Goal: Task Accomplishment & Management: Manage account settings

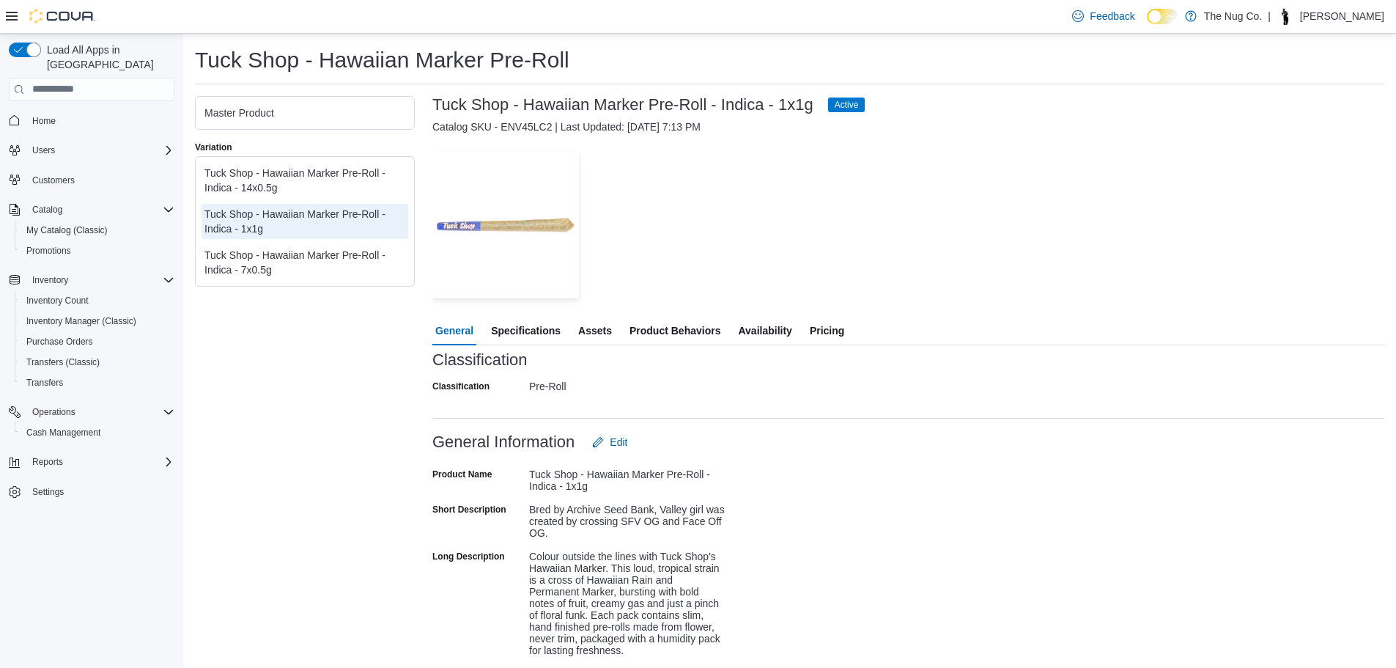
click at [845, 197] on div "— Click to open this image in fullscreen mode" at bounding box center [908, 225] width 952 height 147
click at [829, 325] on span "Pricing" at bounding box center [827, 330] width 34 height 29
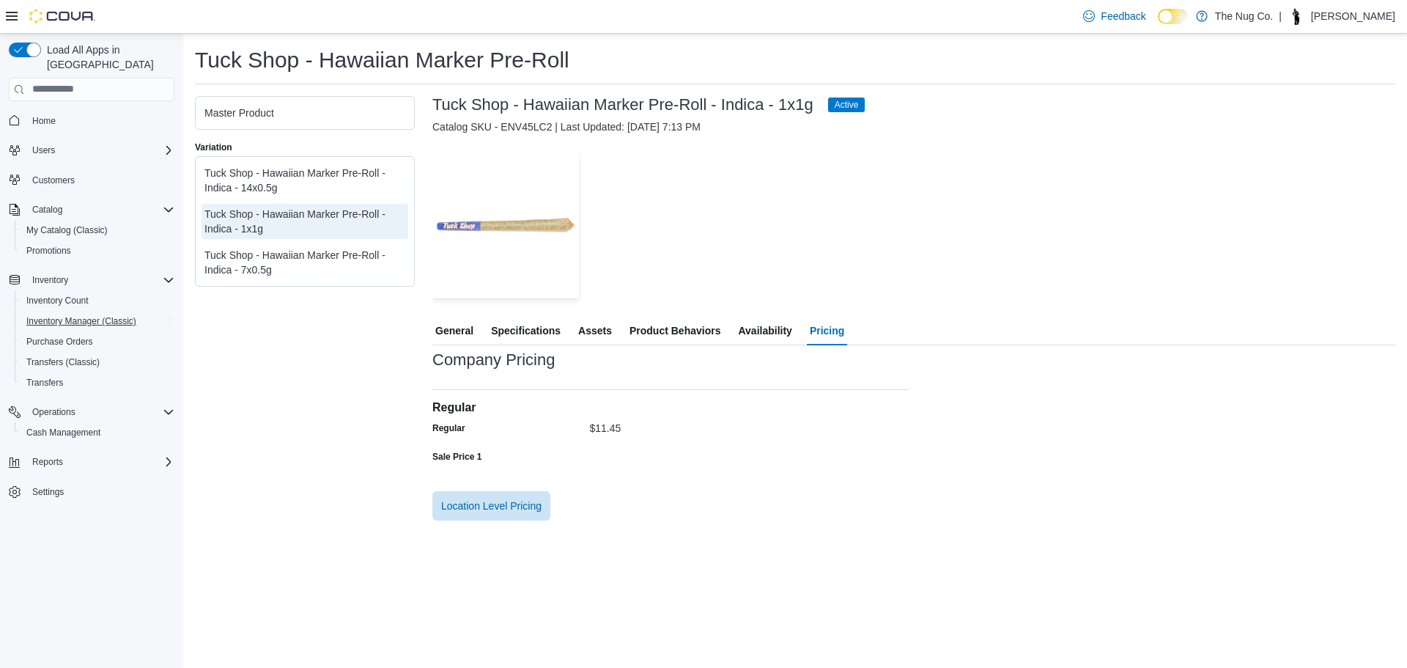
click at [48, 311] on button "Inventory Manager (Classic)" at bounding box center [98, 321] width 166 height 21
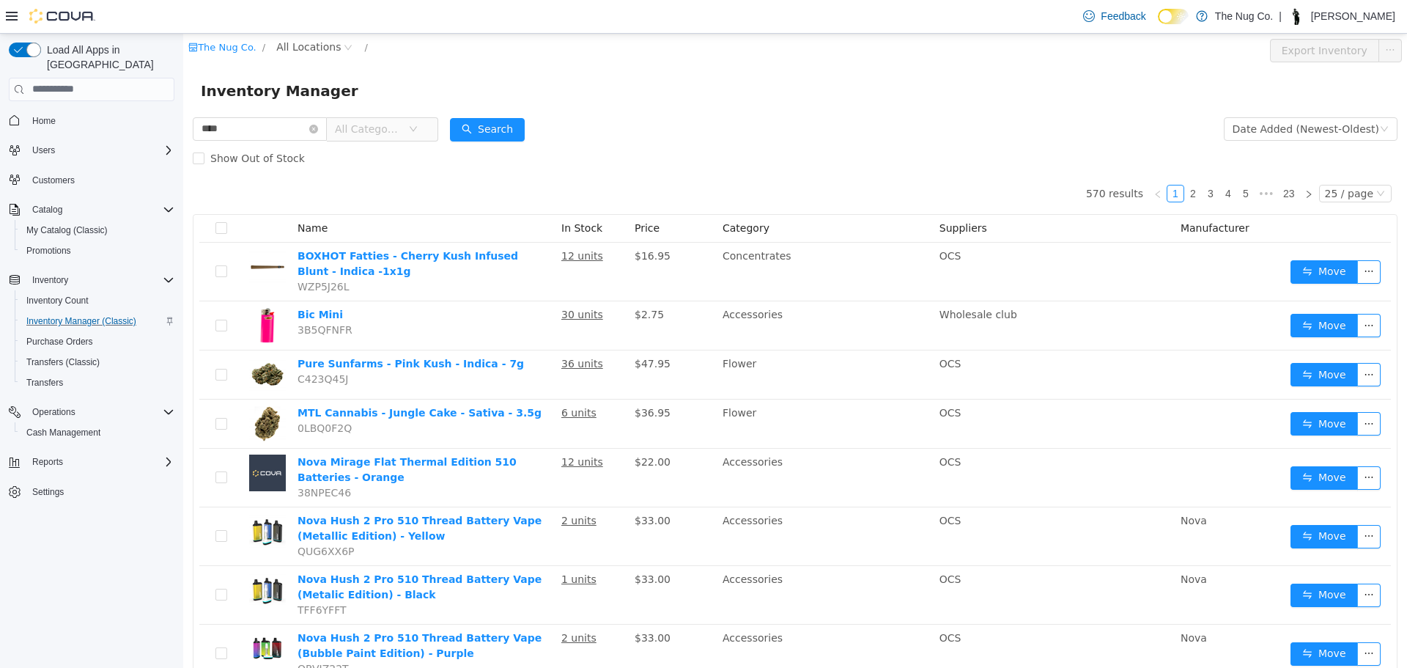
type input "****"
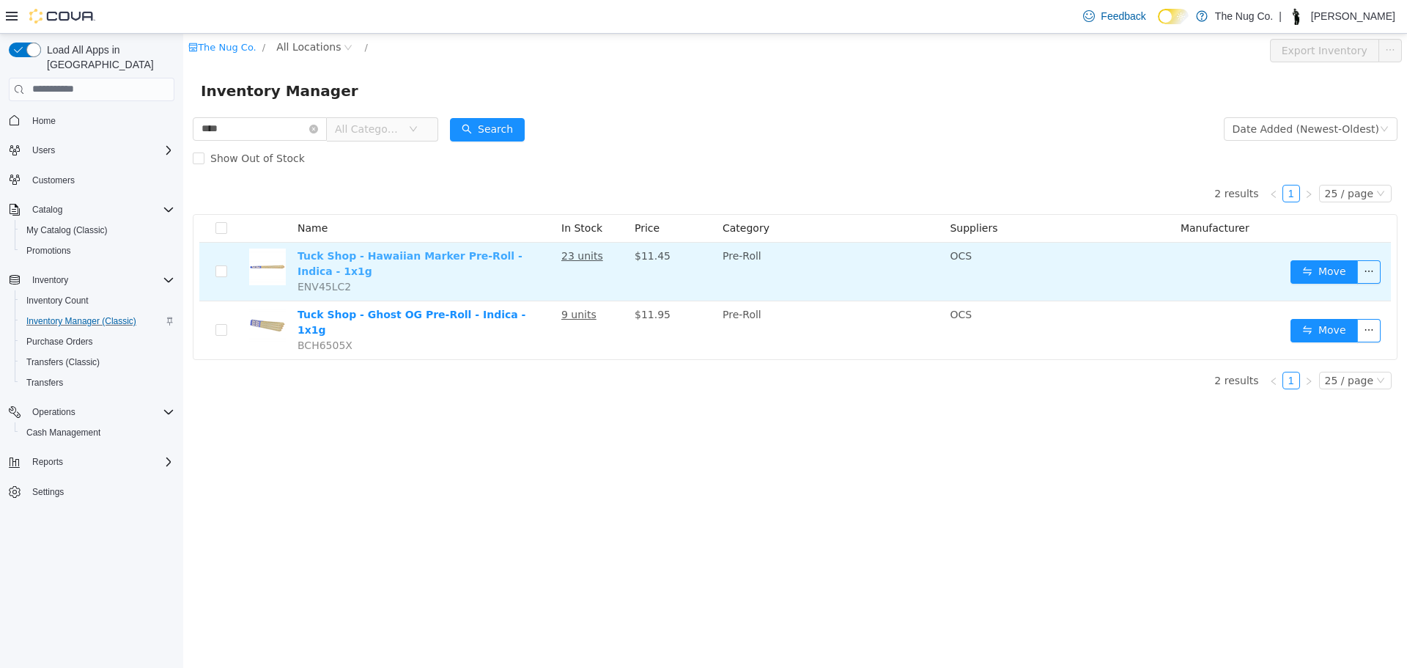
click at [449, 251] on link "Tuck Shop - Hawaiian Marker Pre-Roll - Indica - 1x1g" at bounding box center [410, 262] width 225 height 27
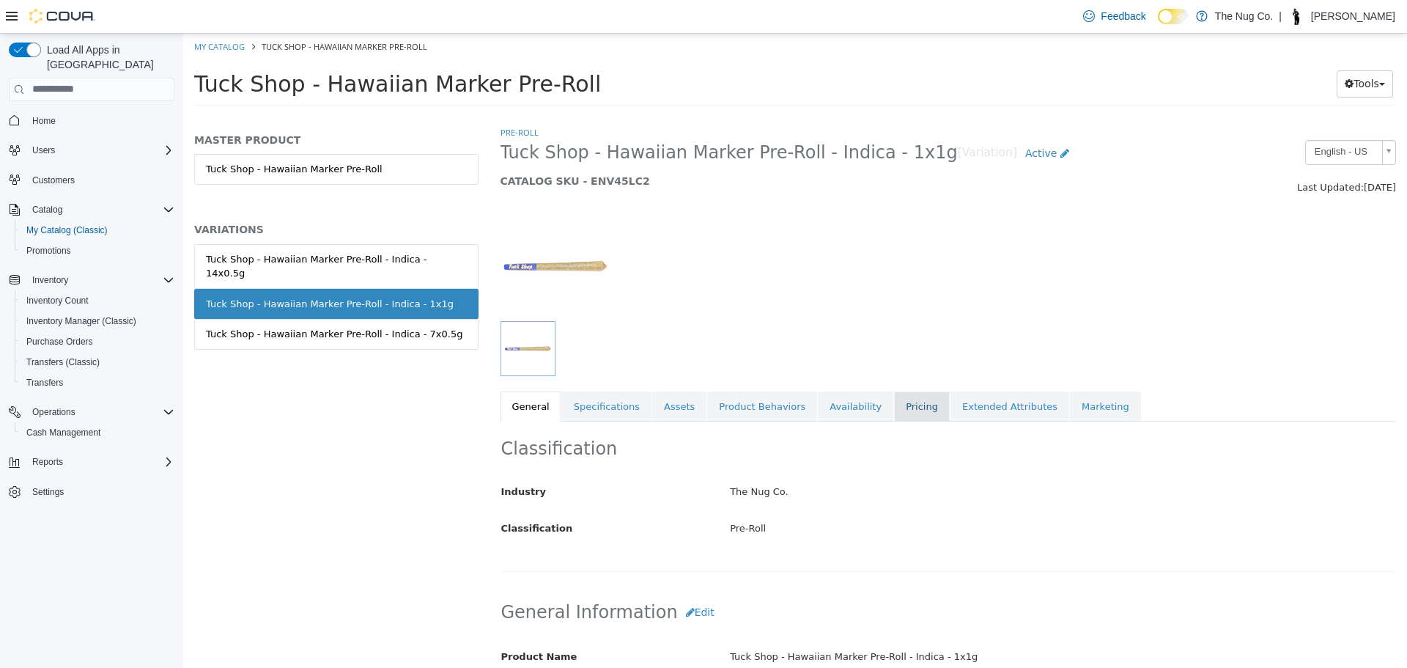
click at [894, 397] on link "Pricing" at bounding box center [922, 406] width 56 height 31
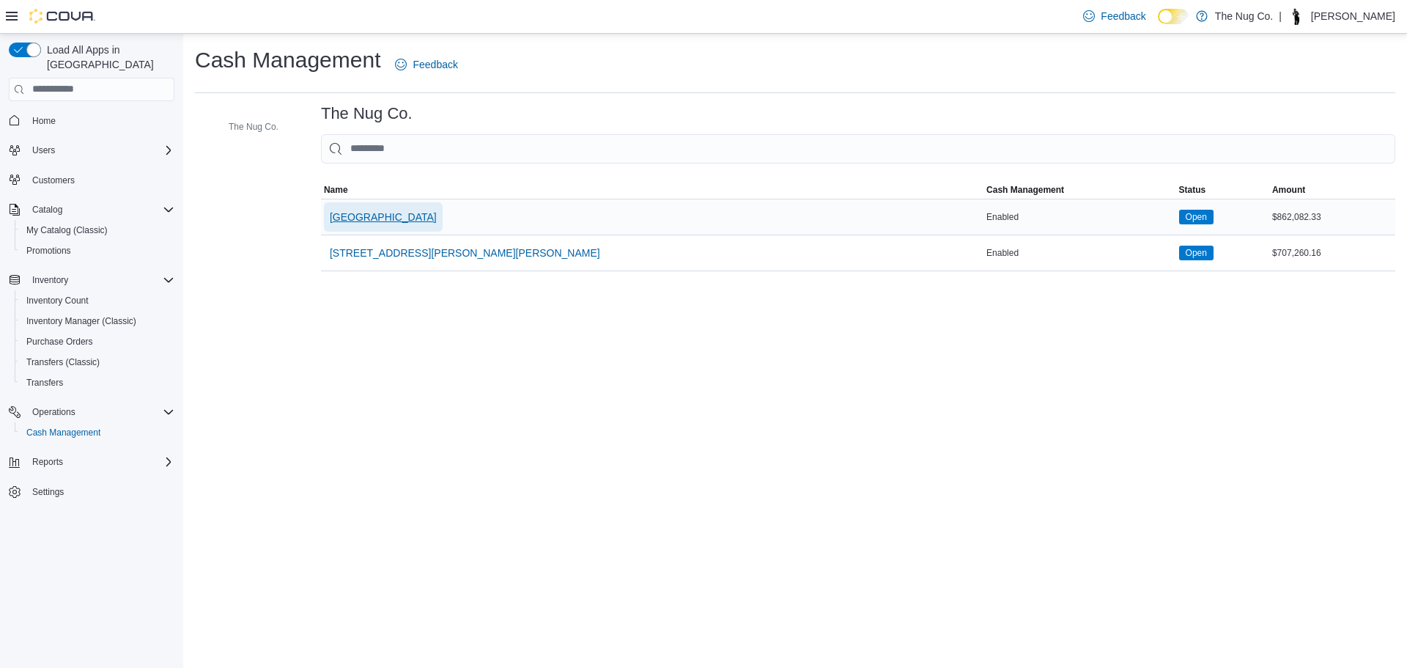
click at [384, 208] on span "[GEOGRAPHIC_DATA]" at bounding box center [383, 216] width 107 height 29
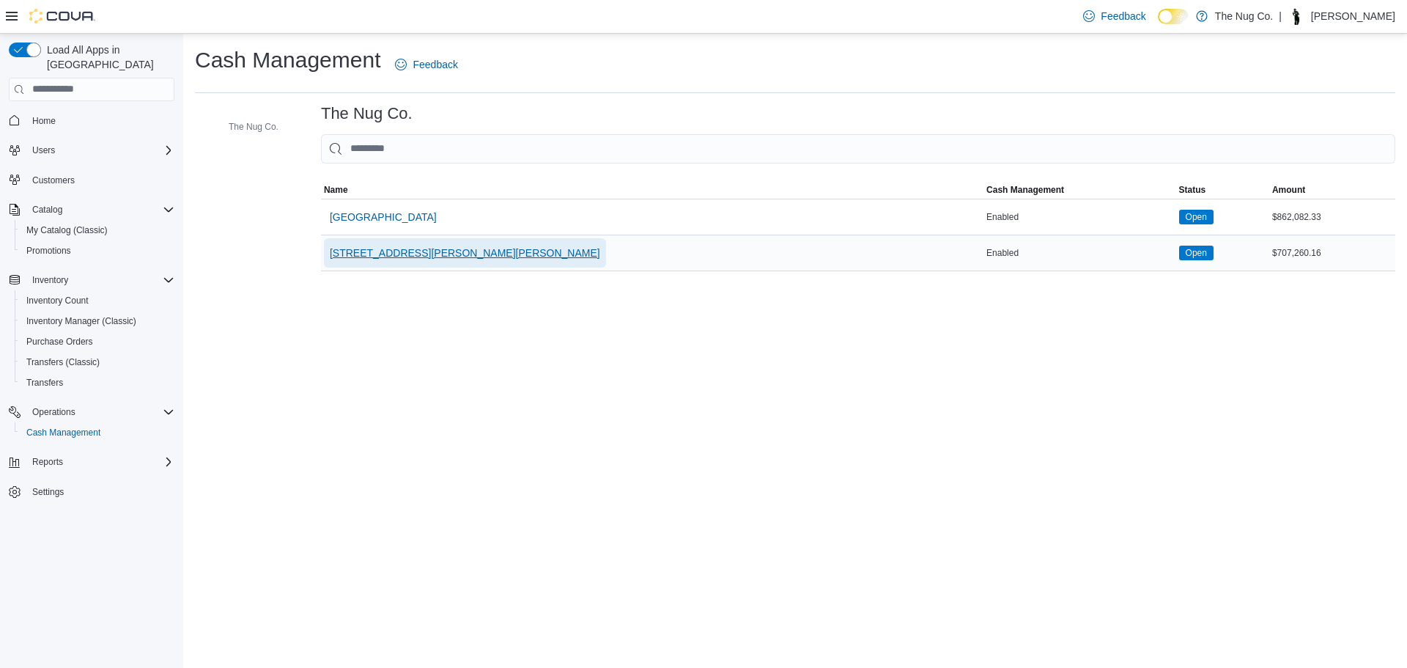
click at [413, 254] on span "514 Ritson Rd S, Oshawa, ON L1H 5K4" at bounding box center [465, 253] width 270 height 15
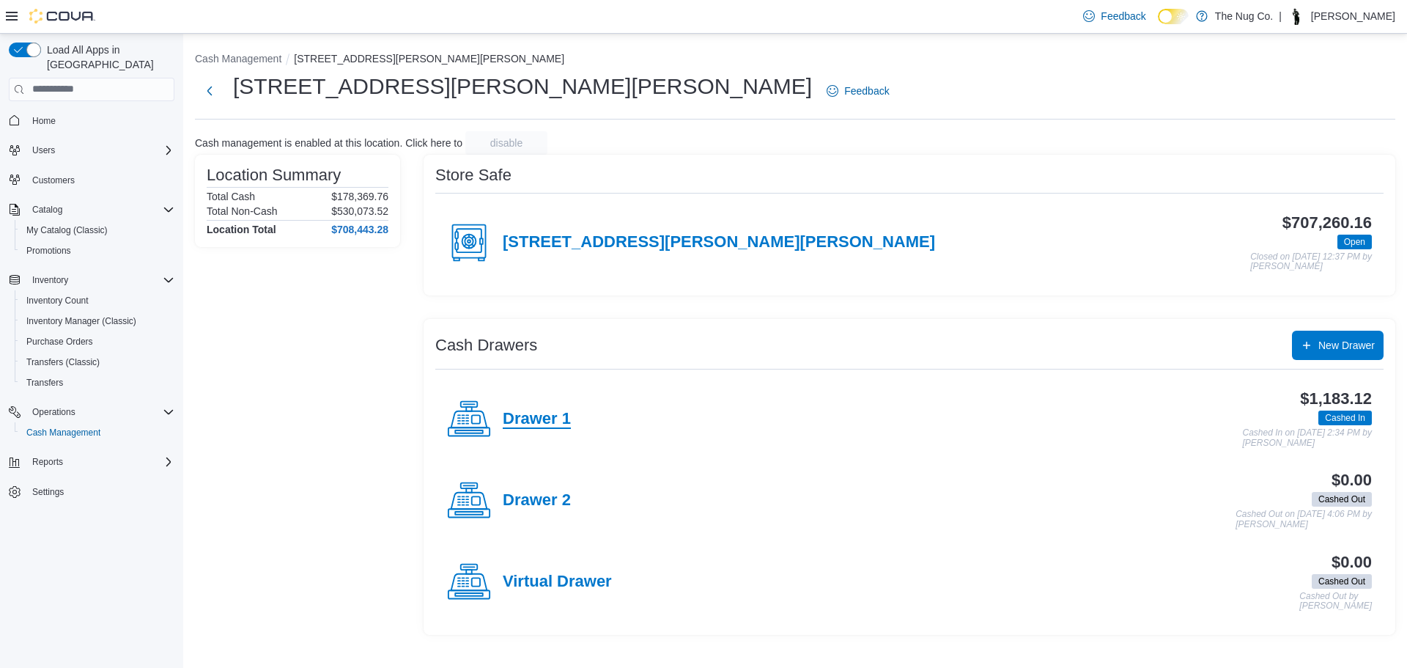
click at [539, 421] on h4 "Drawer 1" at bounding box center [537, 419] width 68 height 19
click at [638, 247] on h4 "514 Ritson Rd S, Oshawa, ON L1H 5K4" at bounding box center [719, 242] width 432 height 19
click at [600, 246] on h4 "514 Ritson Rd S, Oshawa, ON L1H 5K4" at bounding box center [719, 242] width 432 height 19
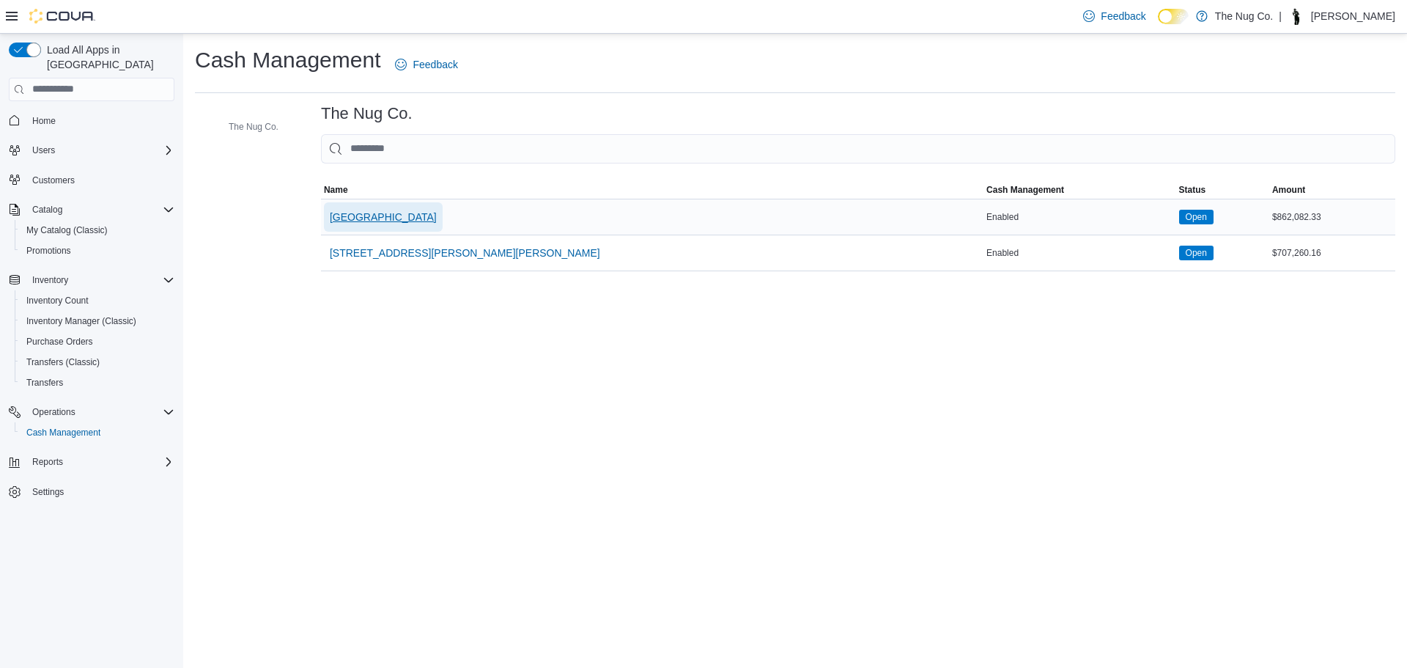
click at [366, 217] on span "[GEOGRAPHIC_DATA]" at bounding box center [383, 217] width 107 height 15
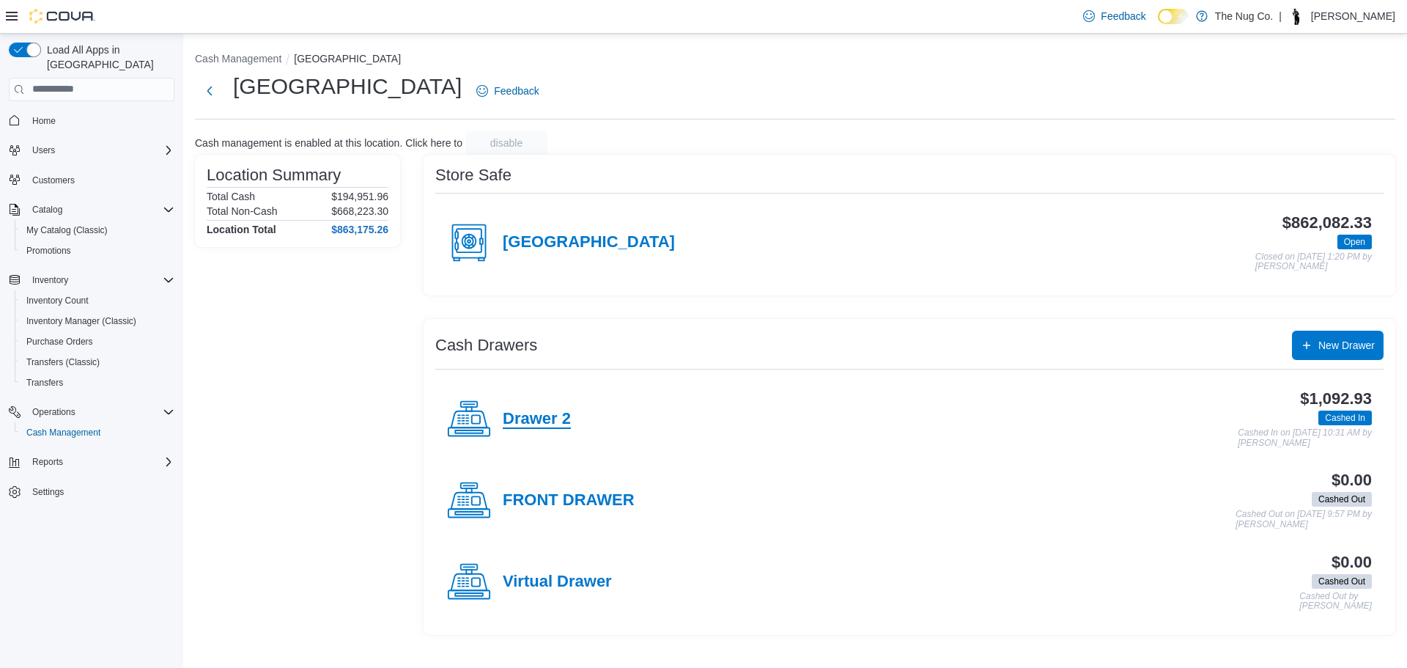
click at [514, 418] on h4 "Drawer 2" at bounding box center [537, 419] width 68 height 19
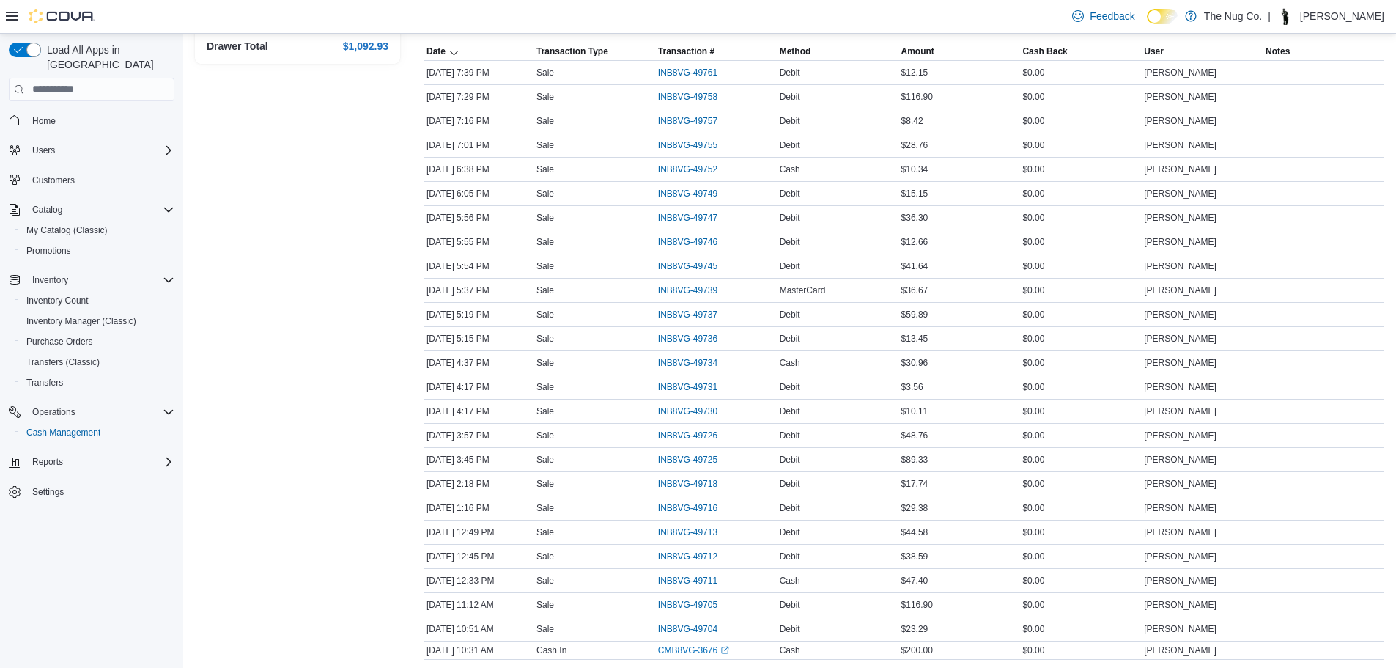
scroll to position [112, 0]
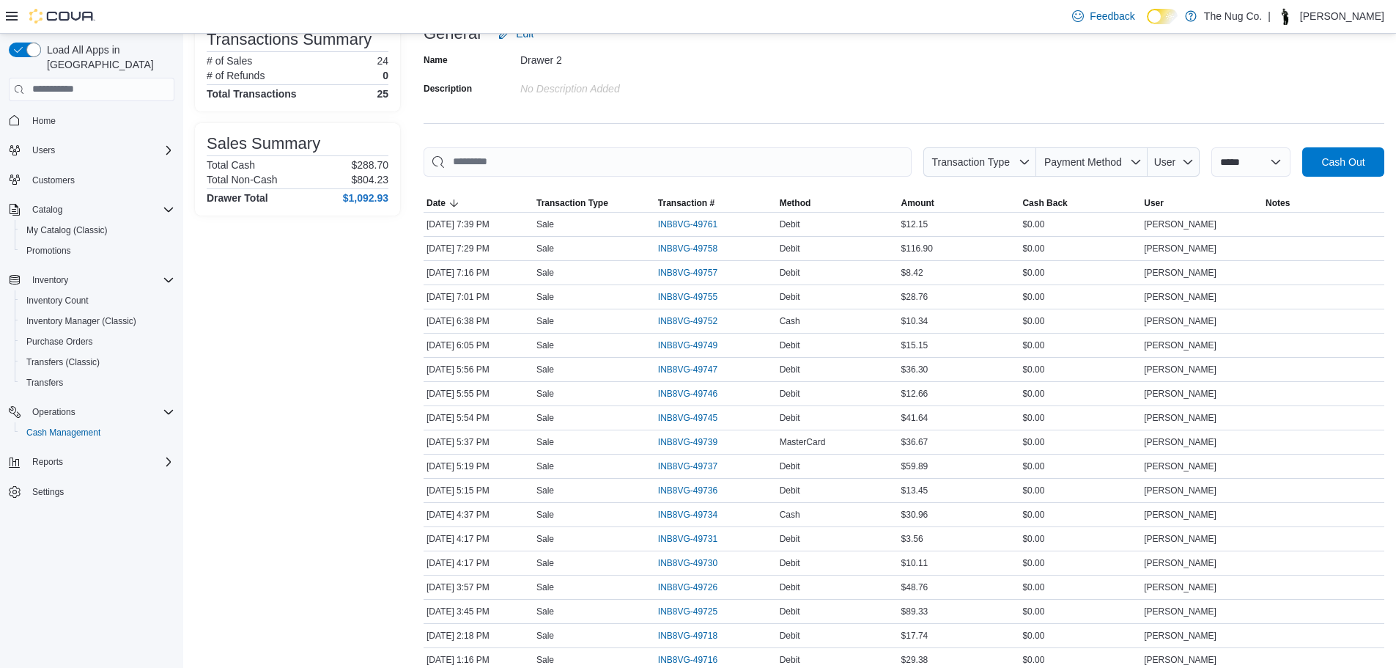
click at [67, 111] on span "Home" at bounding box center [100, 120] width 148 height 18
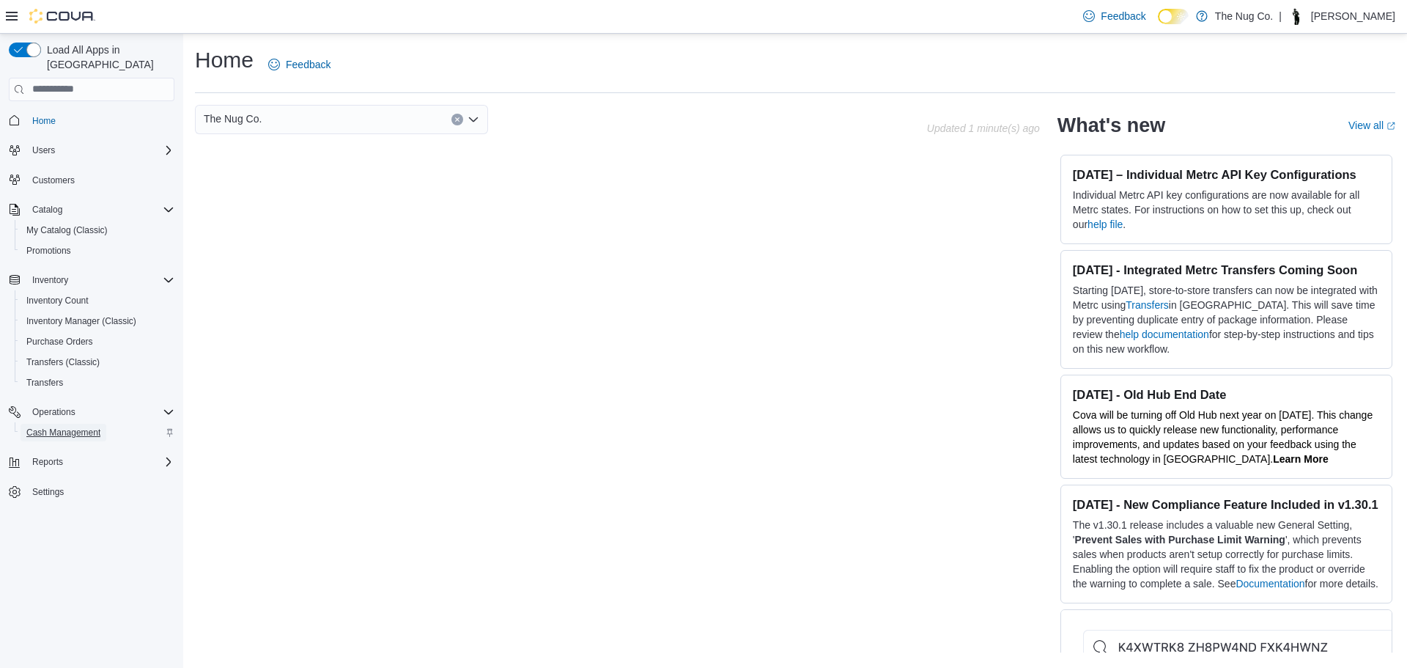
click at [84, 427] on span "Cash Management" at bounding box center [63, 433] width 74 height 12
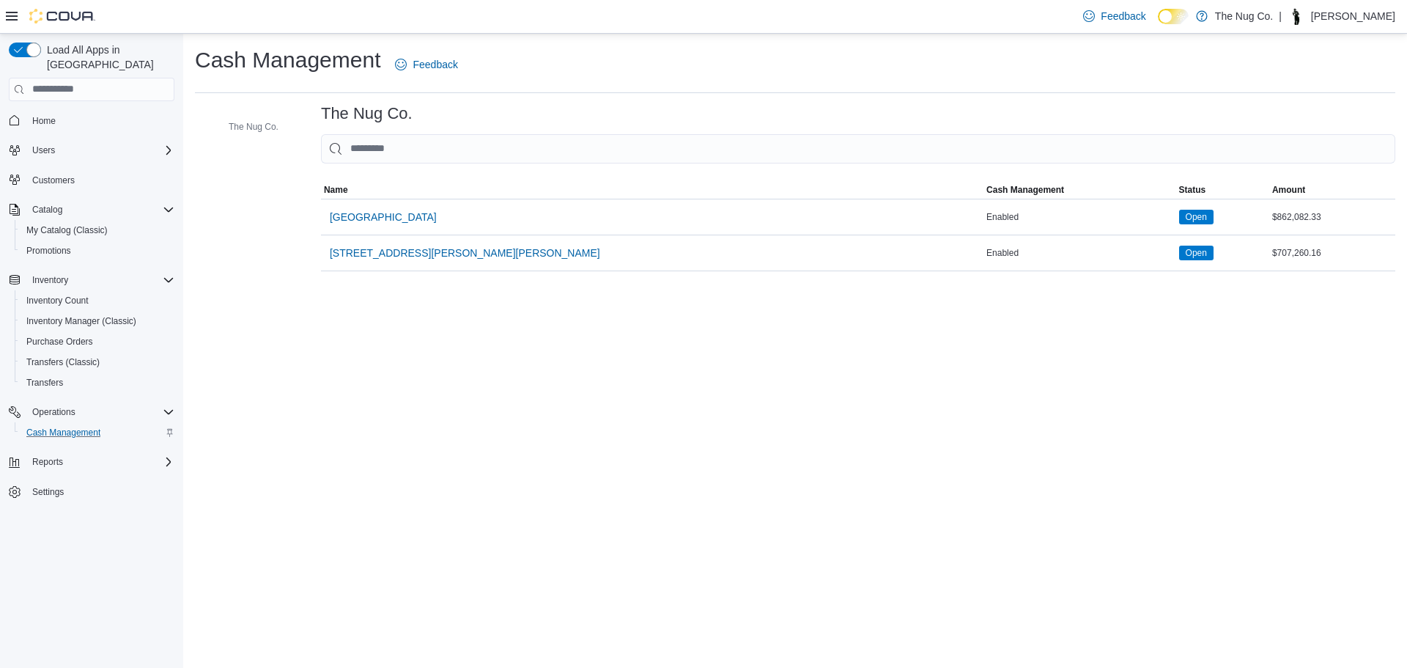
click at [378, 224] on span "[GEOGRAPHIC_DATA]" at bounding box center [383, 217] width 107 height 15
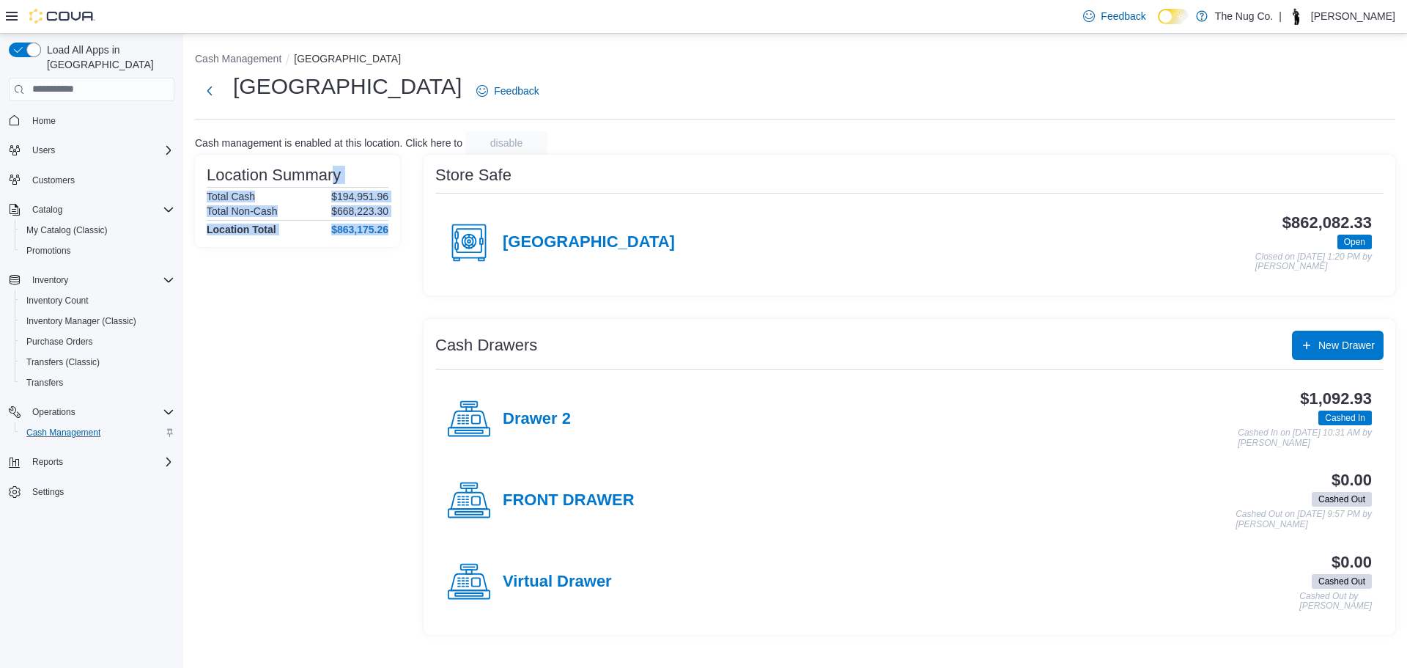
drag, startPoint x: 387, startPoint y: 232, endPoint x: 335, endPoint y: 185, distance: 70.1
click at [335, 185] on div "Location Summary Total Cash $194,951.96 Total Non-Cash $668,223.30 Location Tot…" at bounding box center [298, 200] width 182 height 69
click at [339, 238] on div "Location Summary Total Cash $194,951.96 Total Non-Cash $668,223.30 Location Tot…" at bounding box center [297, 201] width 205 height 92
click at [533, 408] on div "Drawer 2" at bounding box center [509, 419] width 124 height 44
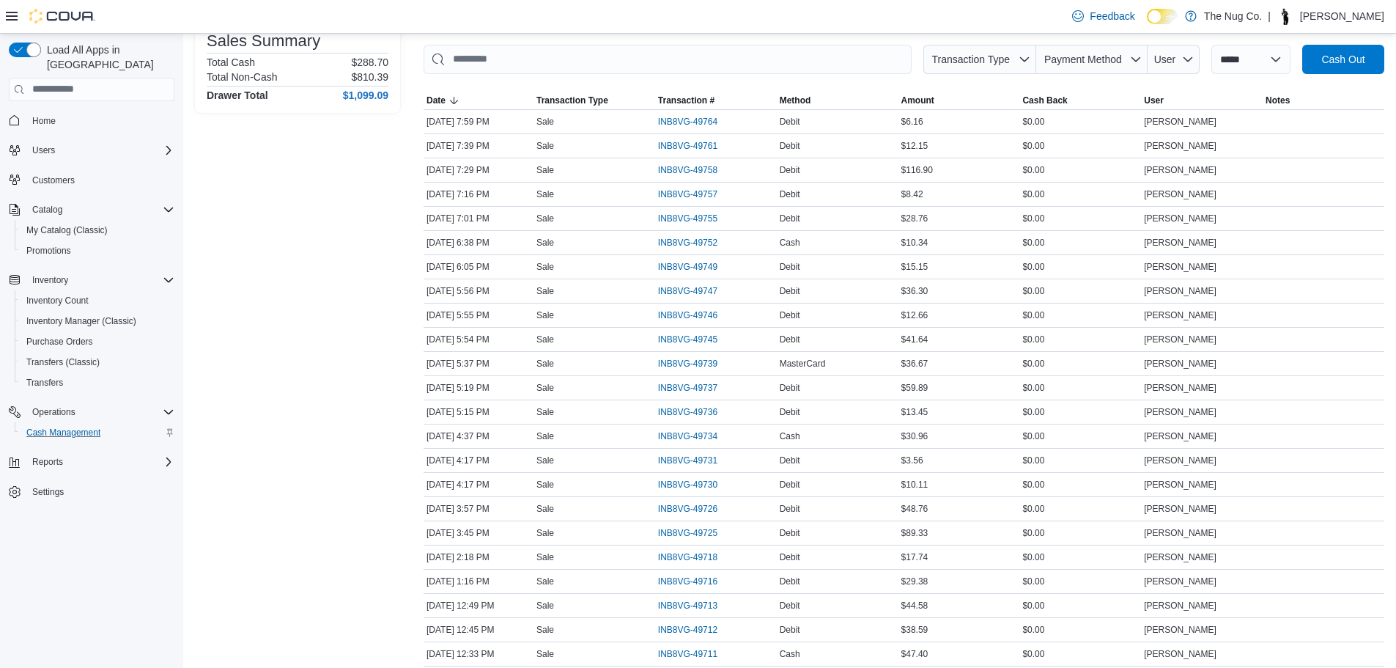
scroll to position [210, 0]
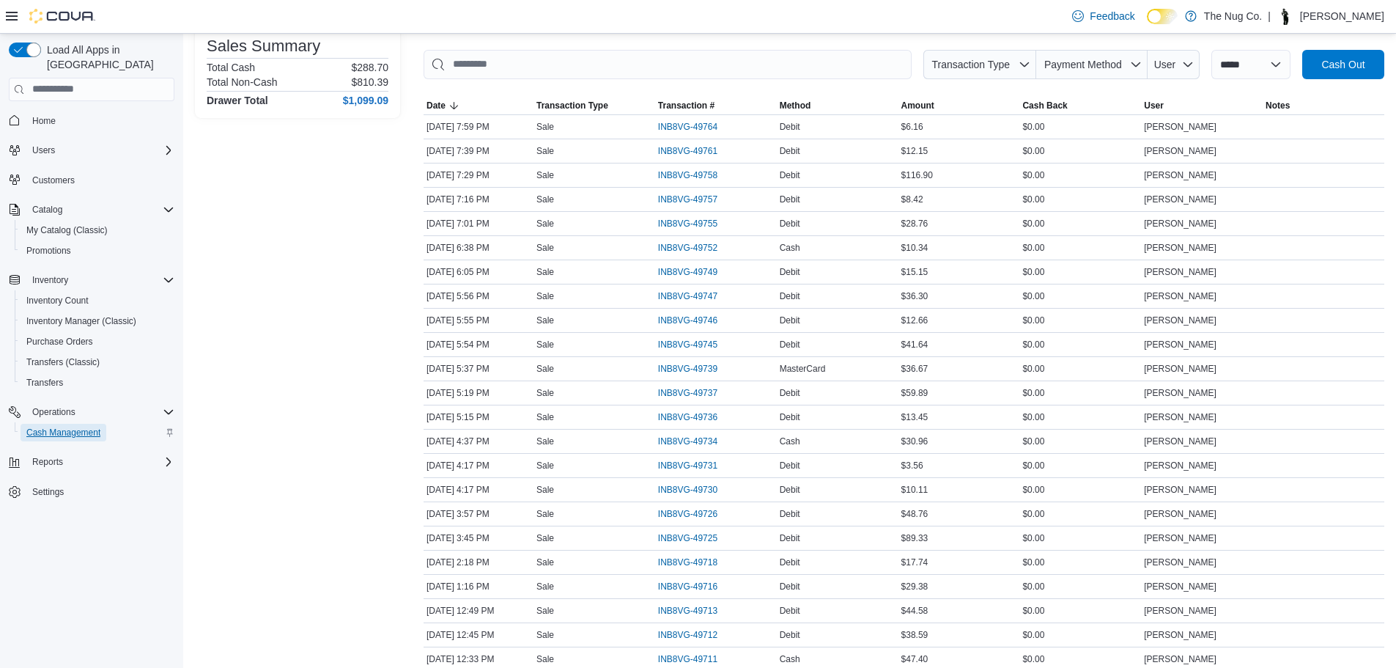
click at [78, 427] on span "Cash Management" at bounding box center [63, 433] width 74 height 12
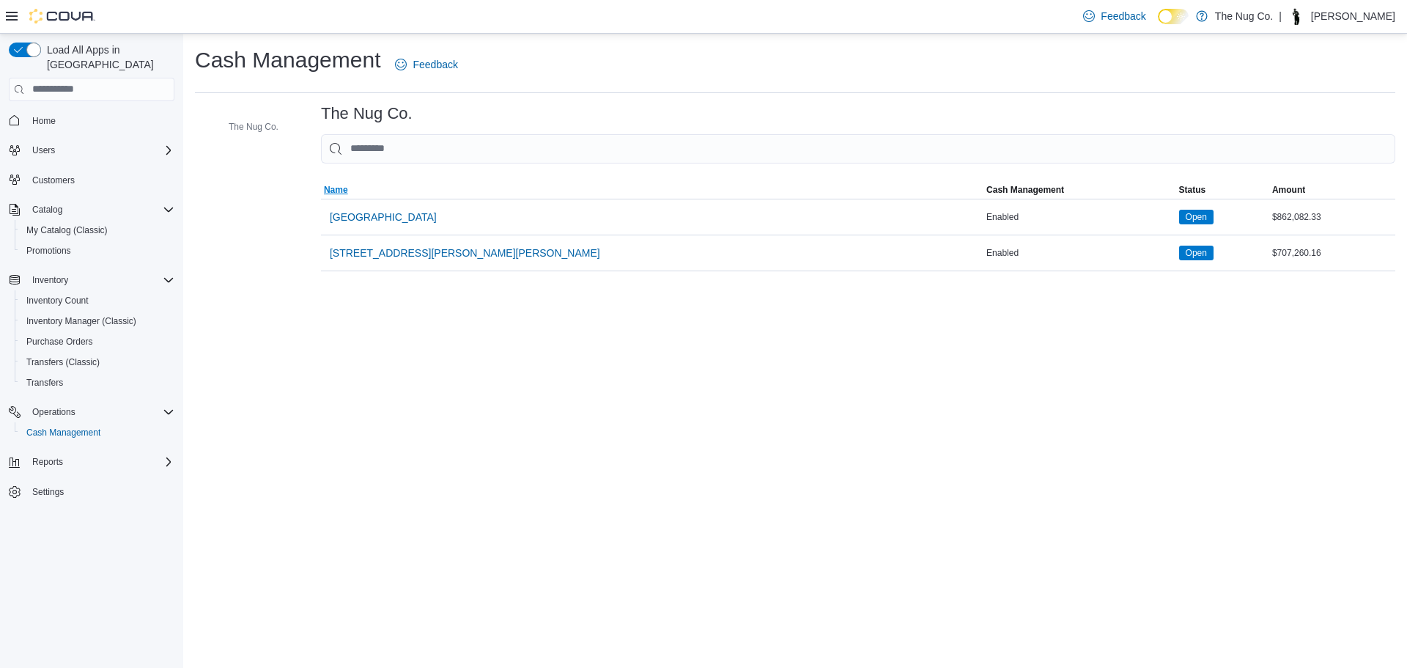
click at [379, 189] on span "Name" at bounding box center [652, 190] width 663 height 18
click at [380, 219] on span "[GEOGRAPHIC_DATA]" at bounding box center [383, 217] width 107 height 15
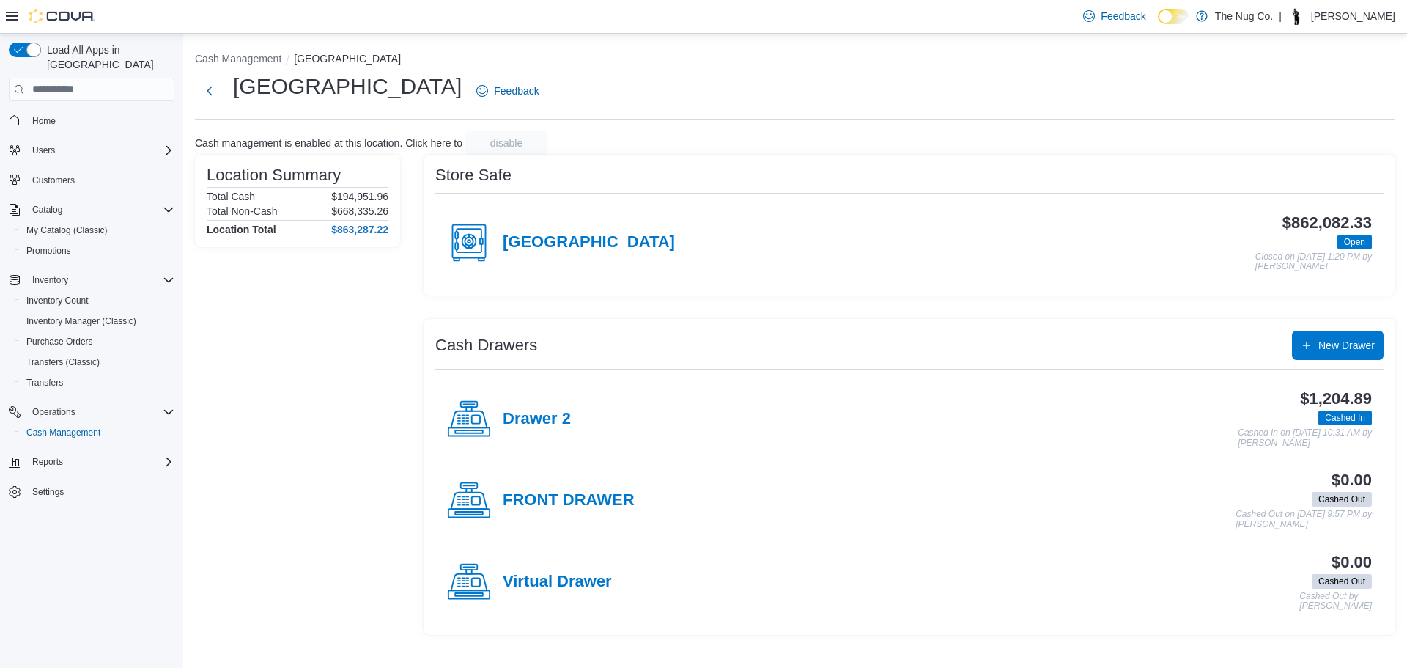
click at [528, 424] on h4 "Drawer 2" at bounding box center [537, 419] width 68 height 19
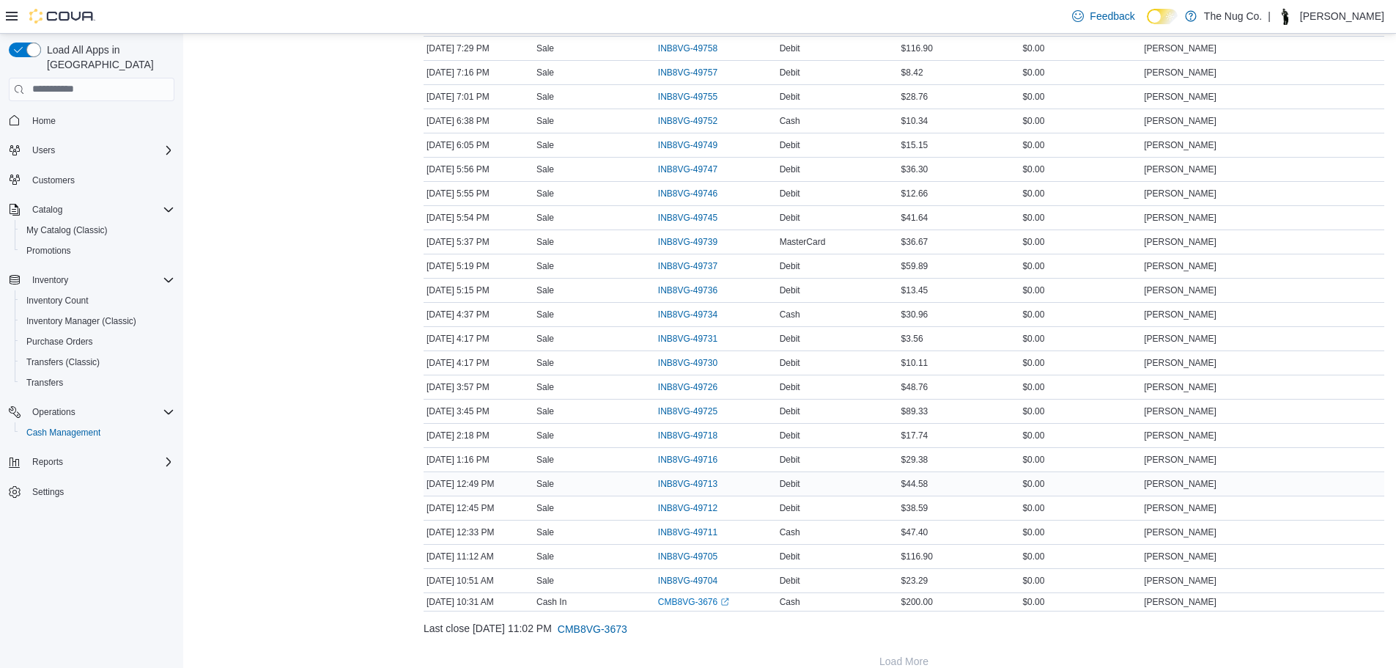
scroll to position [429, 0]
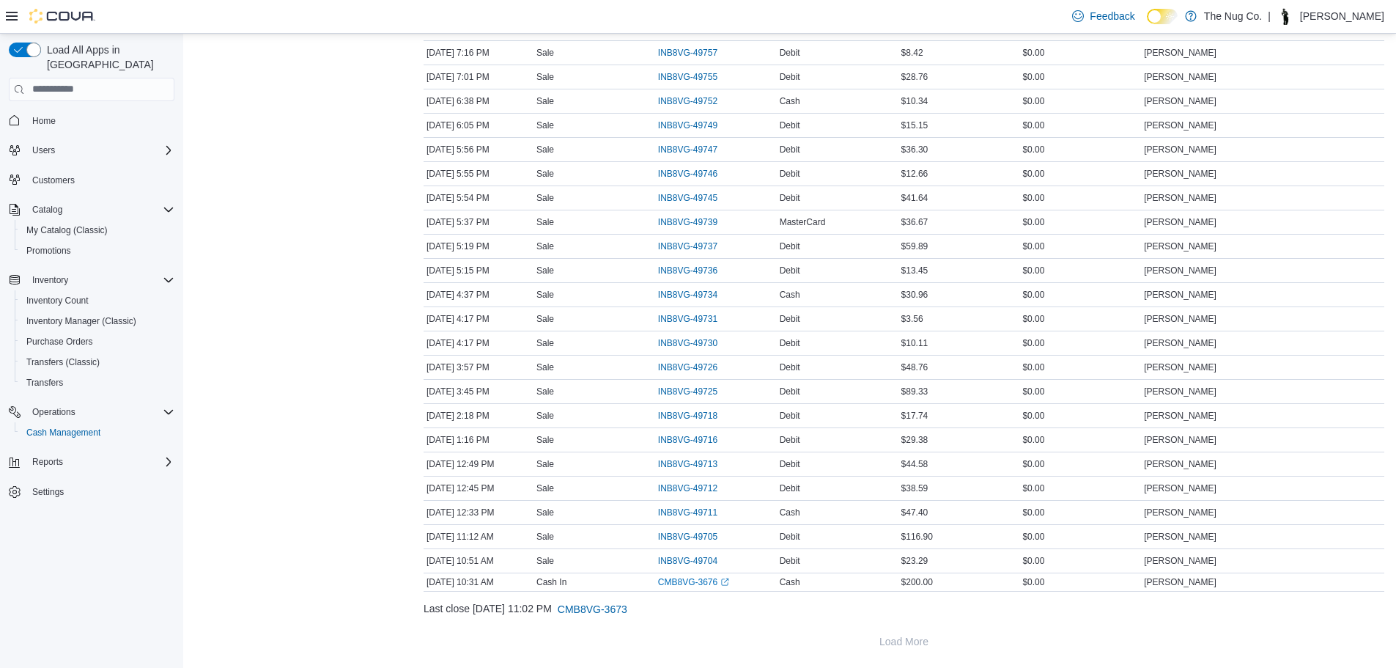
click at [63, 118] on div "Home Users Customers Catalog My Catalog (Classic) Promotions Inventory Inventor…" at bounding box center [92, 306] width 166 height 399
click at [59, 112] on link "Home" at bounding box center [43, 121] width 35 height 18
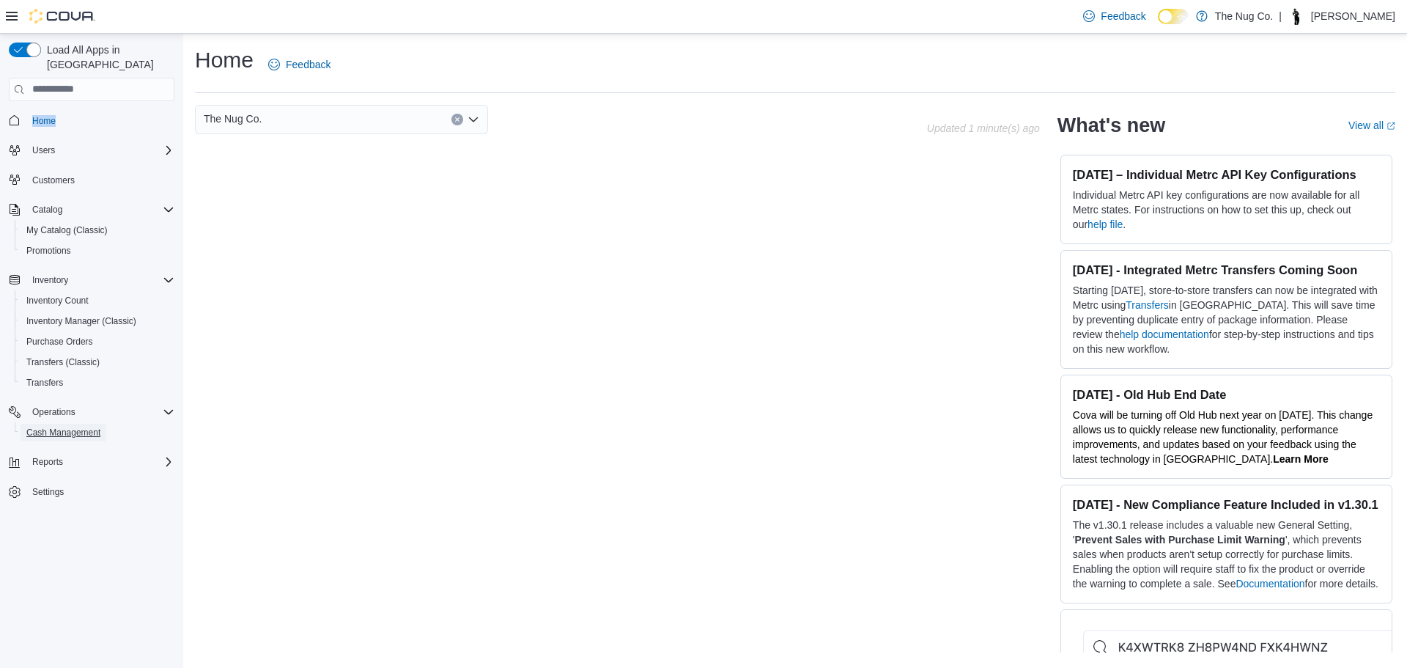
click at [43, 427] on span "Cash Management" at bounding box center [63, 433] width 74 height 12
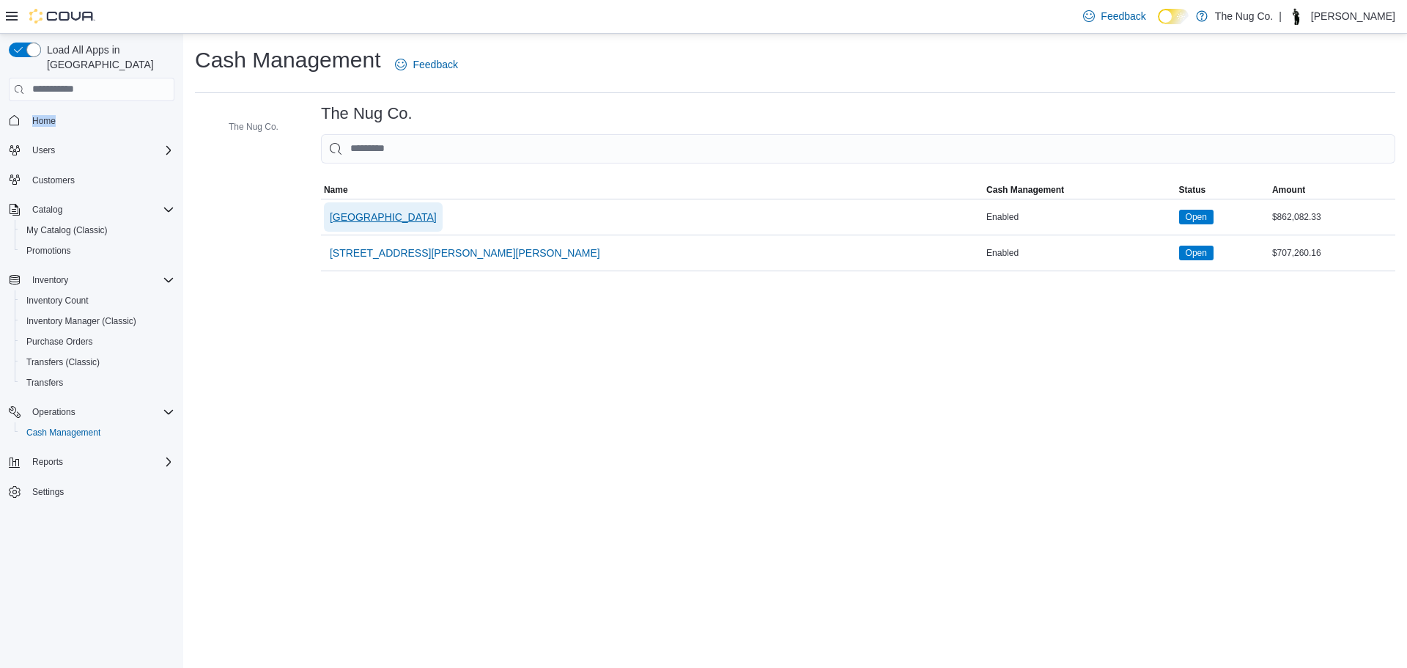
drag, startPoint x: 381, startPoint y: 237, endPoint x: 387, endPoint y: 221, distance: 17.2
click at [387, 216] on span "[GEOGRAPHIC_DATA]" at bounding box center [383, 217] width 107 height 15
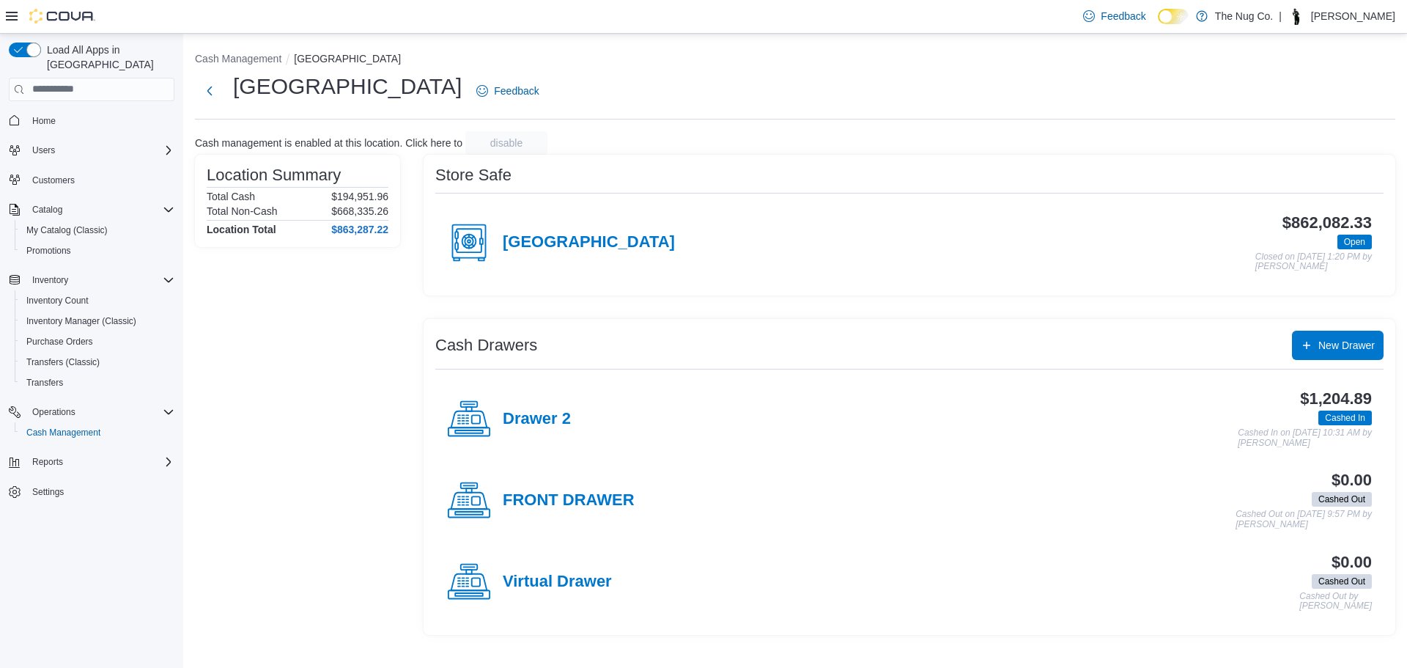
click at [528, 413] on h4 "Drawer 2" at bounding box center [537, 419] width 68 height 19
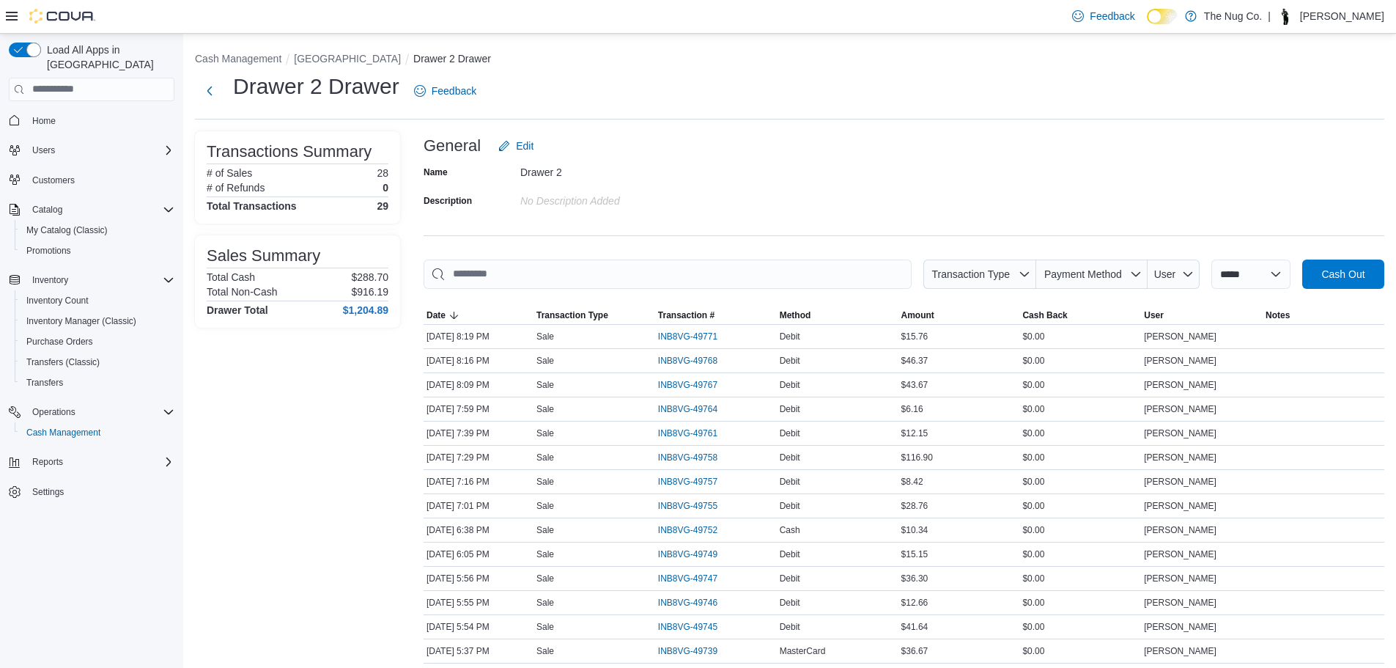
click at [52, 104] on nav "Home Users Customers Catalog My Catalog (Classic) Promotions Inventory Inventor…" at bounding box center [92, 322] width 166 height 437
click at [43, 112] on span "Home" at bounding box center [43, 121] width 23 height 18
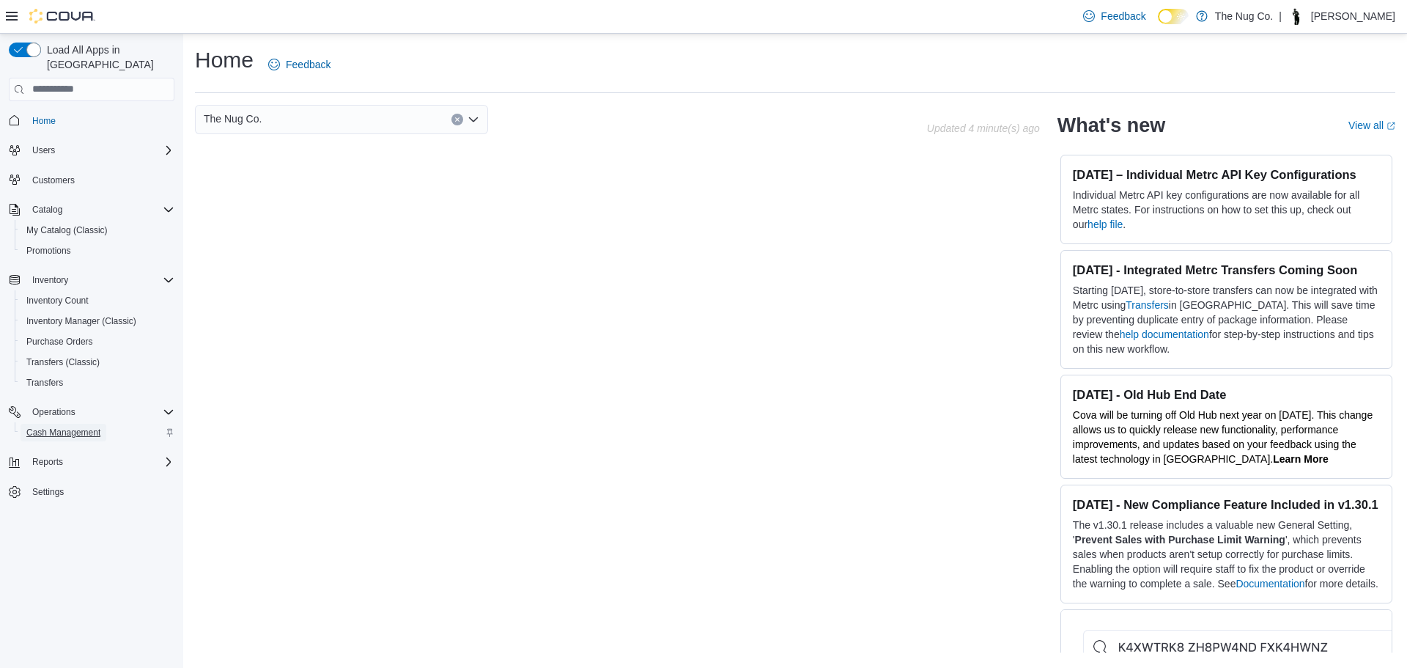
click at [58, 427] on span "Cash Management" at bounding box center [63, 433] width 74 height 12
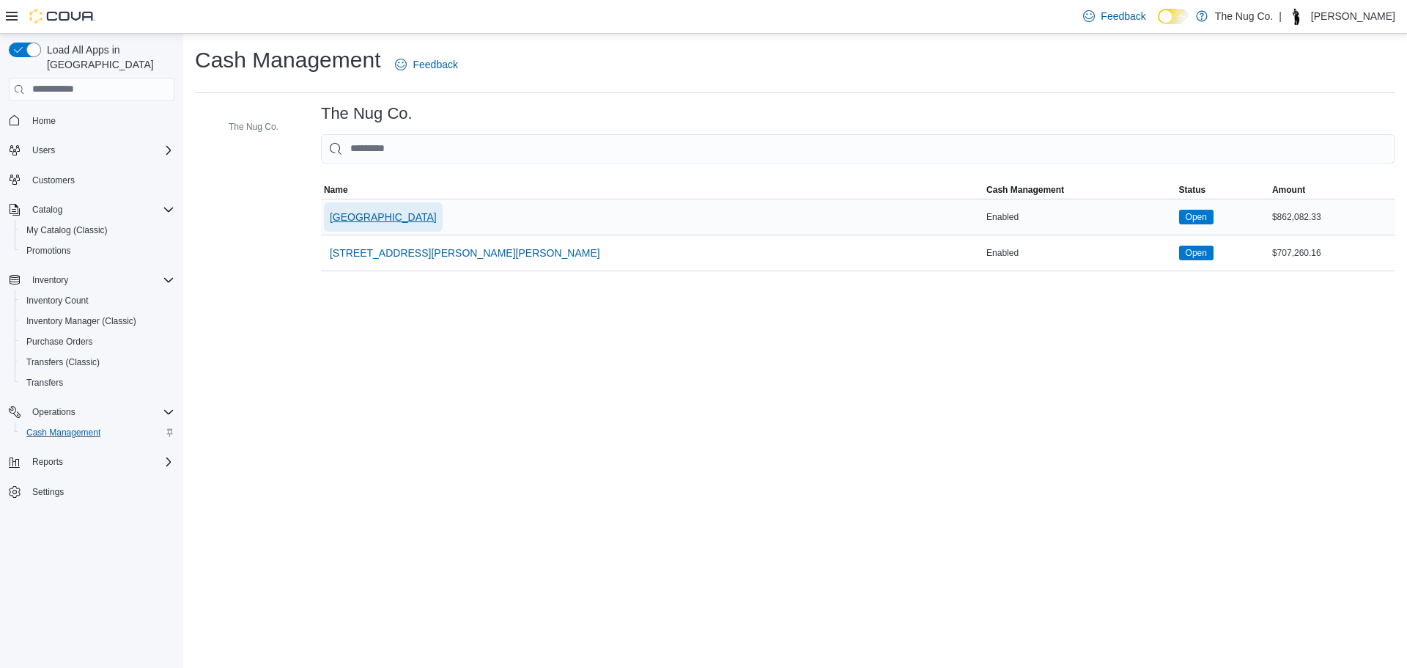
click at [365, 205] on span "[GEOGRAPHIC_DATA]" at bounding box center [383, 216] width 107 height 29
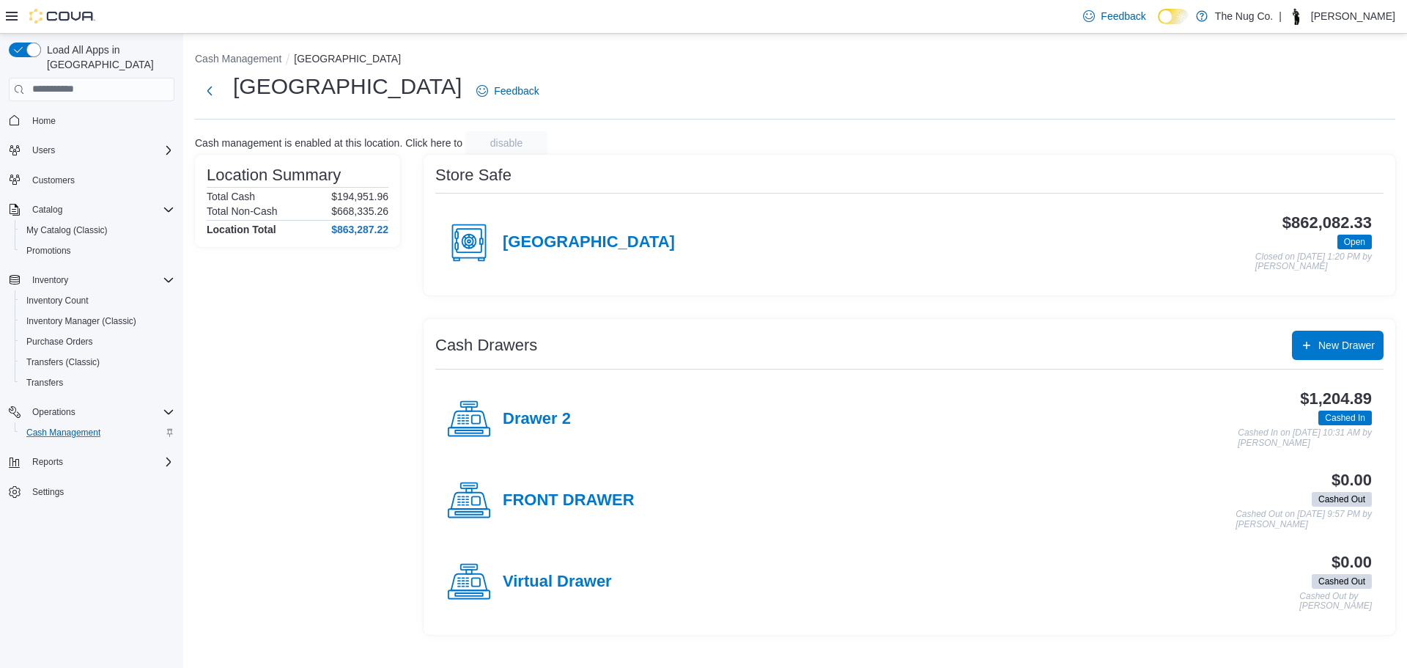
click at [571, 421] on div "$1,204.89 Cashed In Cashed In on August 11, 2025 10:31 AM by Thomas Leeder" at bounding box center [971, 419] width 801 height 58
click at [541, 418] on h4 "Drawer 2" at bounding box center [537, 419] width 68 height 19
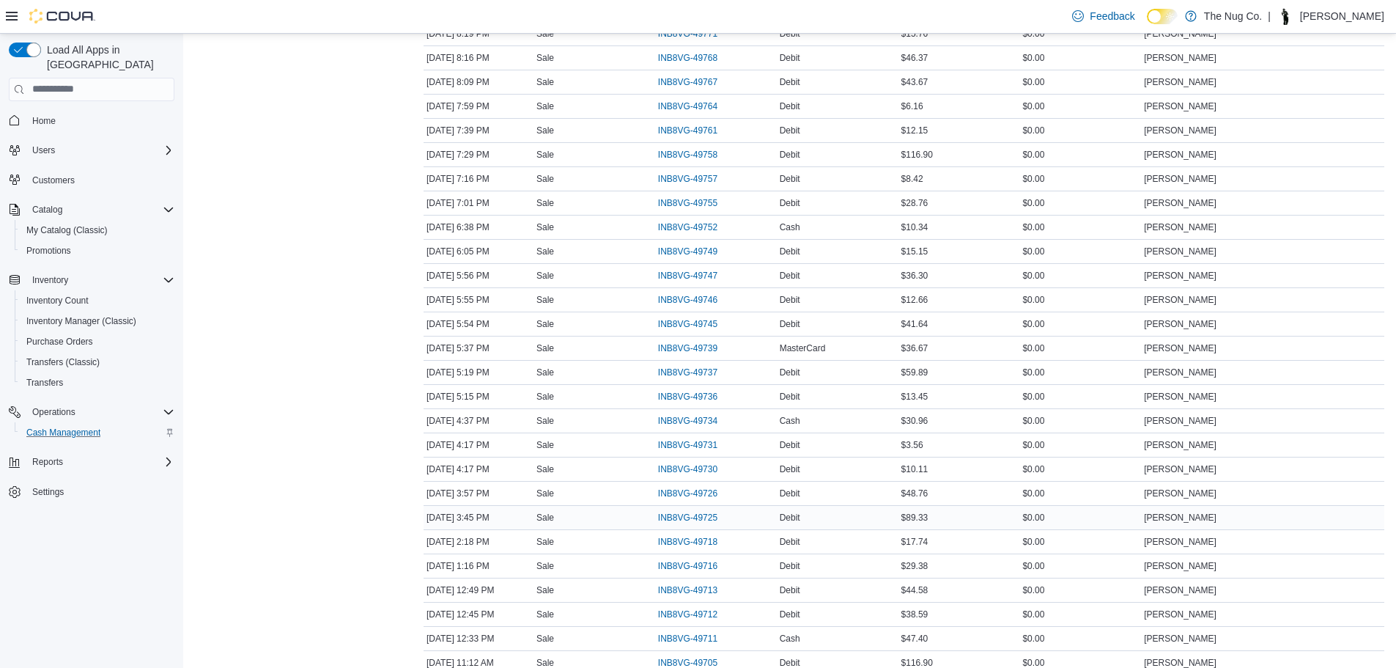
scroll to position [429, 0]
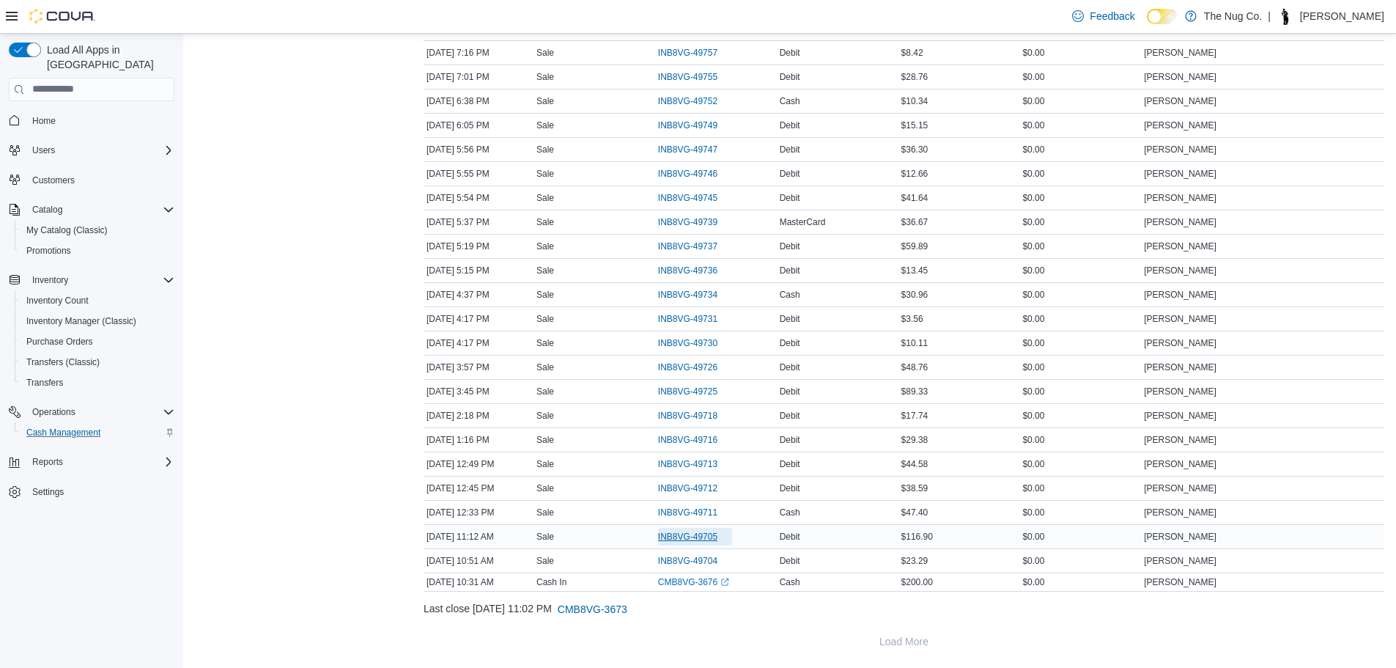
click at [677, 534] on span "INB8VG-49705" at bounding box center [687, 537] width 59 height 12
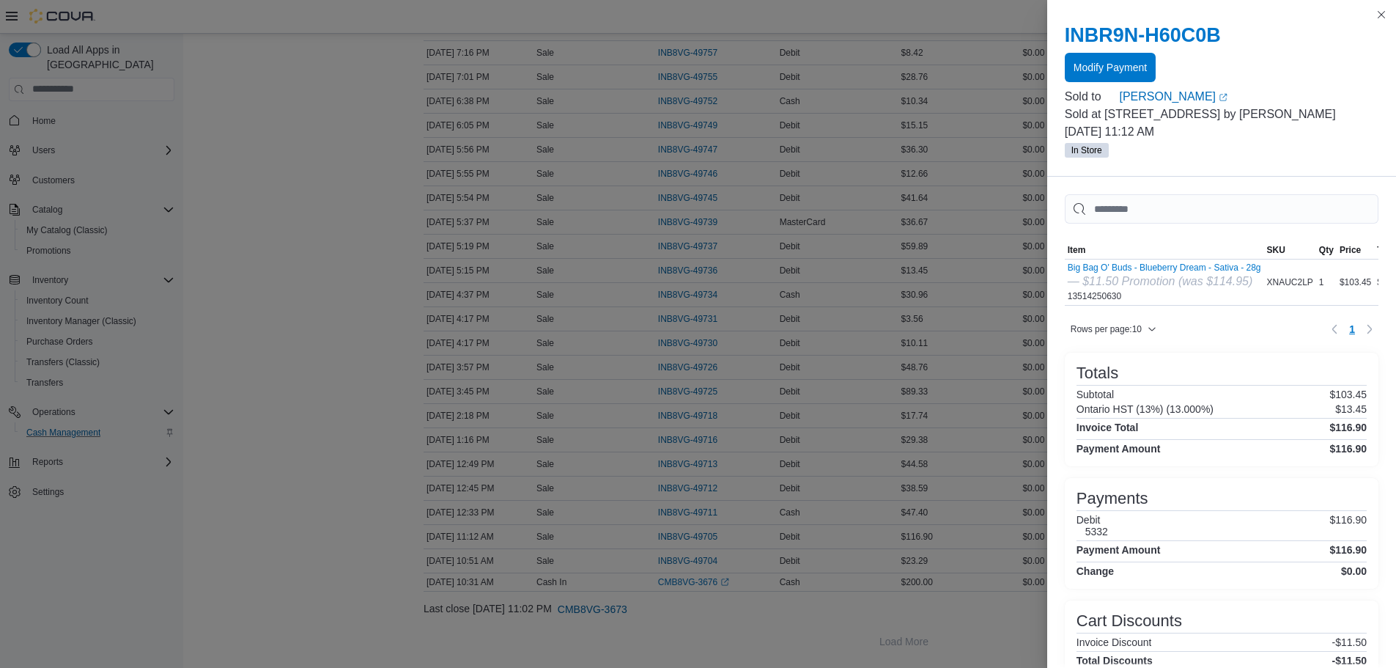
click at [1105, 51] on div "INBR9N-H60C0B Modify Payment" at bounding box center [1222, 52] width 314 height 59
click at [1105, 61] on span "Modify Payment" at bounding box center [1110, 66] width 73 height 15
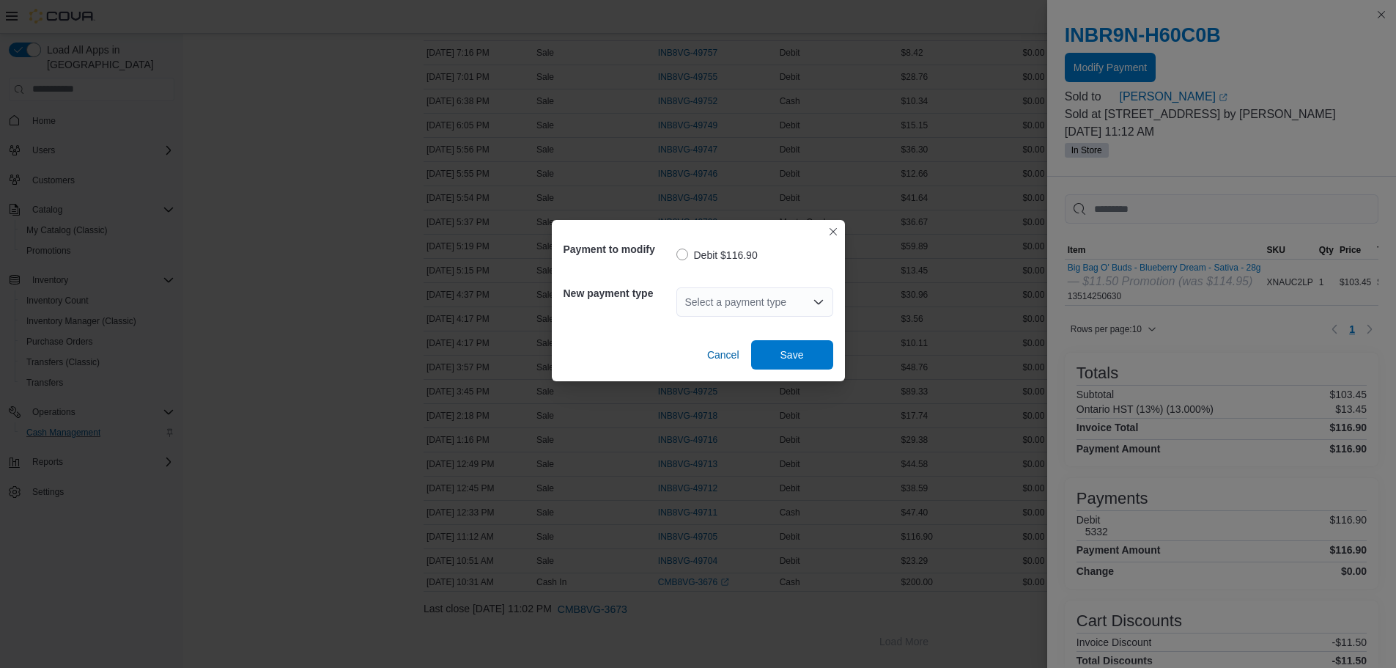
click at [719, 301] on div "Select a payment type" at bounding box center [755, 301] width 157 height 29
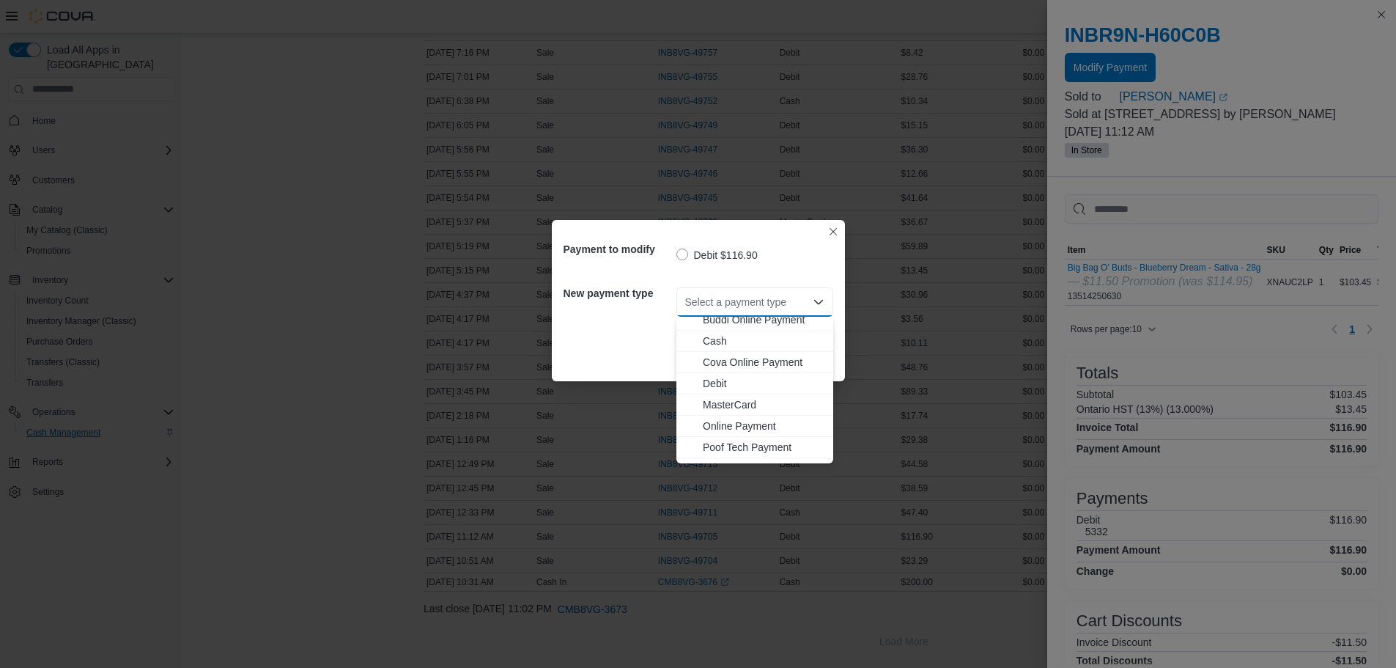
scroll to position [45, 0]
click at [723, 451] on span "Visa" at bounding box center [764, 452] width 122 height 15
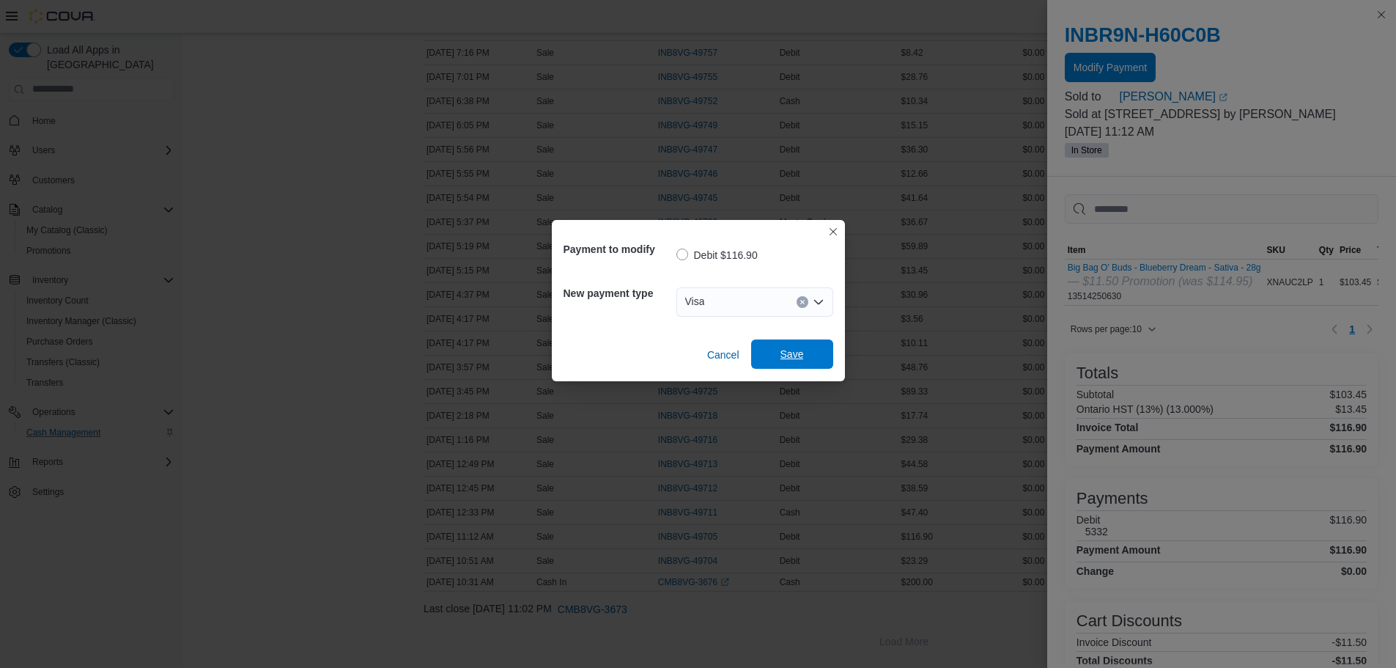
click at [800, 356] on span "Save" at bounding box center [792, 354] width 23 height 15
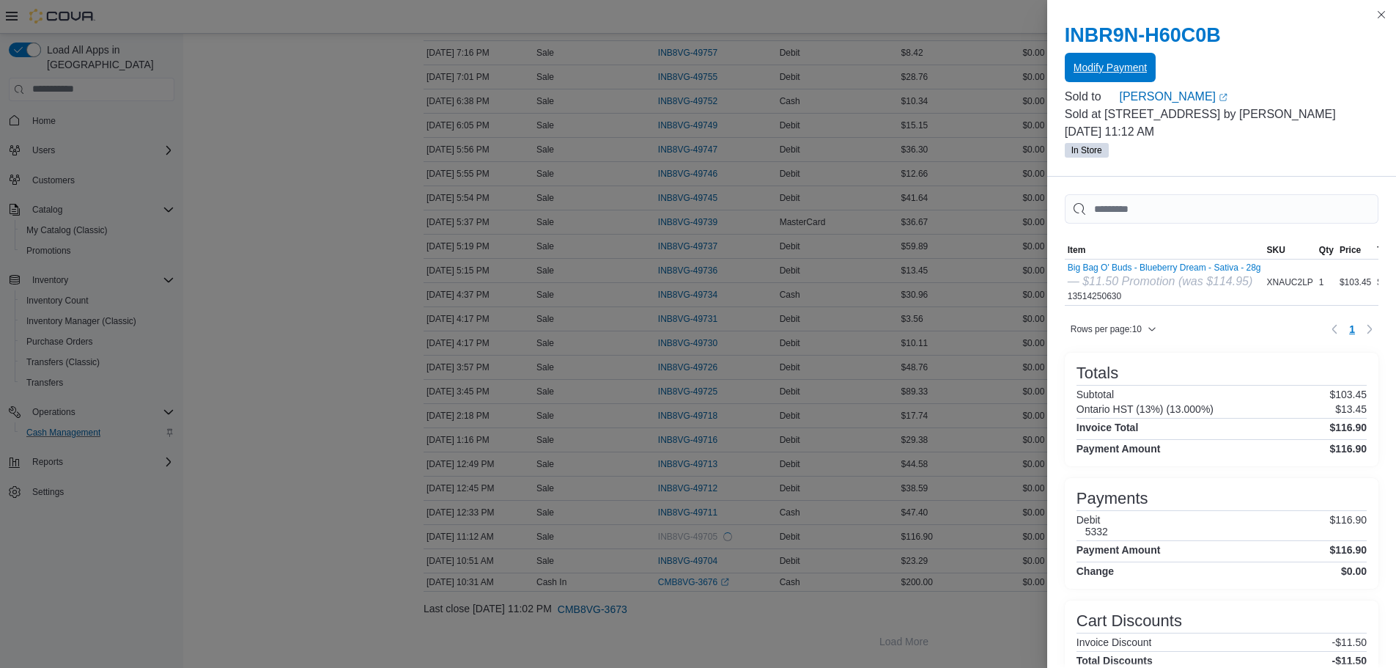
scroll to position [0, 0]
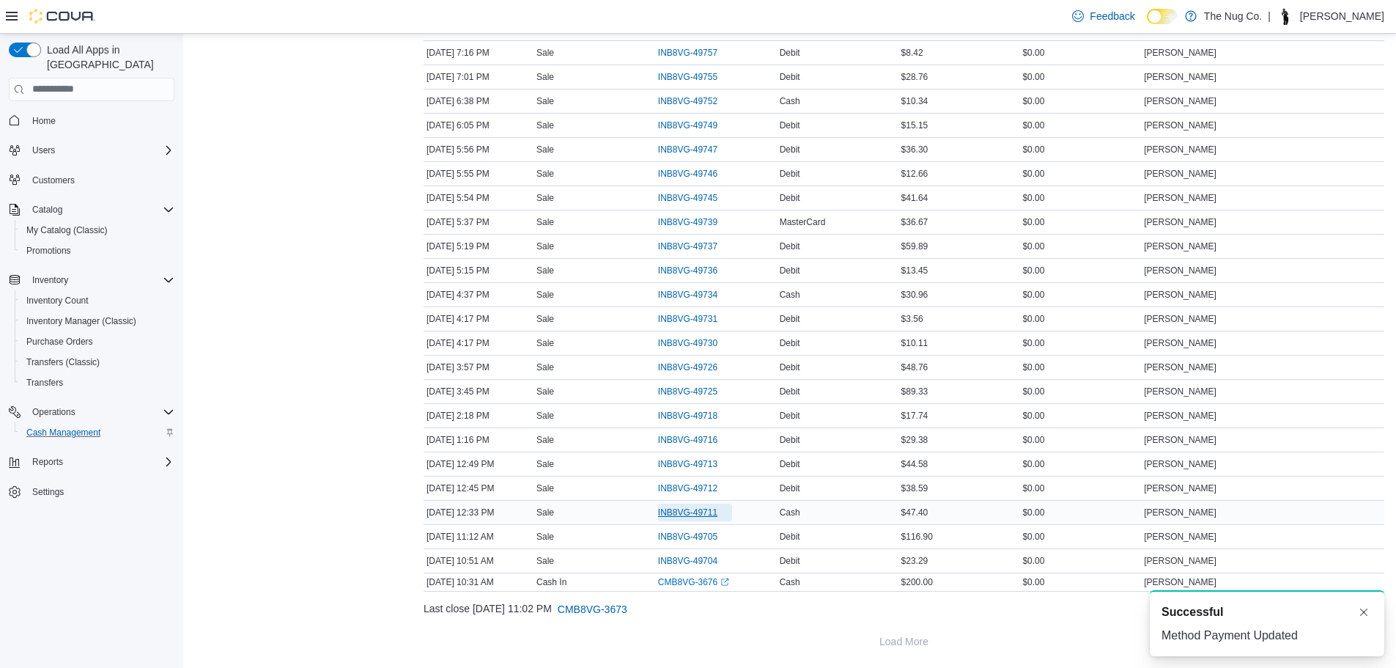
click at [680, 511] on span "INB8VG-49711" at bounding box center [687, 512] width 59 height 12
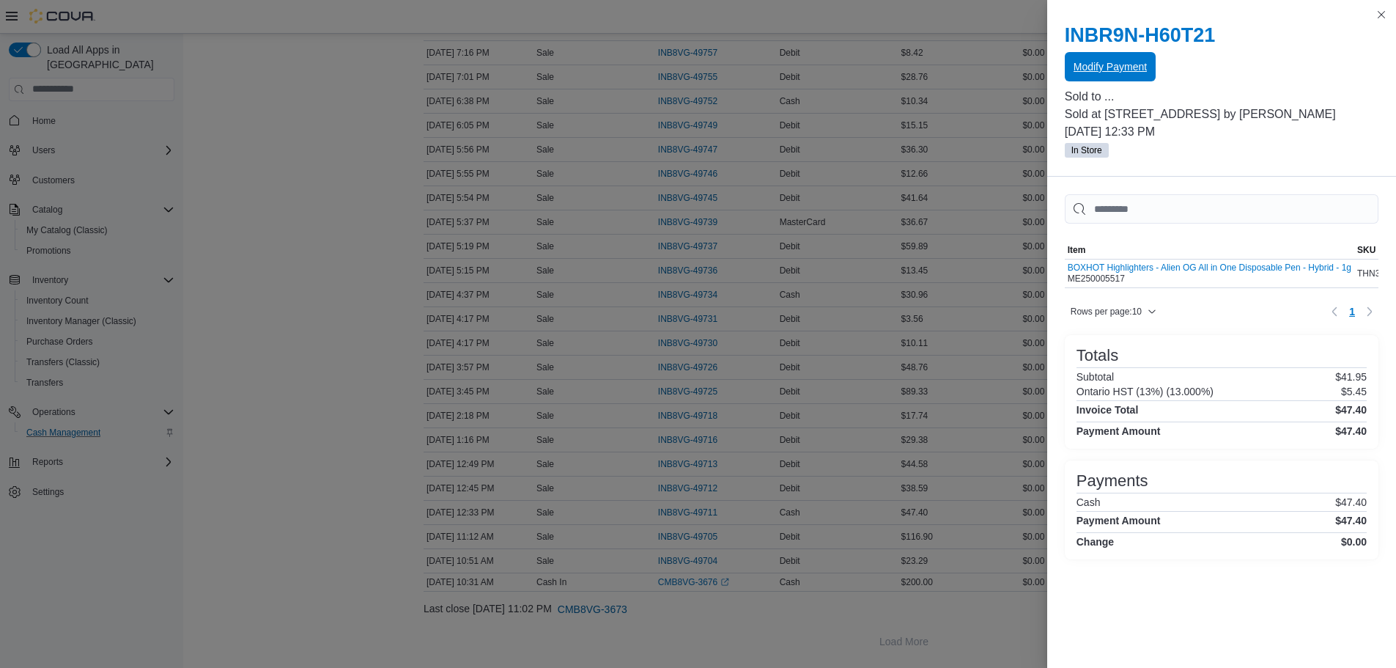
click at [1075, 57] on span "Modify Payment" at bounding box center [1110, 66] width 73 height 29
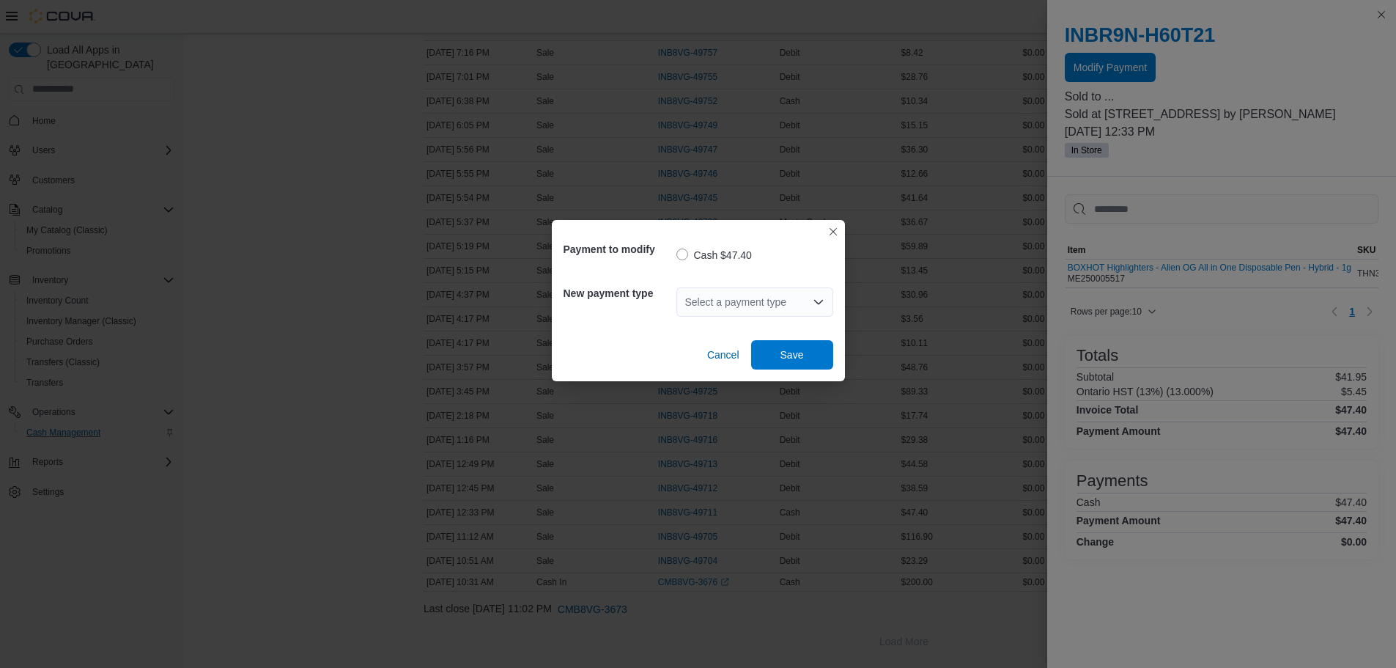
click at [799, 295] on div "Select a payment type" at bounding box center [755, 301] width 157 height 29
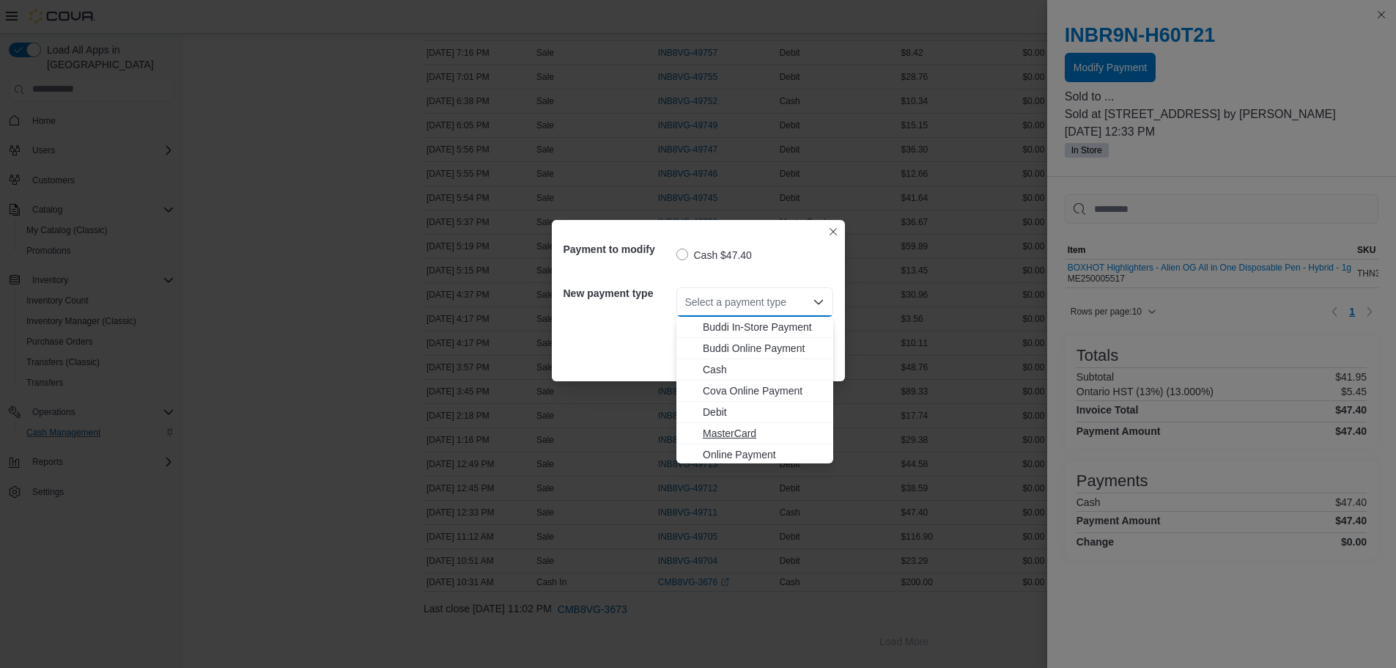
click at [748, 427] on span "MasterCard" at bounding box center [764, 433] width 122 height 15
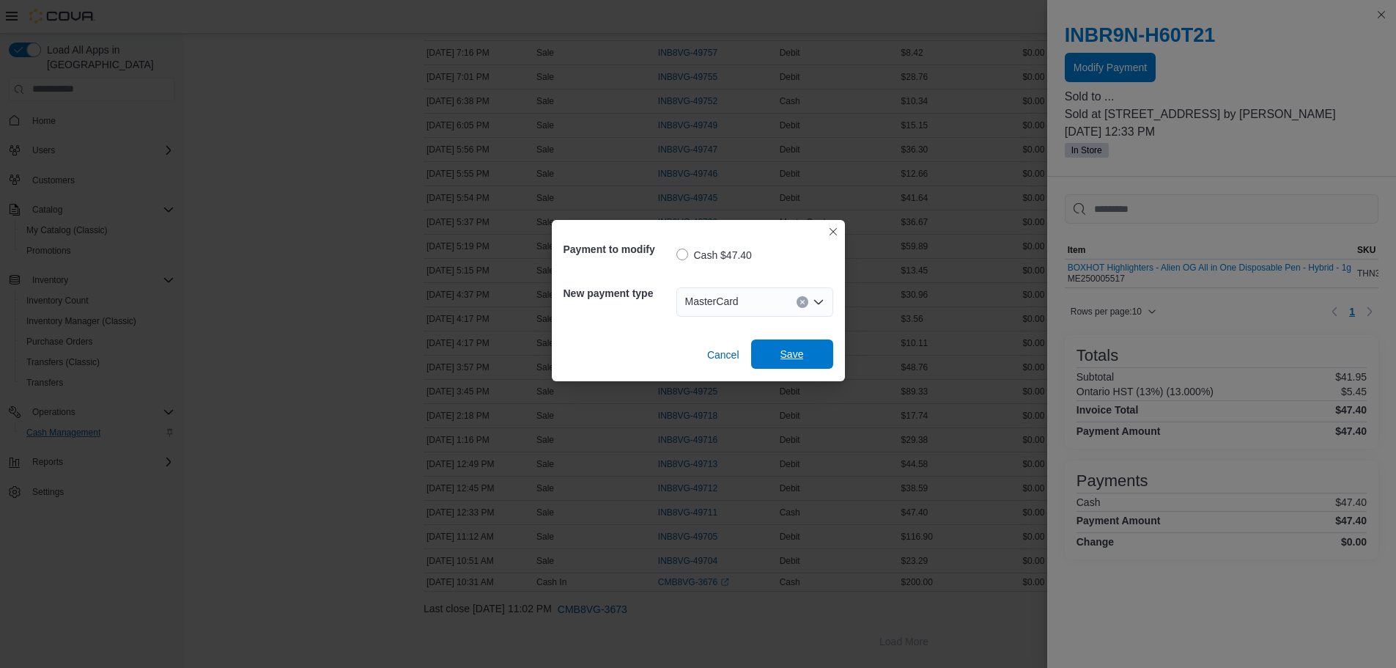
click at [766, 353] on span "Save" at bounding box center [792, 353] width 65 height 29
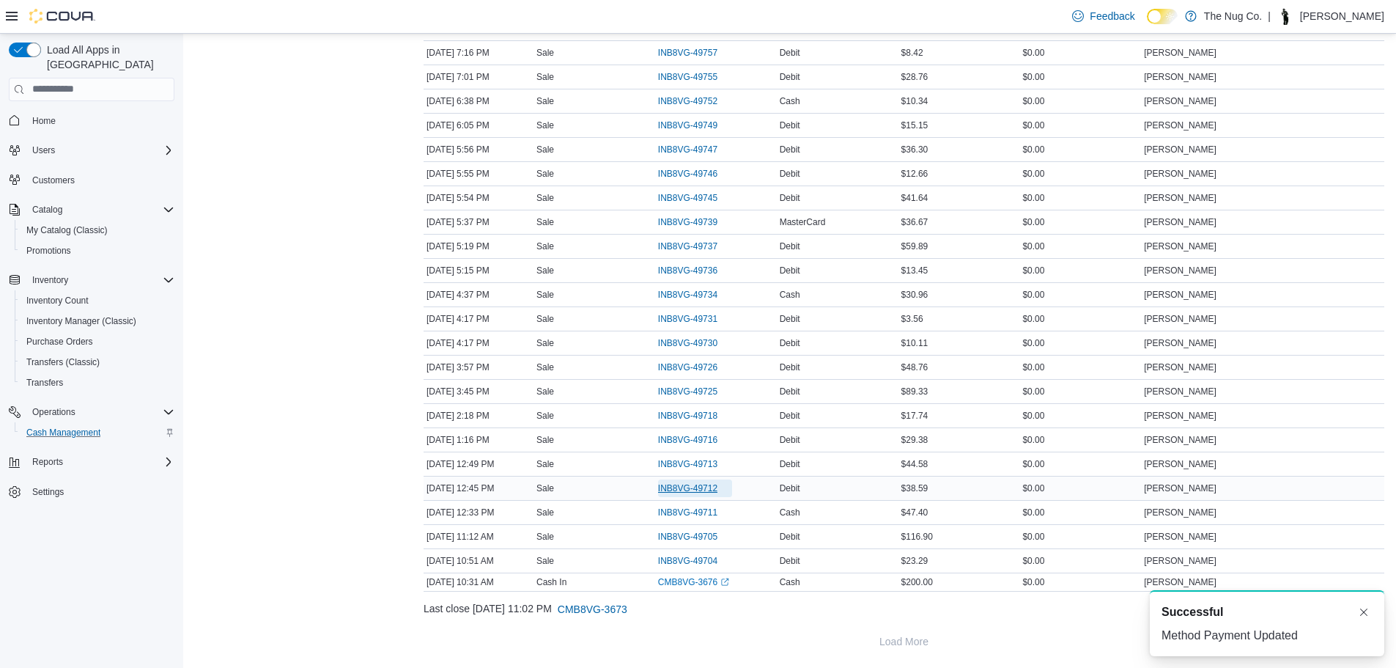
click at [677, 489] on span "INB8VG-49712" at bounding box center [687, 488] width 59 height 12
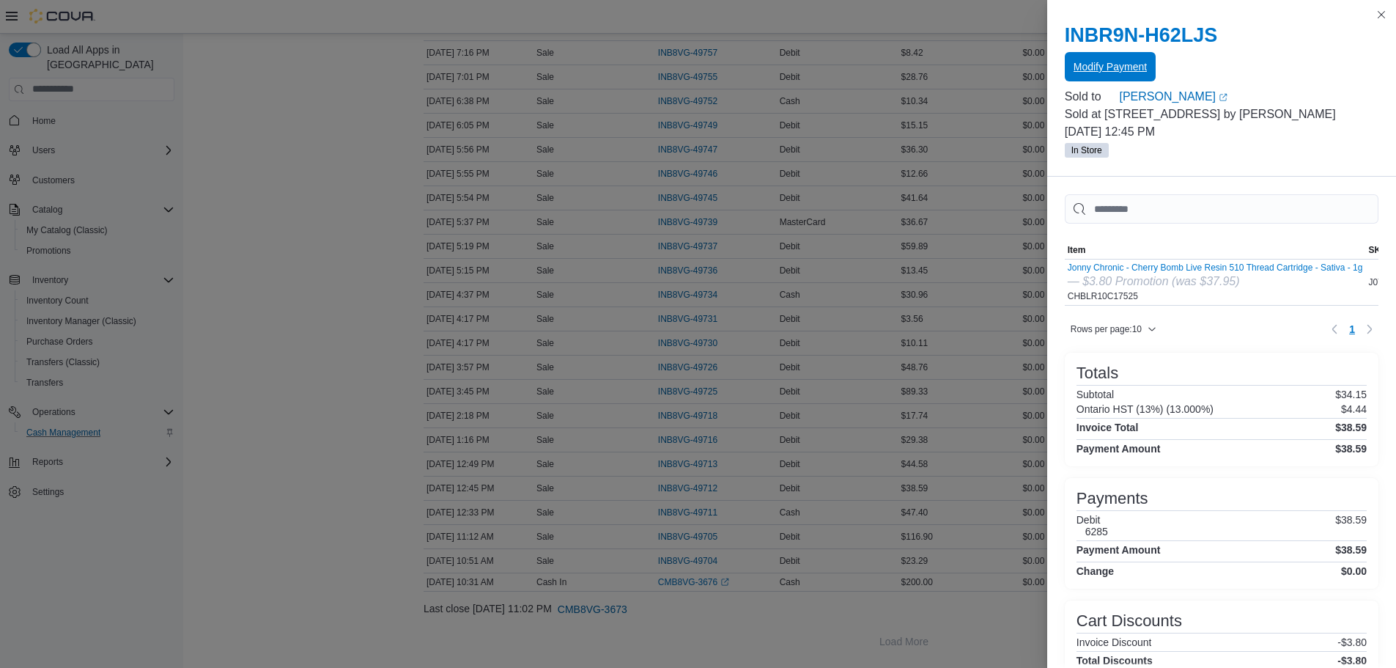
click at [1074, 72] on span "Modify Payment" at bounding box center [1110, 66] width 73 height 15
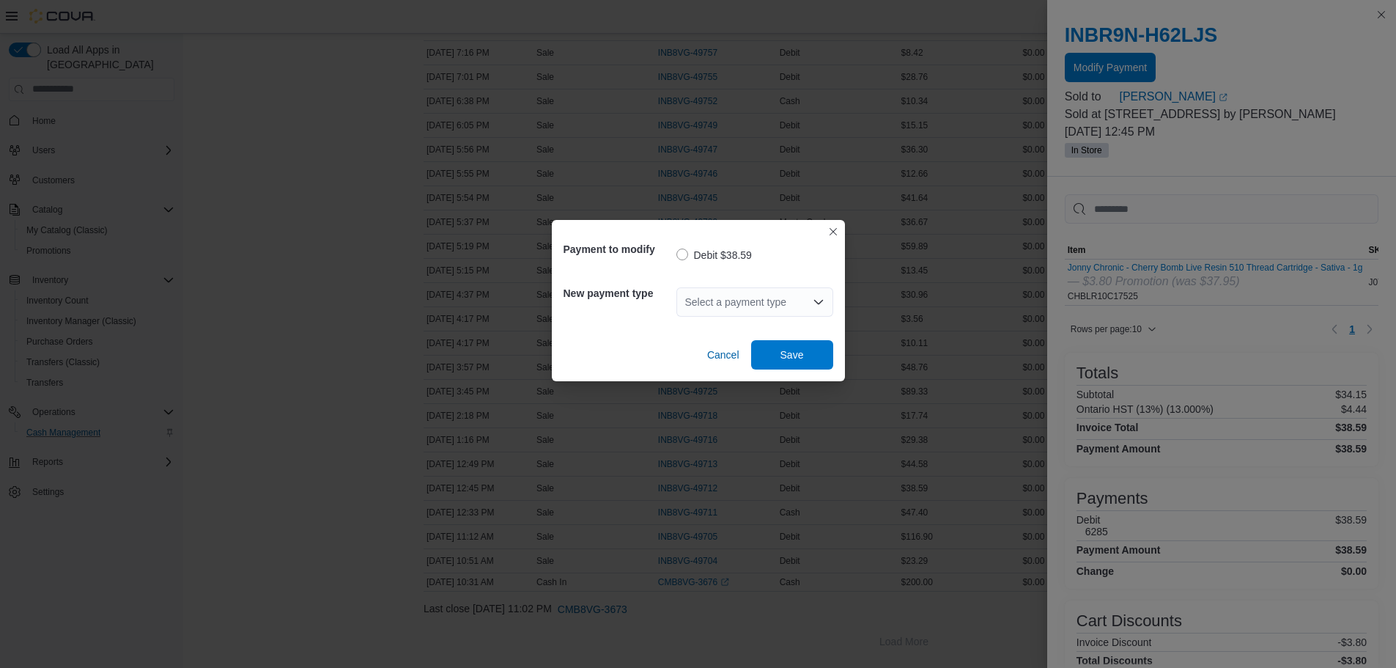
click at [795, 306] on div "Select a payment type" at bounding box center [755, 301] width 157 height 29
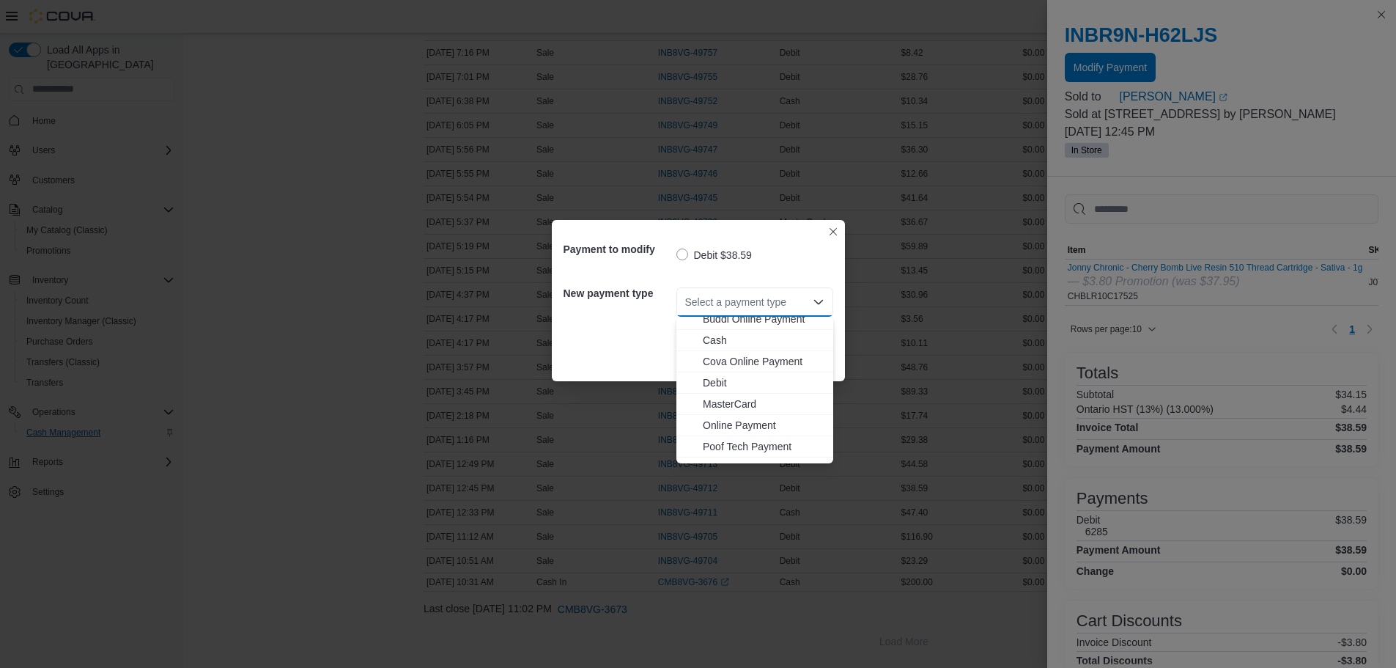
scroll to position [45, 0]
click at [719, 456] on span "Visa" at bounding box center [764, 452] width 122 height 15
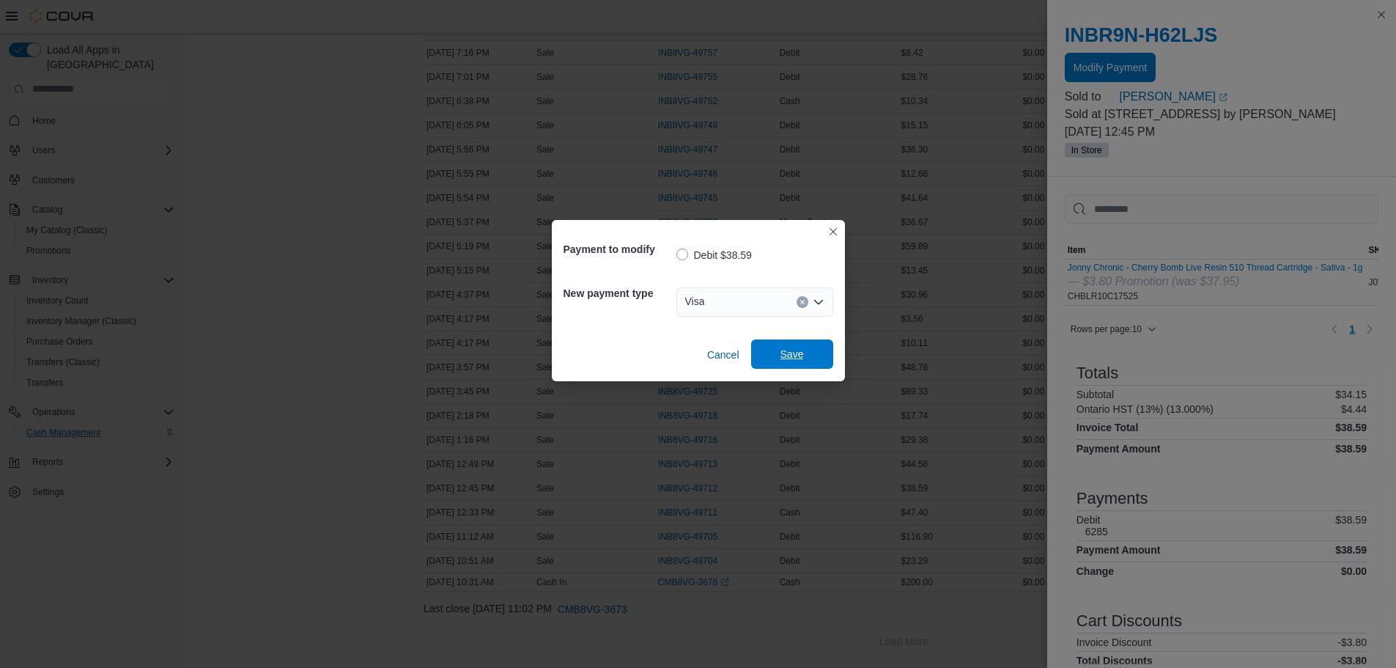
click at [784, 358] on span "Save" at bounding box center [792, 354] width 23 height 15
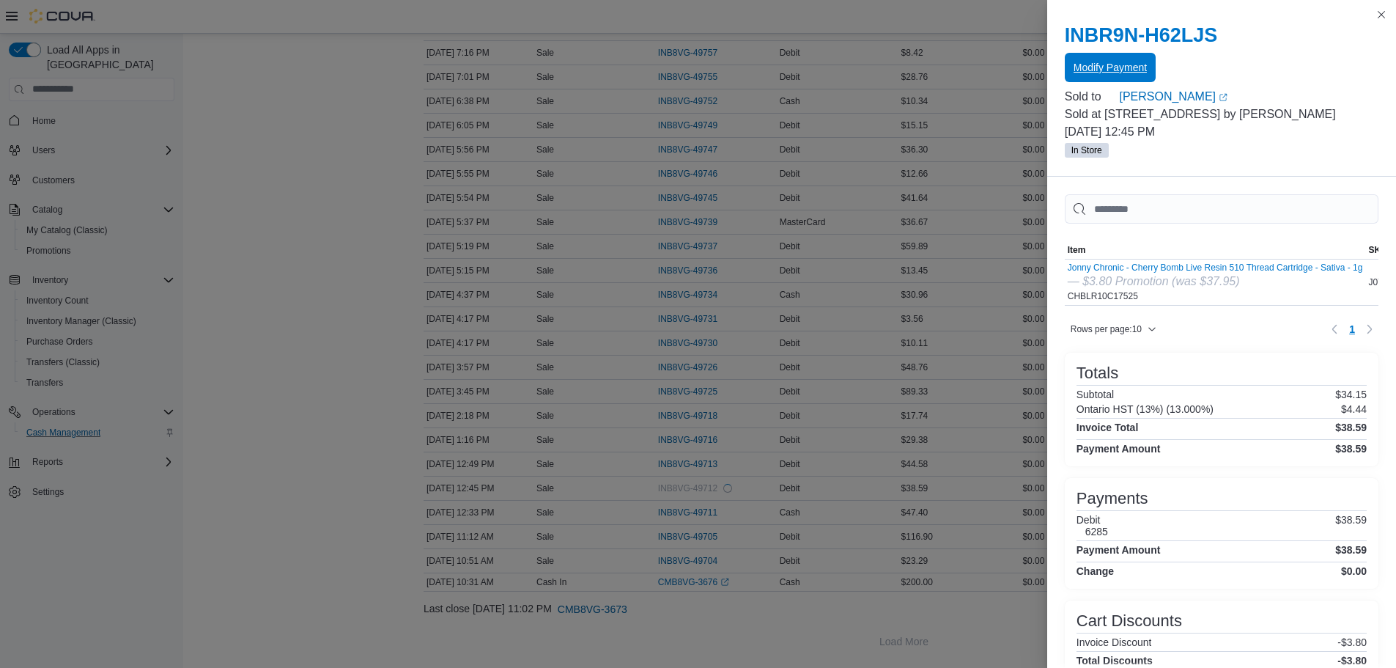
scroll to position [0, 0]
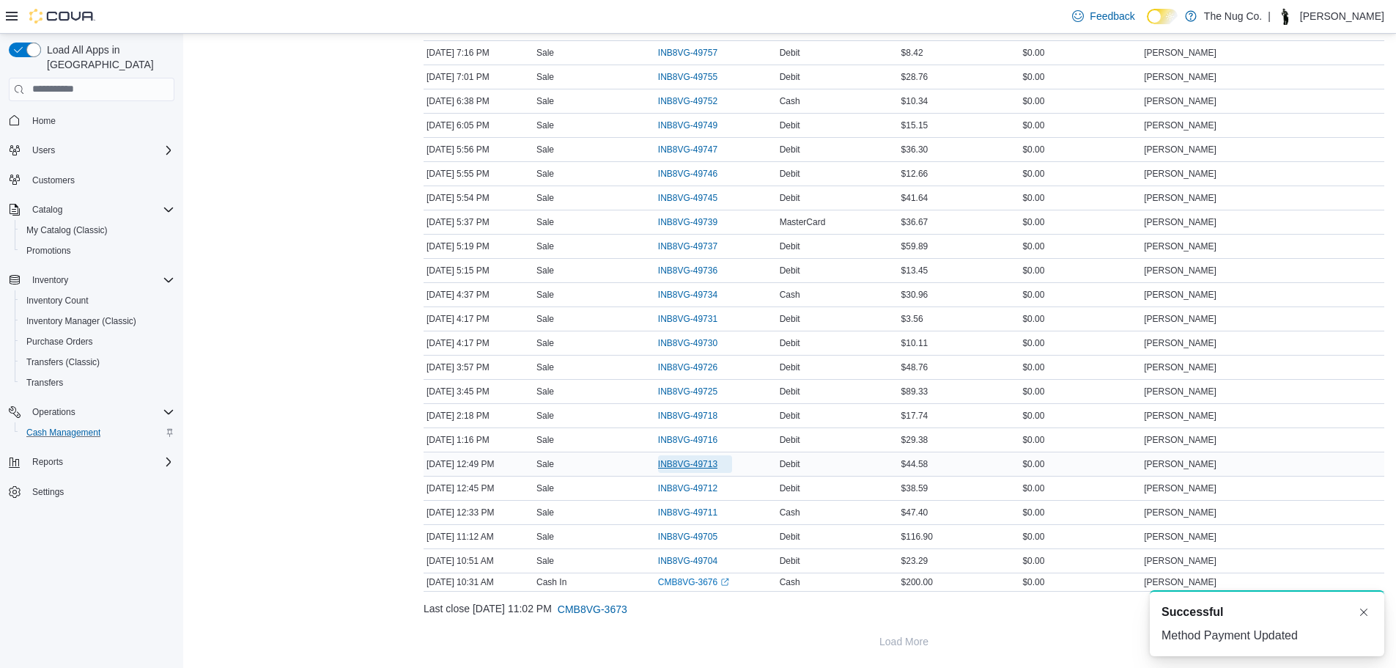
click at [689, 463] on span "INB8VG-49713" at bounding box center [687, 464] width 59 height 12
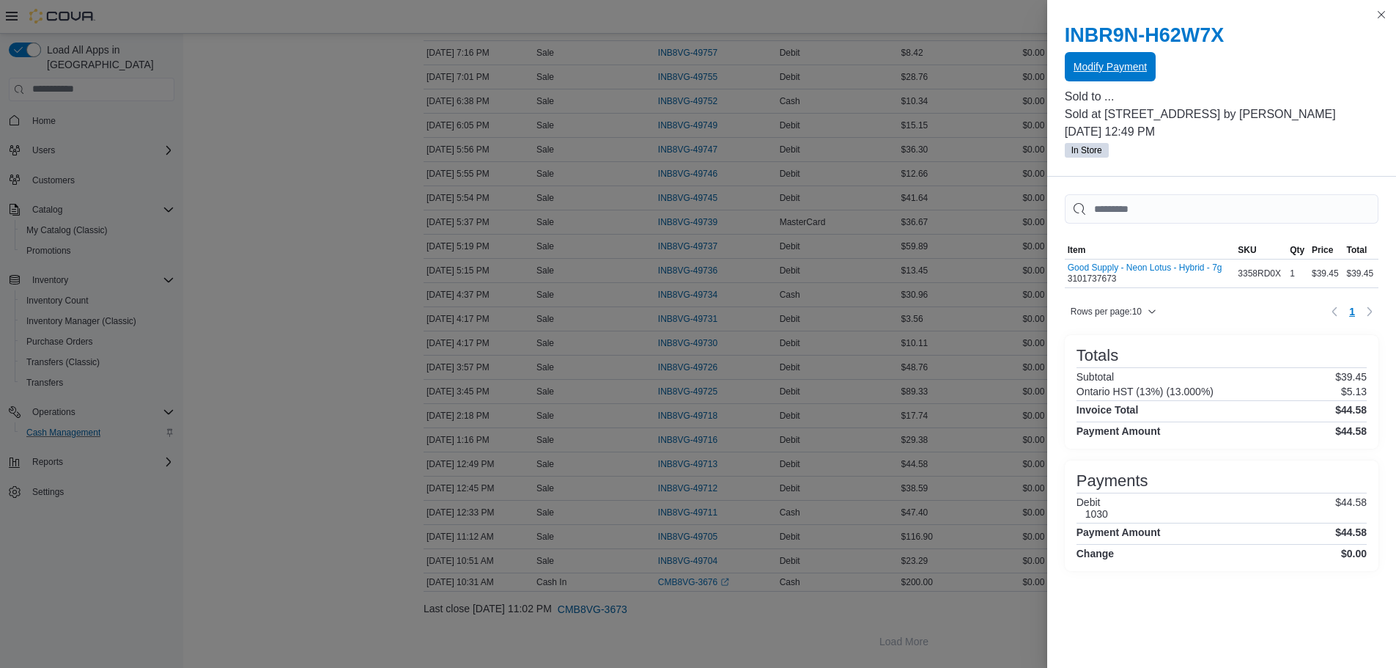
click at [1102, 63] on span "Modify Payment" at bounding box center [1110, 66] width 73 height 15
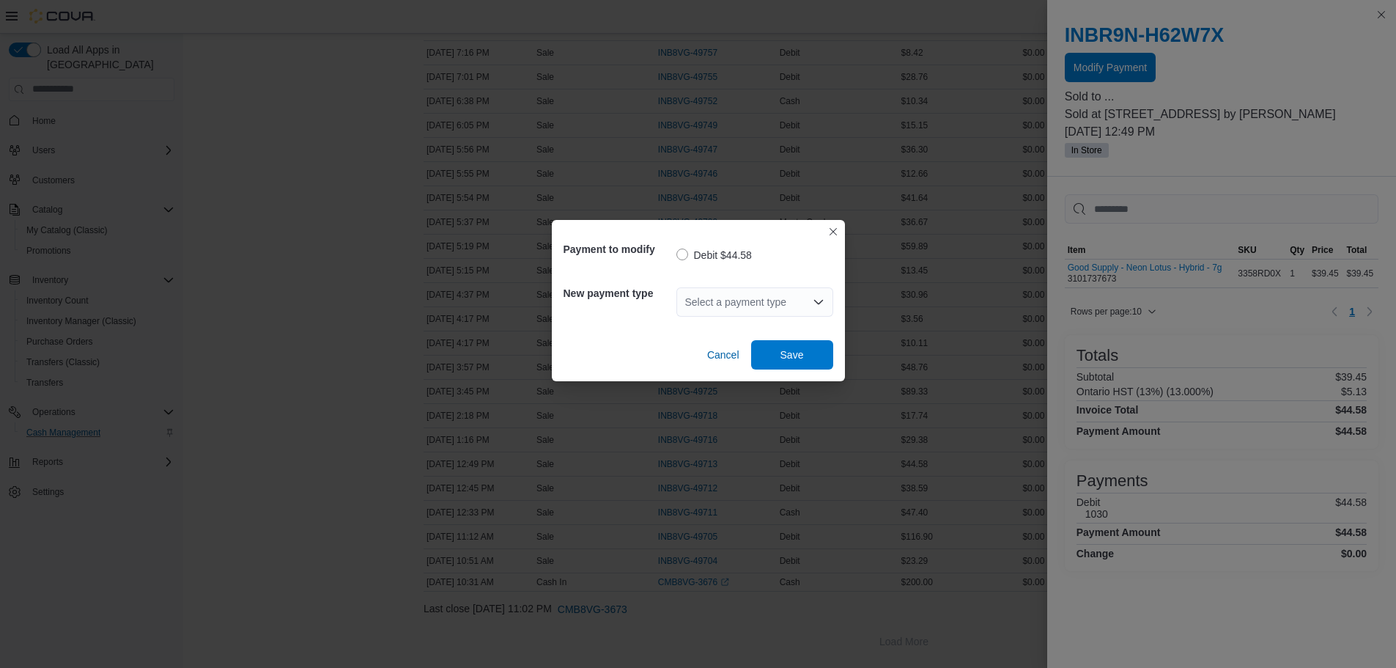
click at [804, 298] on div "Select a payment type" at bounding box center [755, 301] width 157 height 29
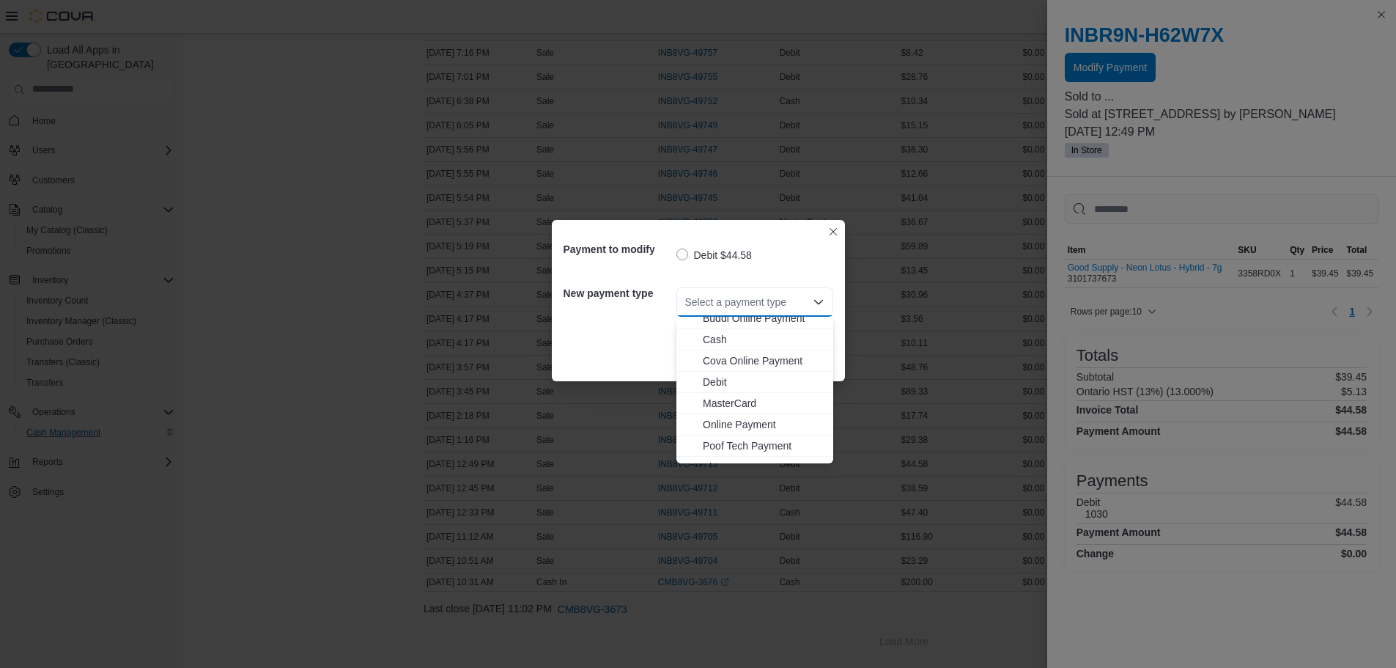
scroll to position [45, 0]
click at [721, 459] on span "Visa" at bounding box center [764, 452] width 122 height 15
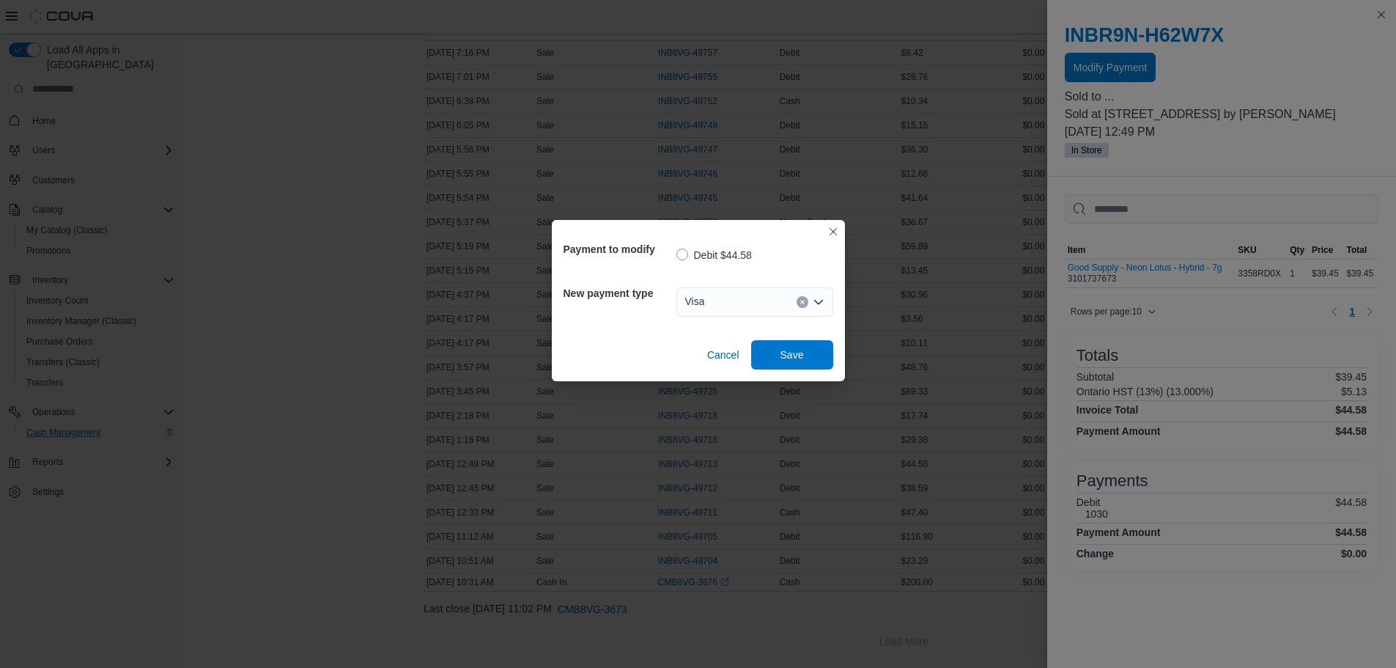
click at [770, 373] on div "Payment to modify Debit $44.58 New payment type Visa Cancel Save" at bounding box center [698, 300] width 293 height 161
click at [778, 366] on span "Save" at bounding box center [792, 353] width 65 height 29
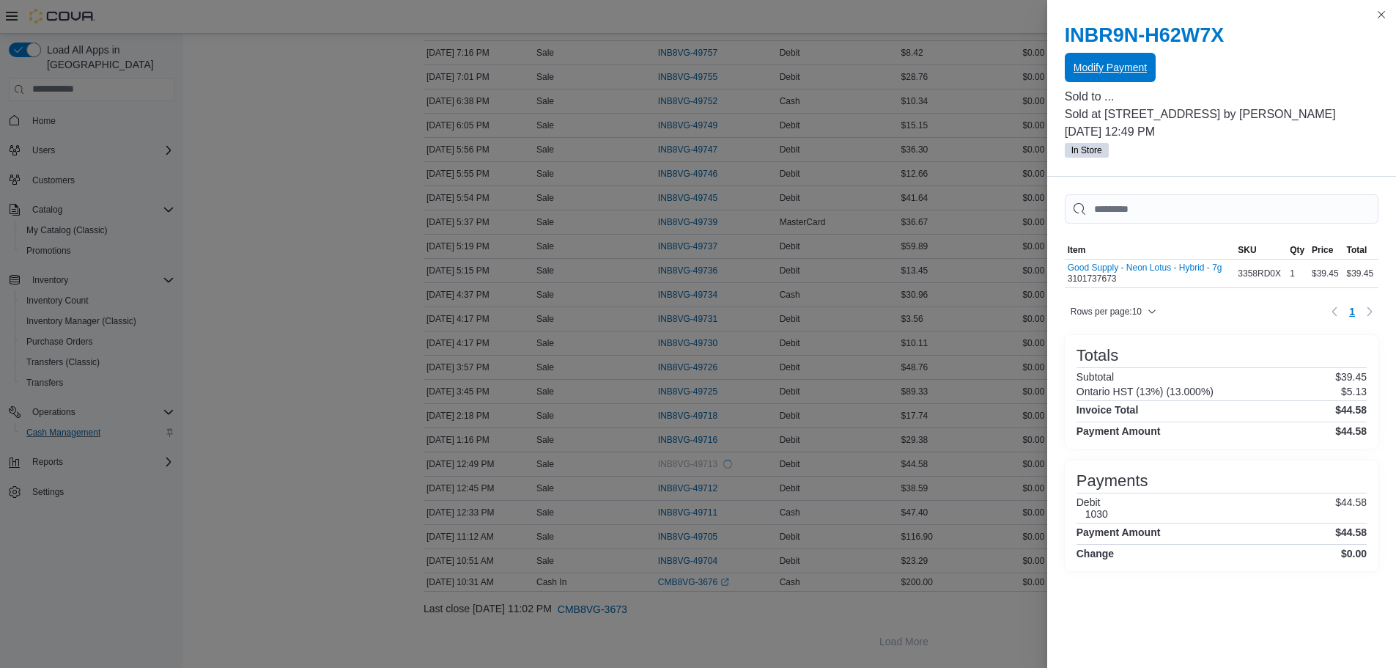
scroll to position [0, 0]
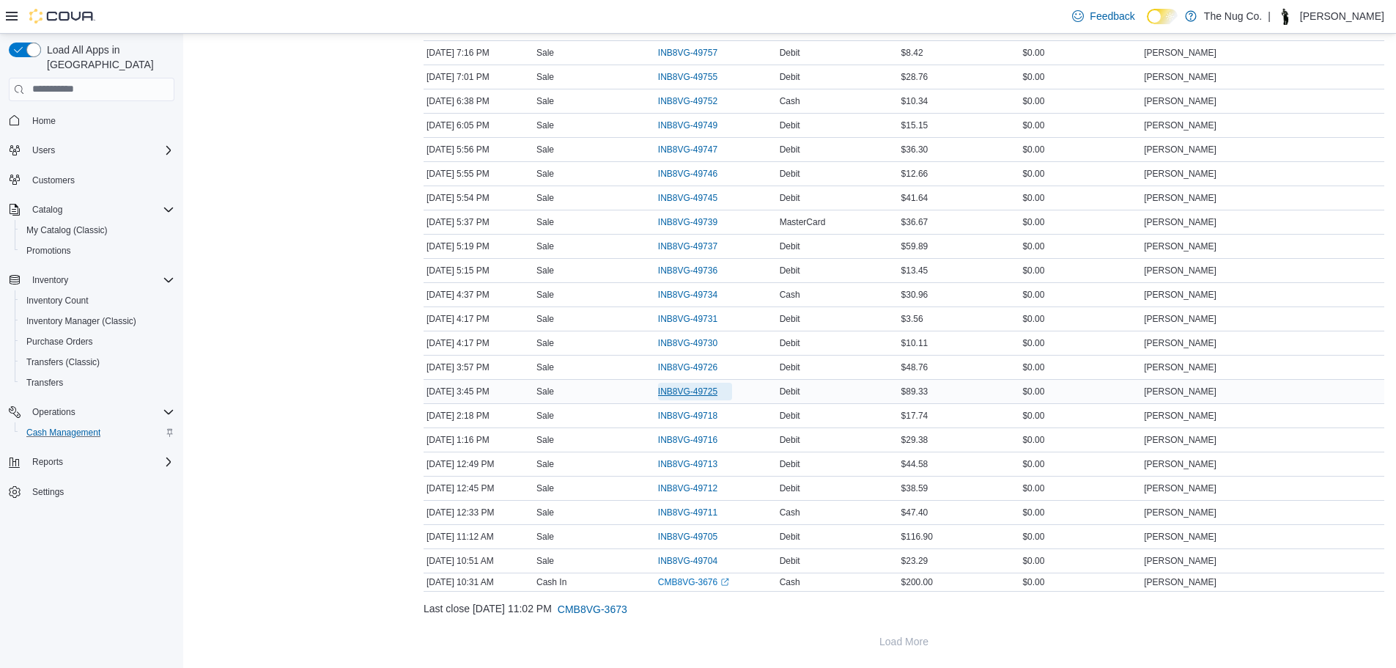
click at [677, 391] on span "INB8VG-49725" at bounding box center [687, 392] width 59 height 12
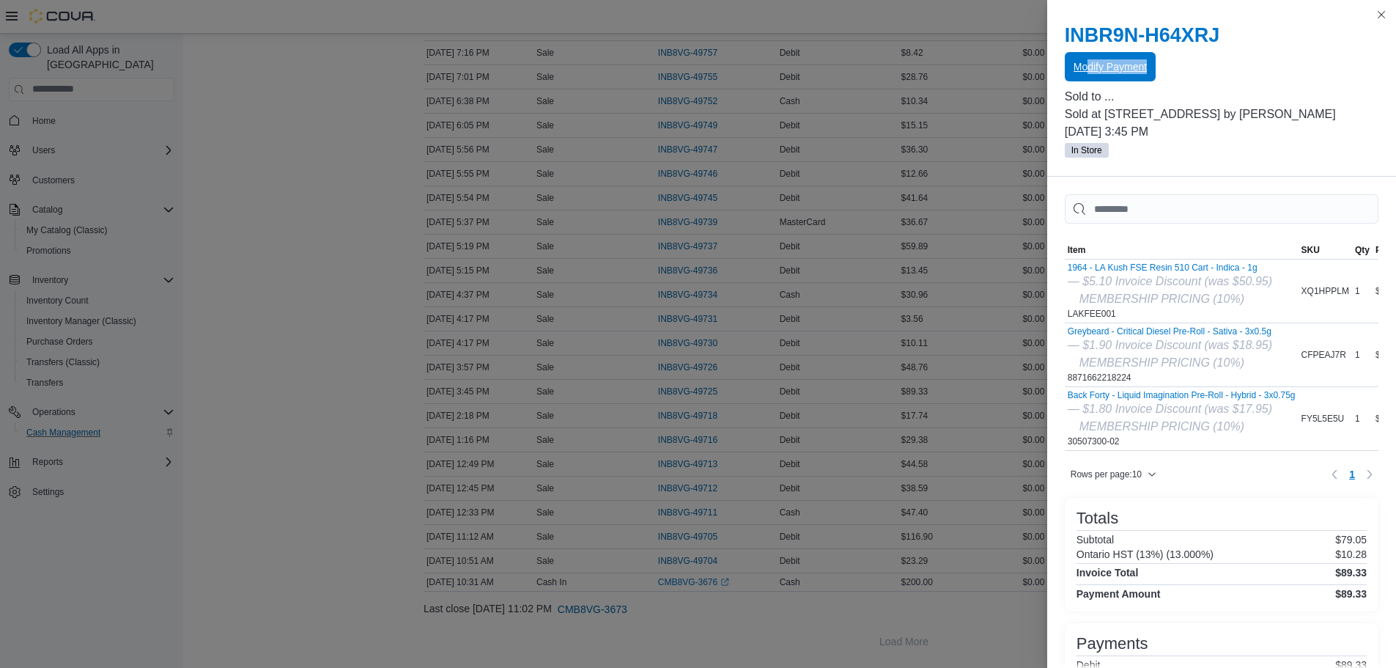
click at [1087, 81] on div "INBR9N-H64XRJ Modify Payment Sold to ... Sold at 1213 Dundas Street West by Tho…" at bounding box center [1221, 91] width 349 height 171
click at [1105, 73] on span "Modify Payment" at bounding box center [1110, 66] width 73 height 15
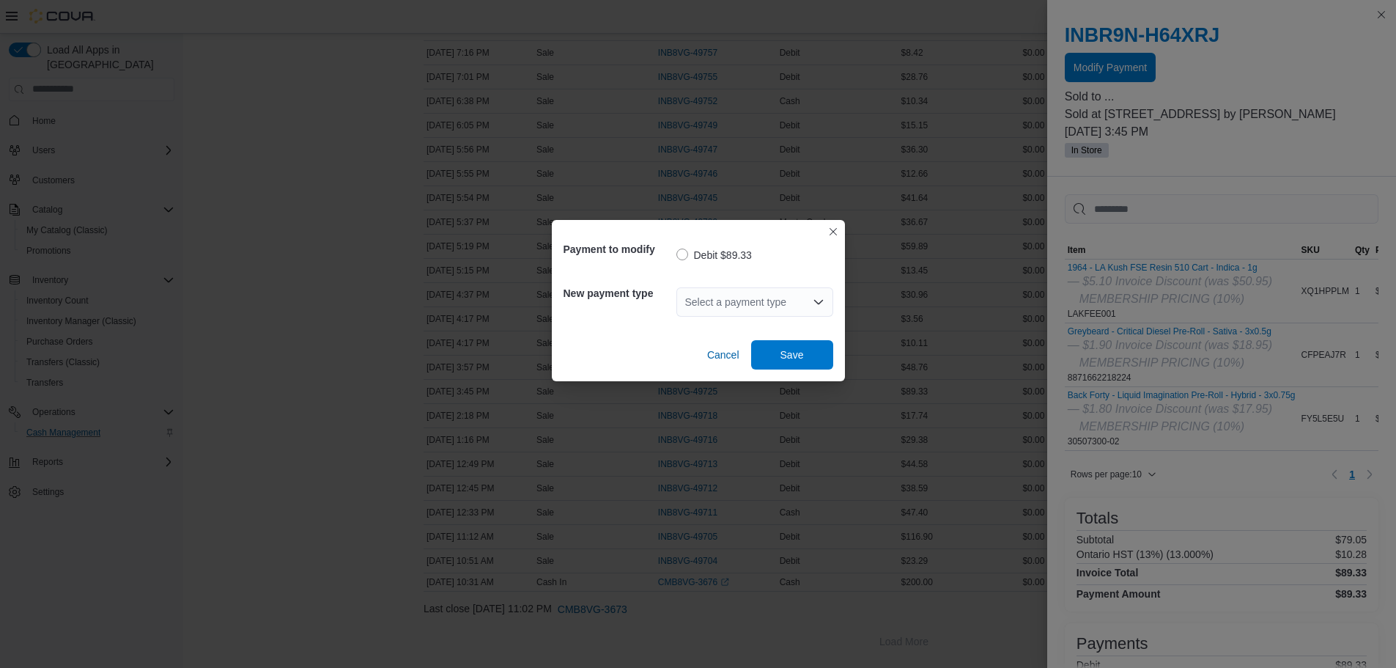
click at [791, 303] on div "Select a payment type" at bounding box center [755, 301] width 157 height 29
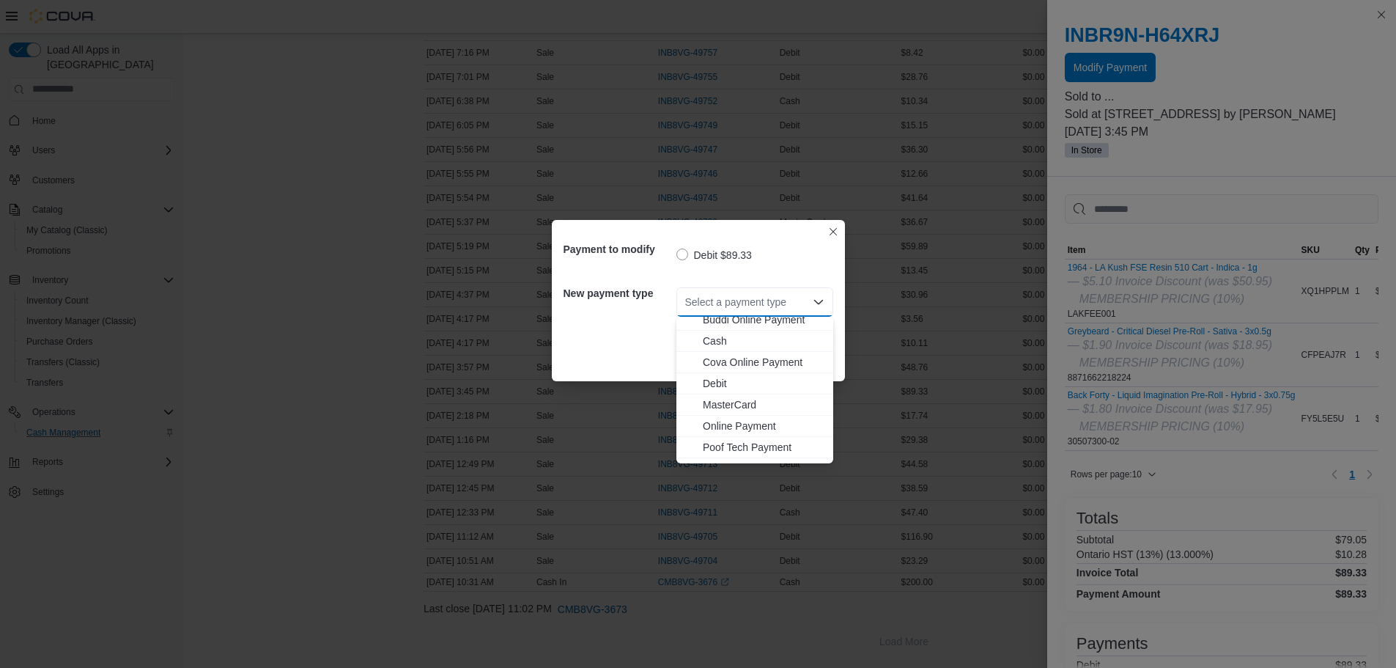
scroll to position [45, 0]
drag, startPoint x: 737, startPoint y: 439, endPoint x: 735, endPoint y: 451, distance: 11.9
click at [735, 451] on div "Buddi In-Store Payment Buddi Online Payment Cash Cova Online Payment Debit Mast…" at bounding box center [755, 367] width 157 height 191
click at [735, 451] on span "Visa" at bounding box center [764, 452] width 122 height 15
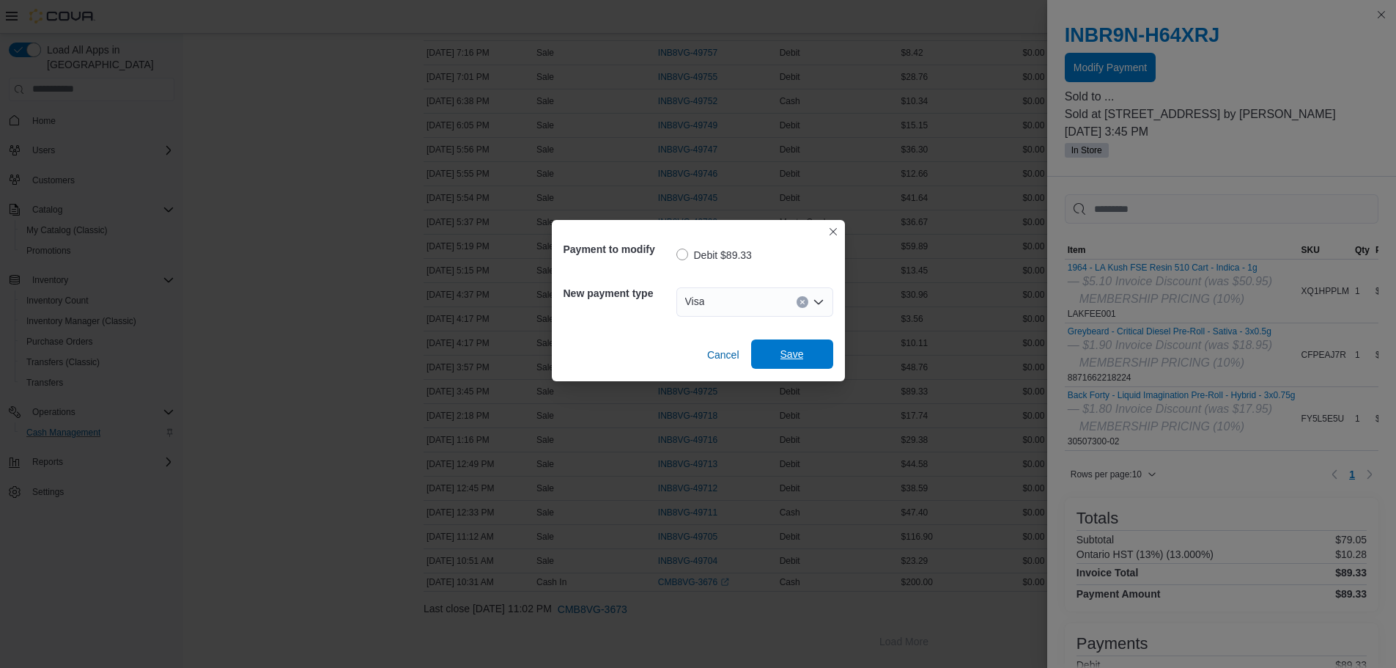
click at [825, 358] on button "Save" at bounding box center [792, 353] width 82 height 29
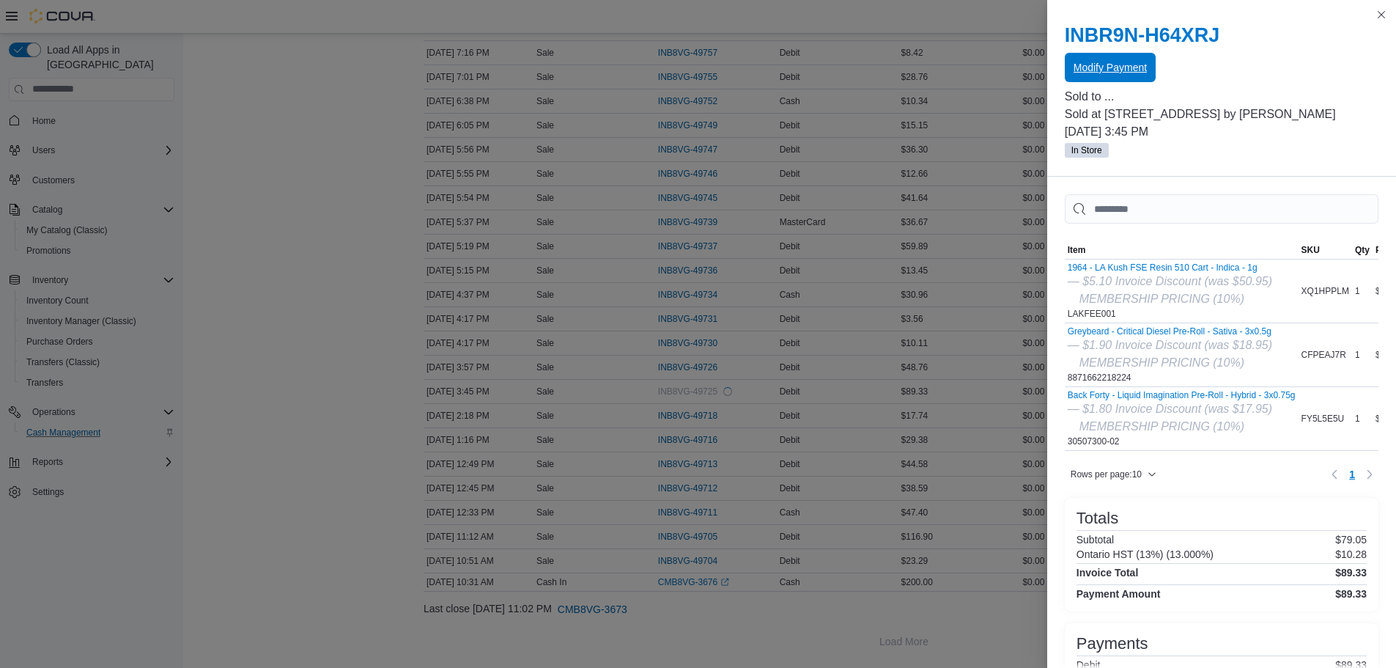
scroll to position [0, 0]
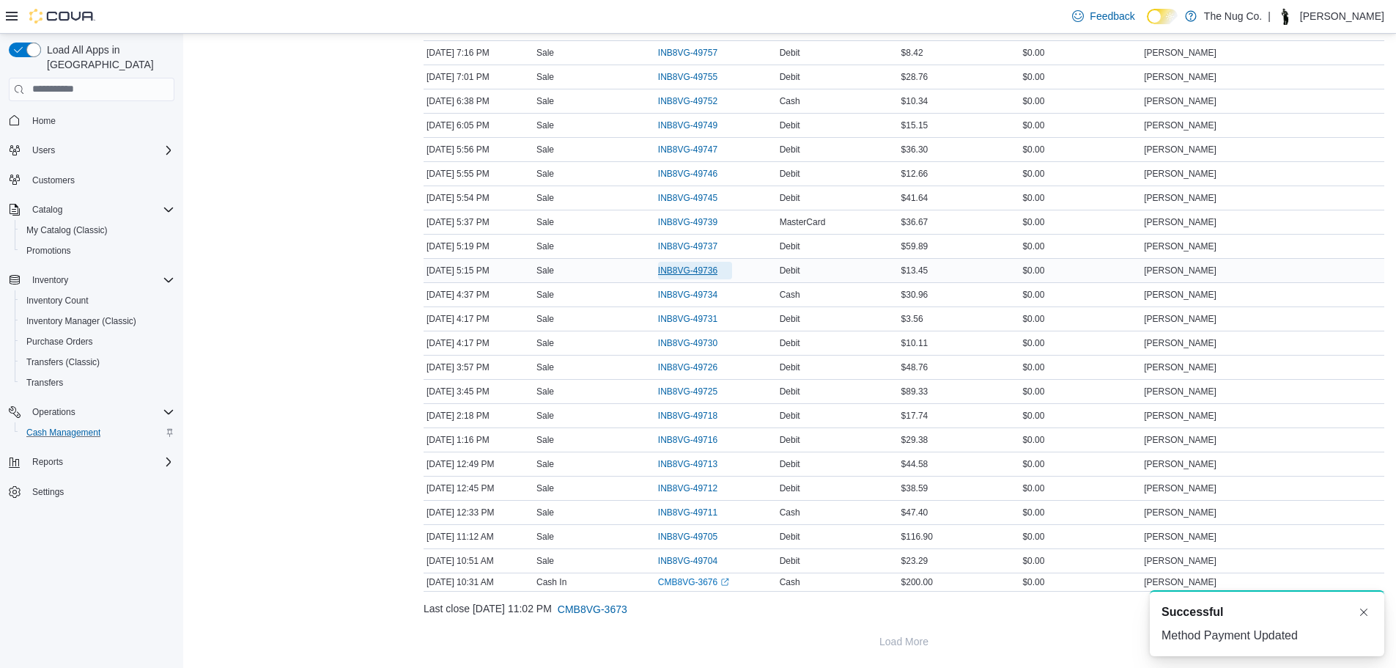
click at [666, 273] on span "INB8VG-49736" at bounding box center [687, 271] width 59 height 12
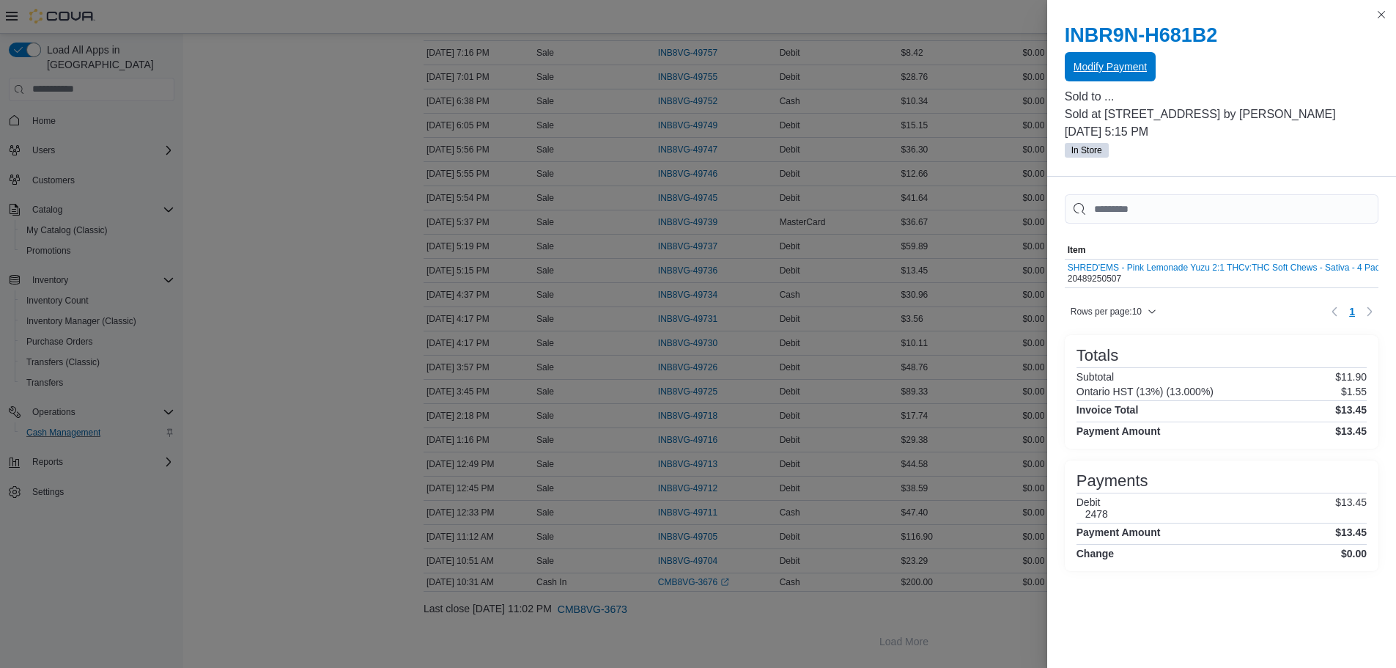
click at [1109, 67] on span "Modify Payment" at bounding box center [1110, 66] width 73 height 15
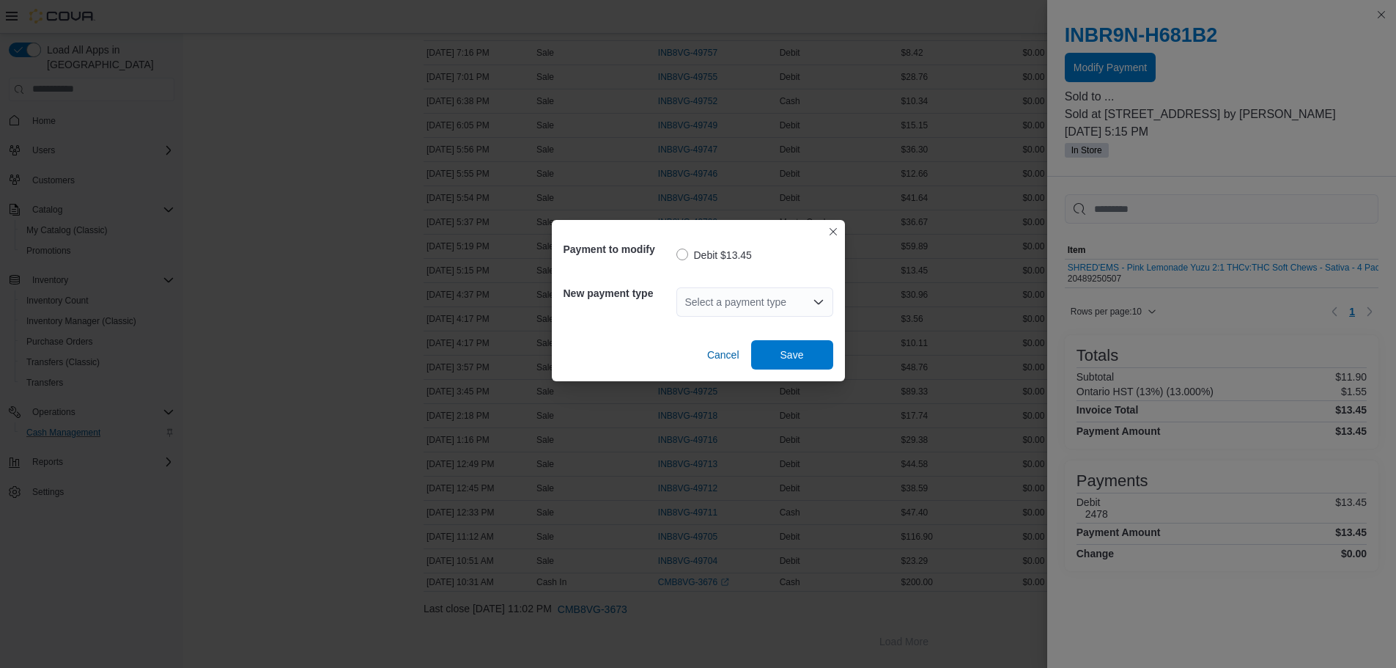
click at [755, 305] on div "Select a payment type" at bounding box center [755, 301] width 157 height 29
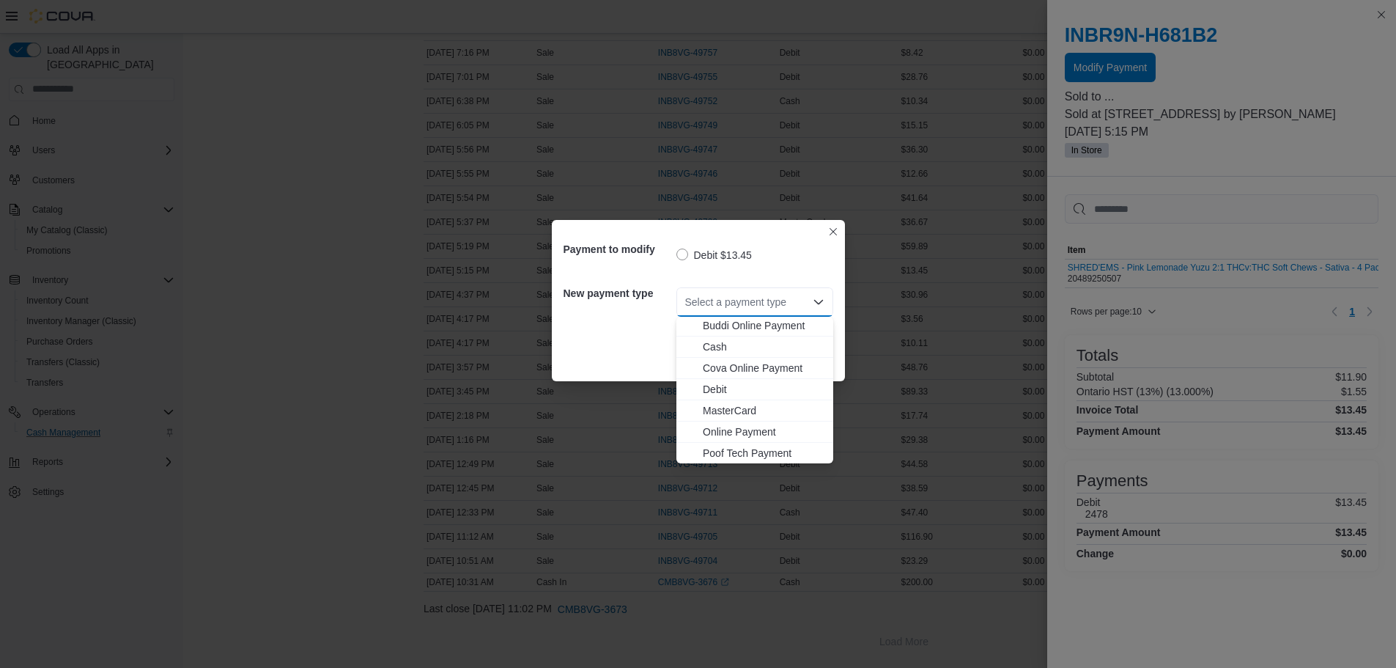
scroll to position [45, 0]
click at [726, 448] on span "Visa" at bounding box center [764, 452] width 122 height 15
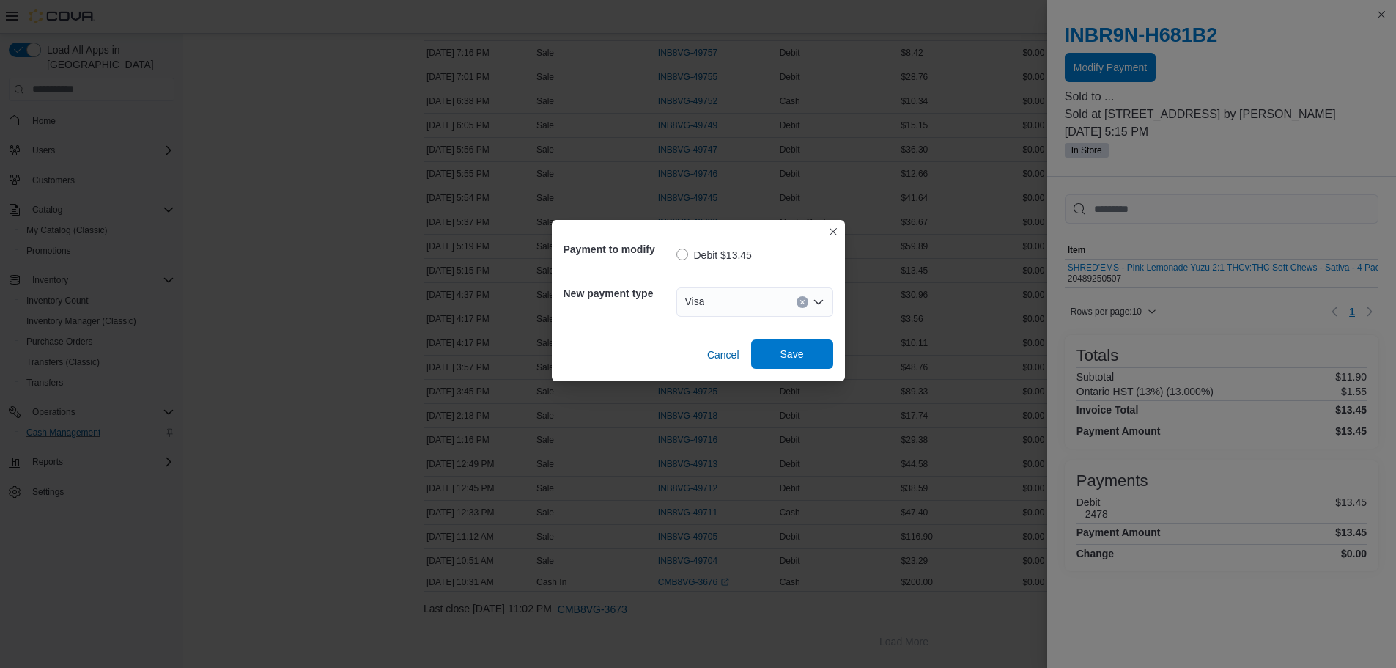
click at [785, 353] on span "Save" at bounding box center [792, 354] width 23 height 15
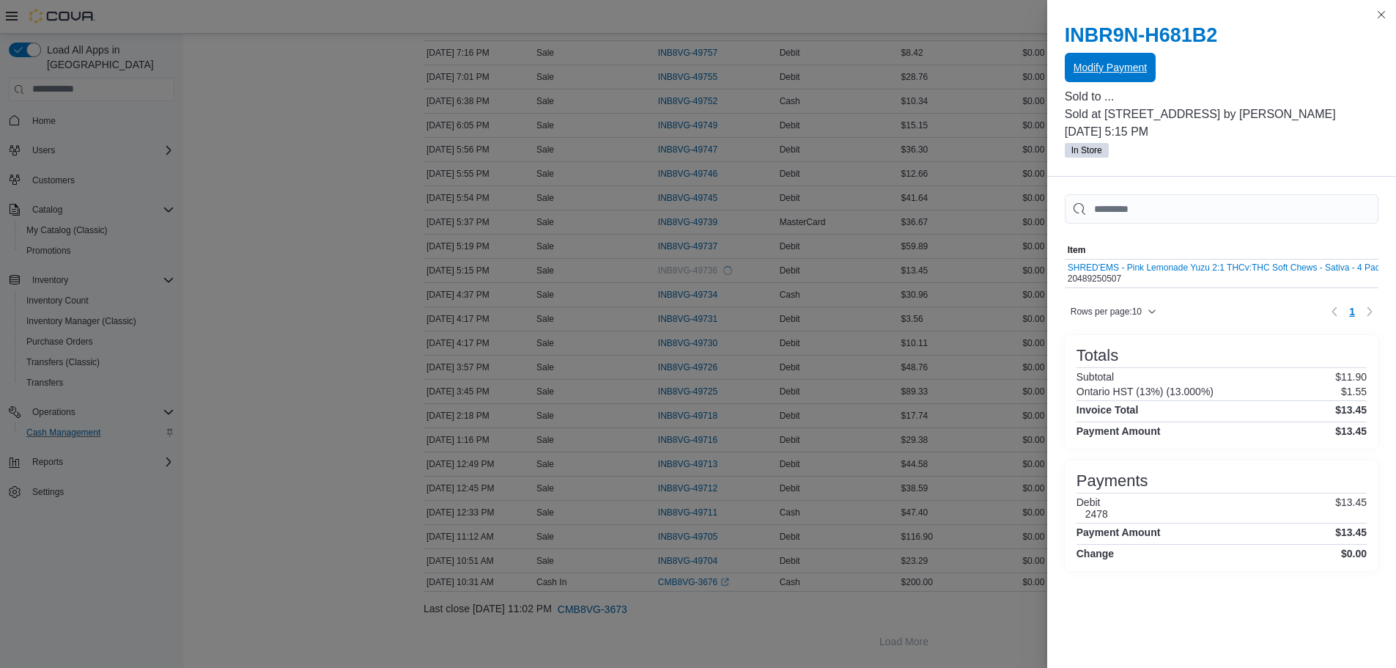
scroll to position [0, 0]
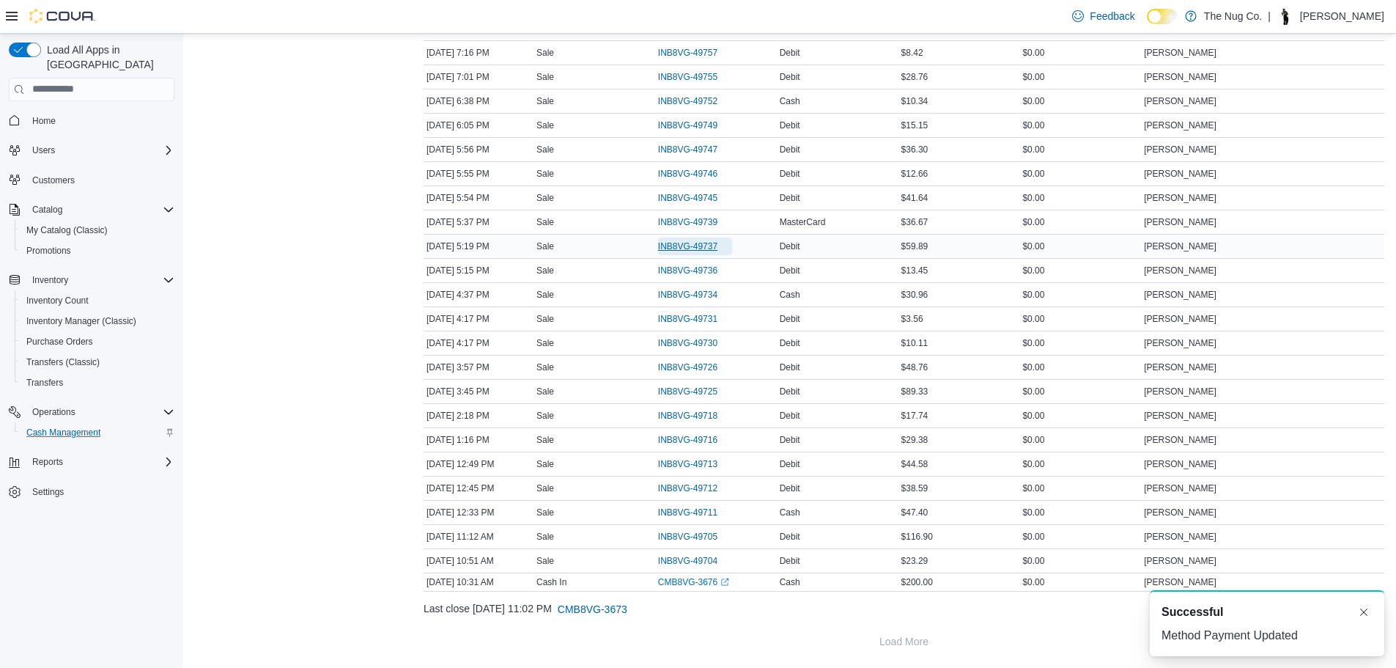
click at [674, 246] on span "INB8VG-49737" at bounding box center [687, 246] width 59 height 12
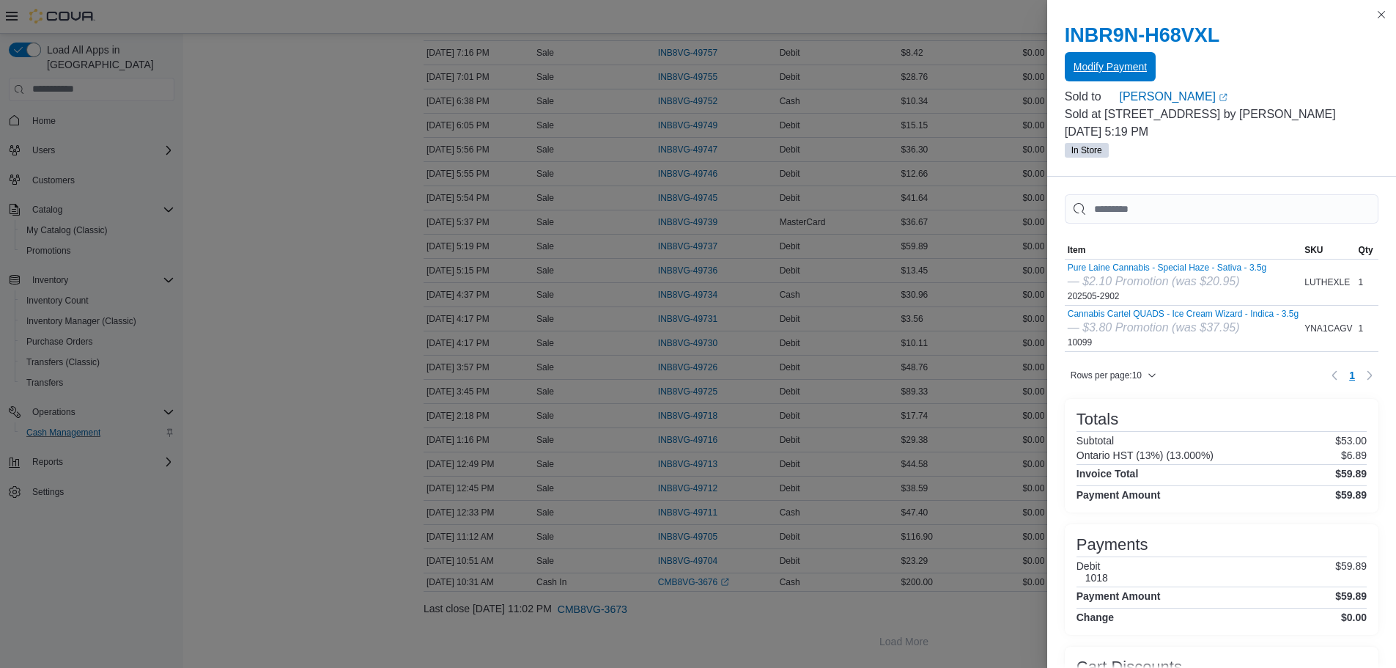
click at [1108, 66] on span "Modify Payment" at bounding box center [1110, 66] width 73 height 15
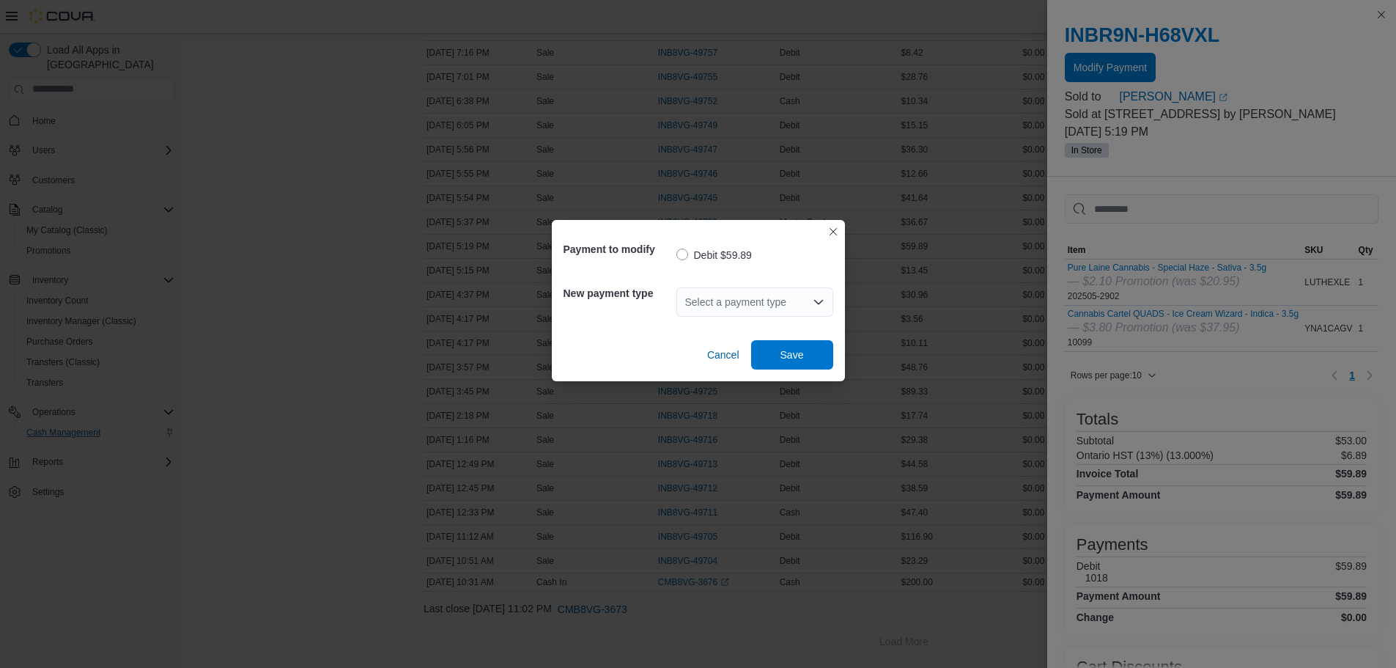
drag, startPoint x: 752, startPoint y: 300, endPoint x: 750, endPoint y: 315, distance: 15.5
click at [751, 306] on div "Select a payment type" at bounding box center [755, 301] width 157 height 29
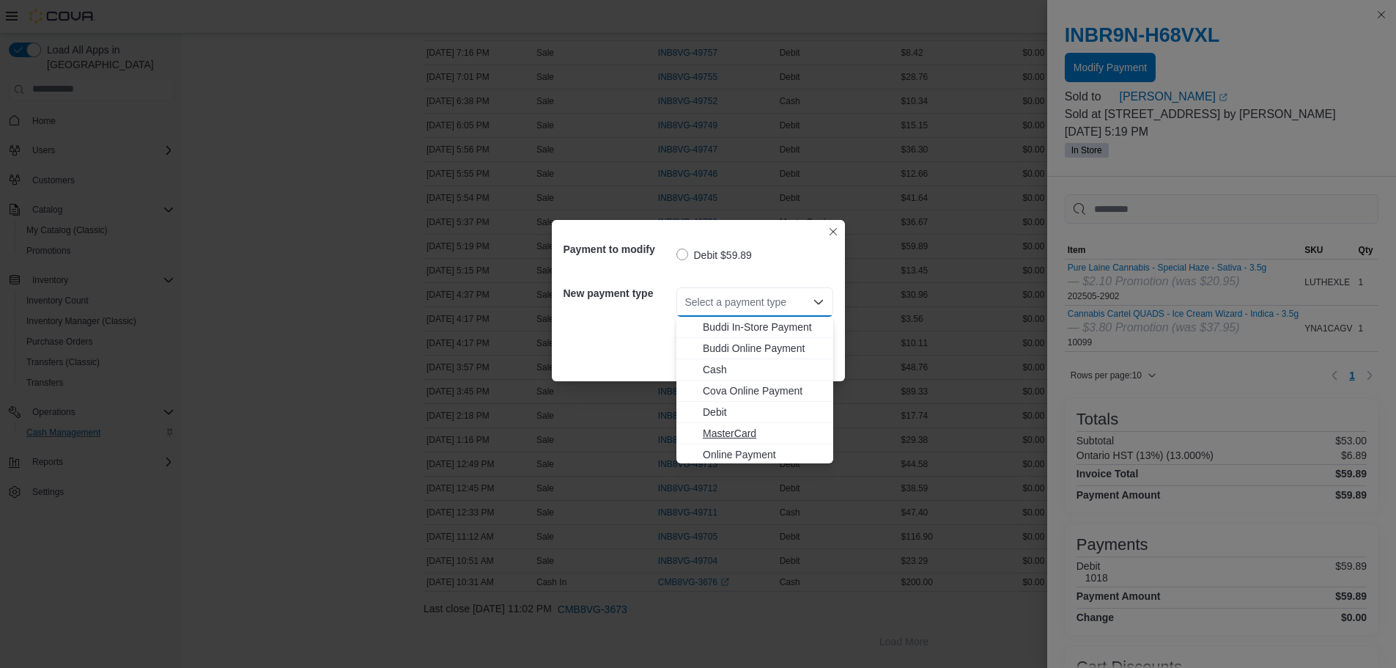
click at [741, 424] on div "Buddi In-Store Payment Buddi Online Payment Cash Cova Online Payment Debit Mast…" at bounding box center [755, 412] width 157 height 191
click at [740, 427] on span "MasterCard" at bounding box center [764, 433] width 122 height 15
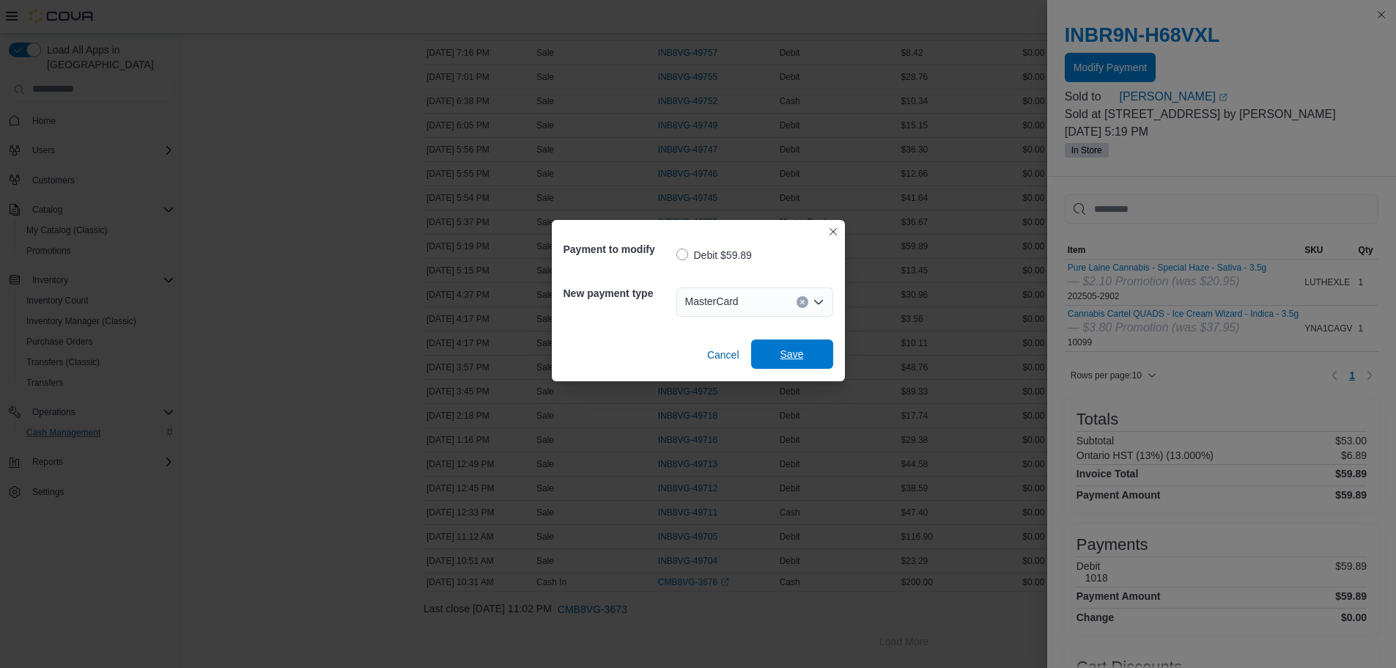
click at [784, 358] on span "Save" at bounding box center [792, 354] width 23 height 15
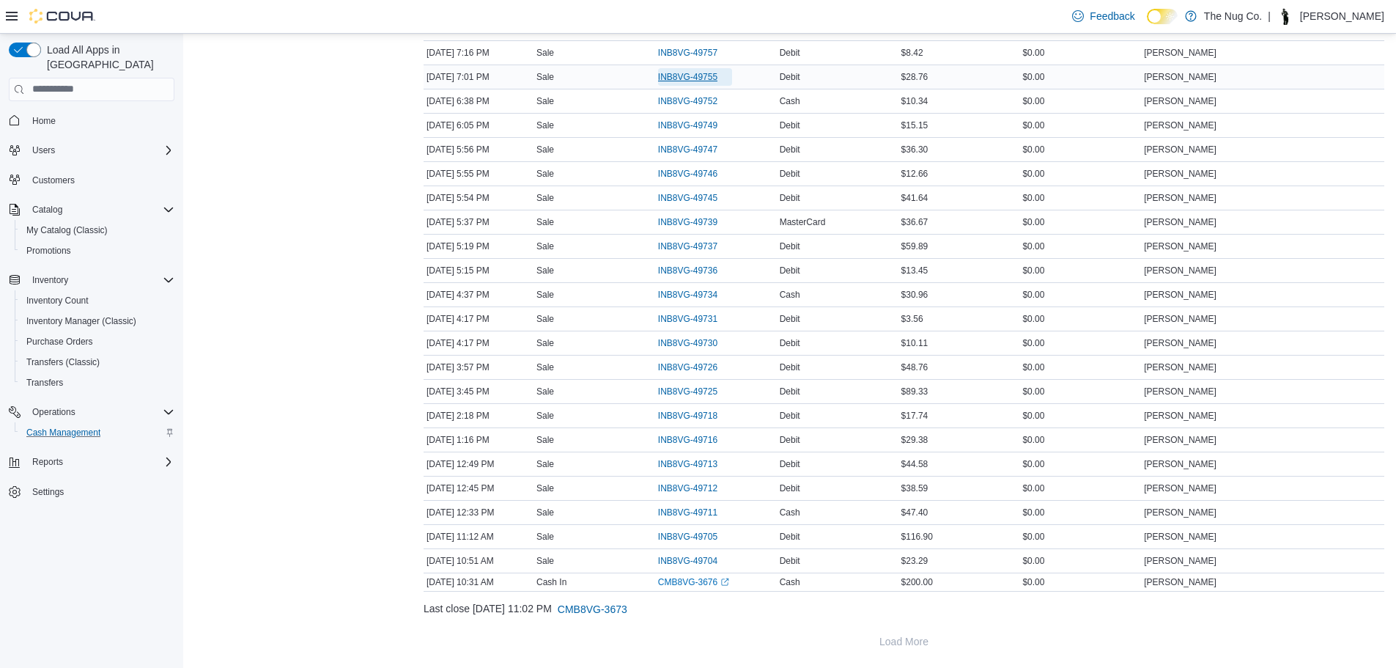
click at [674, 81] on span "INB8VG-49755" at bounding box center [687, 77] width 59 height 12
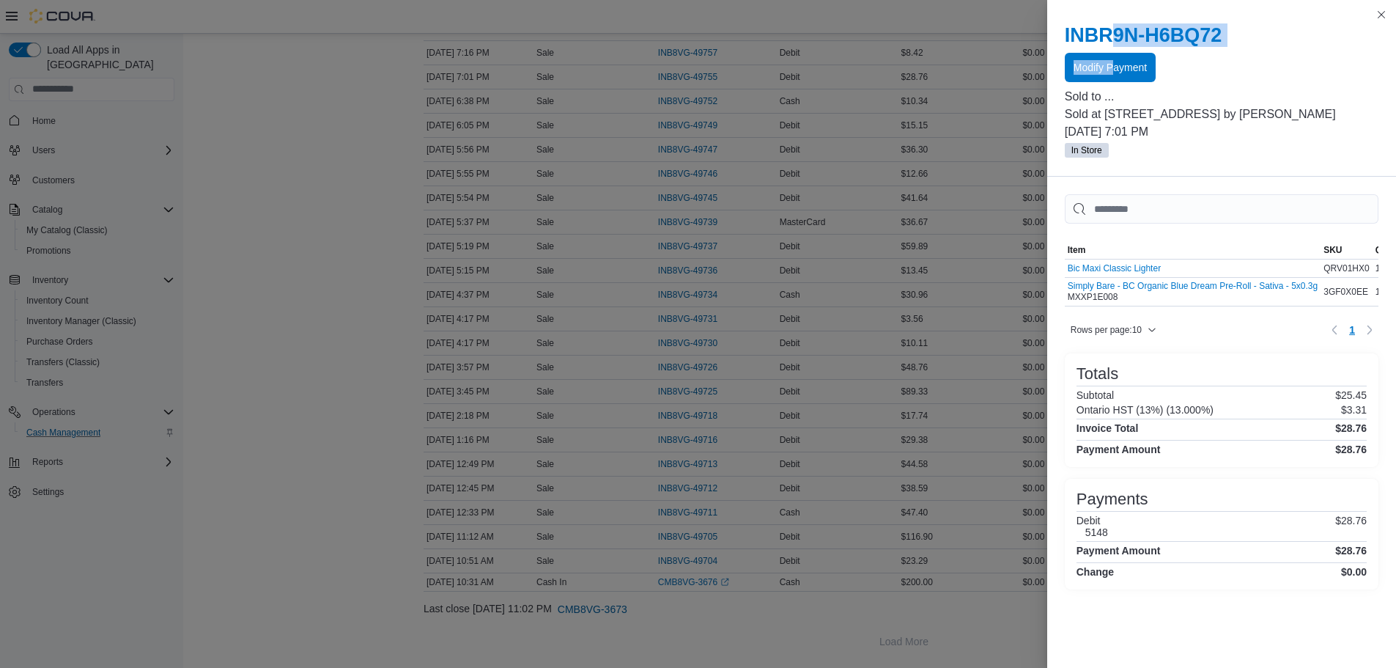
click at [1110, 50] on div "INBR9N-H6BQ72 Modify Payment" at bounding box center [1222, 52] width 314 height 59
click at [1111, 62] on span "Modify Payment" at bounding box center [1110, 66] width 73 height 15
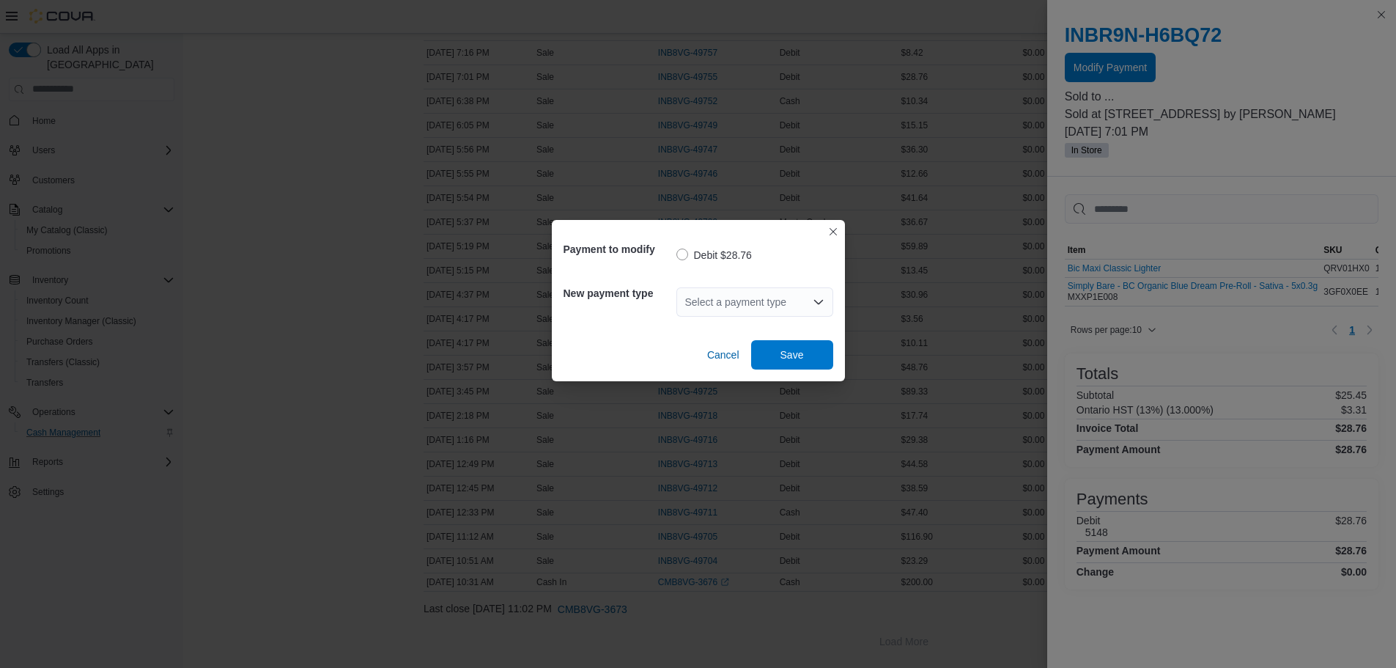
click at [697, 294] on div "Select a payment type" at bounding box center [755, 301] width 157 height 29
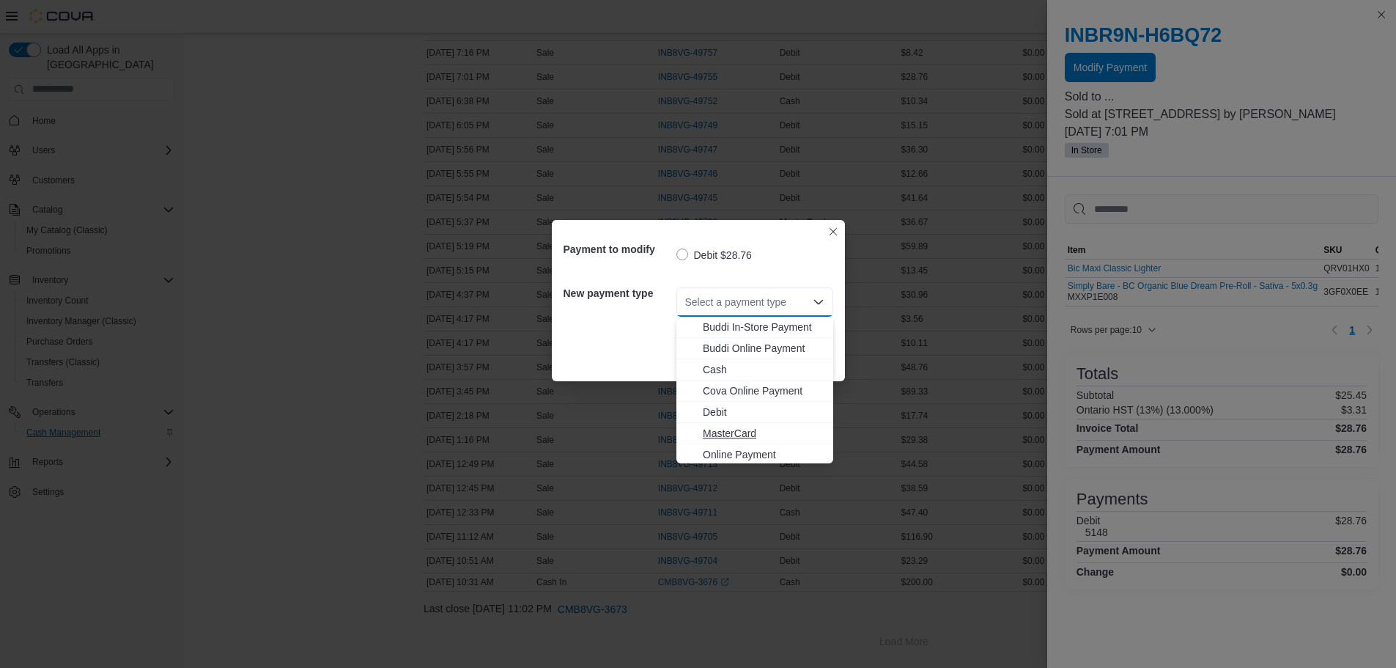
click at [712, 431] on span "MasterCard" at bounding box center [764, 433] width 122 height 15
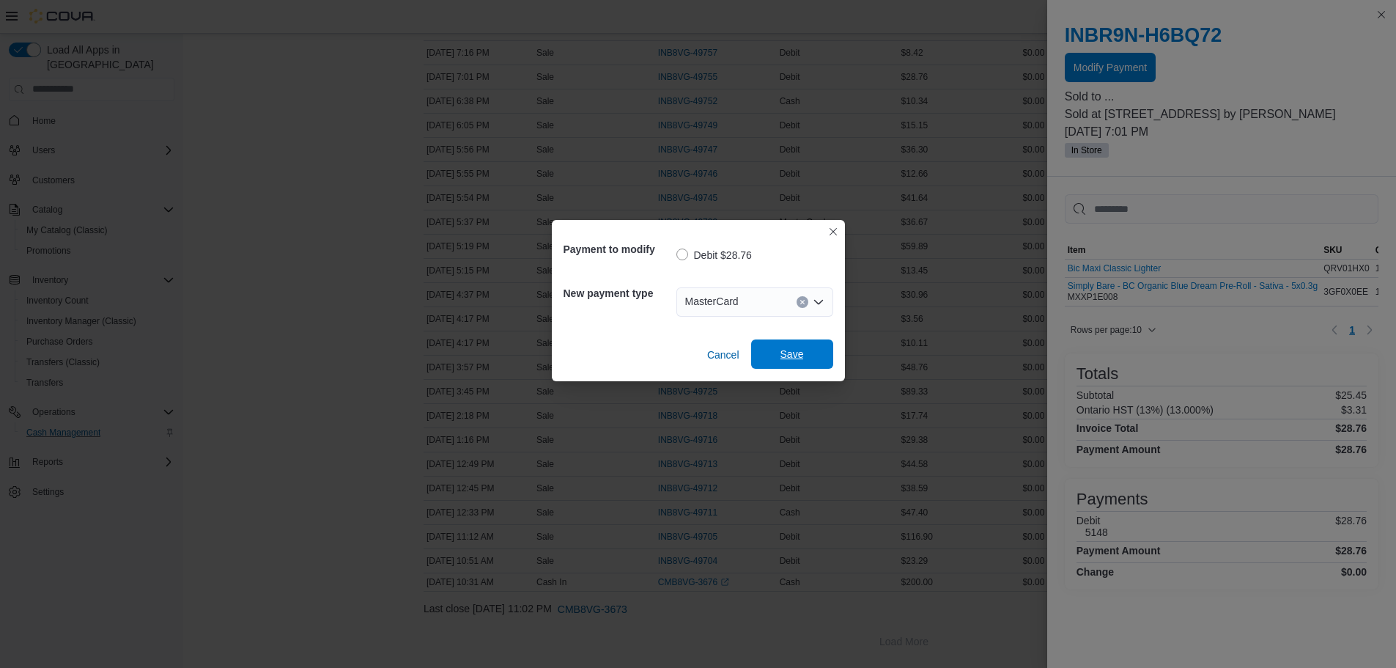
click at [804, 359] on span "Save" at bounding box center [792, 353] width 65 height 29
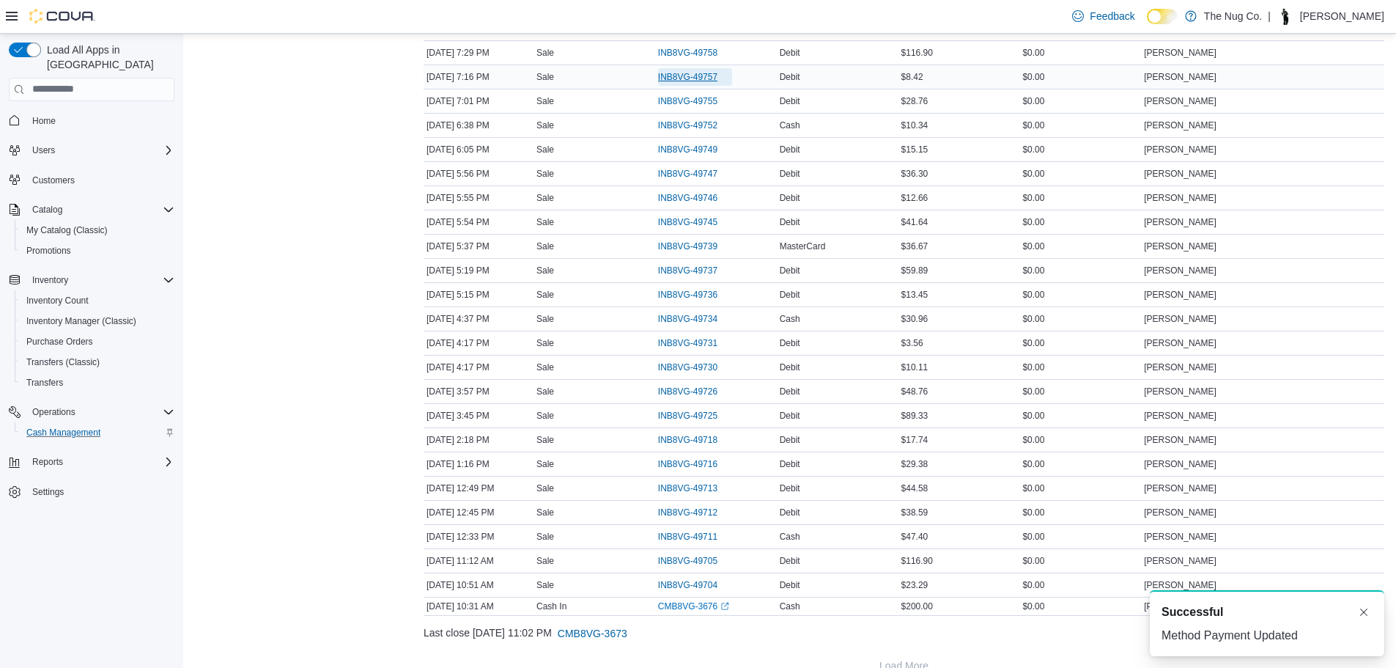
click at [682, 71] on span "INB8VG-49757" at bounding box center [687, 77] width 59 height 12
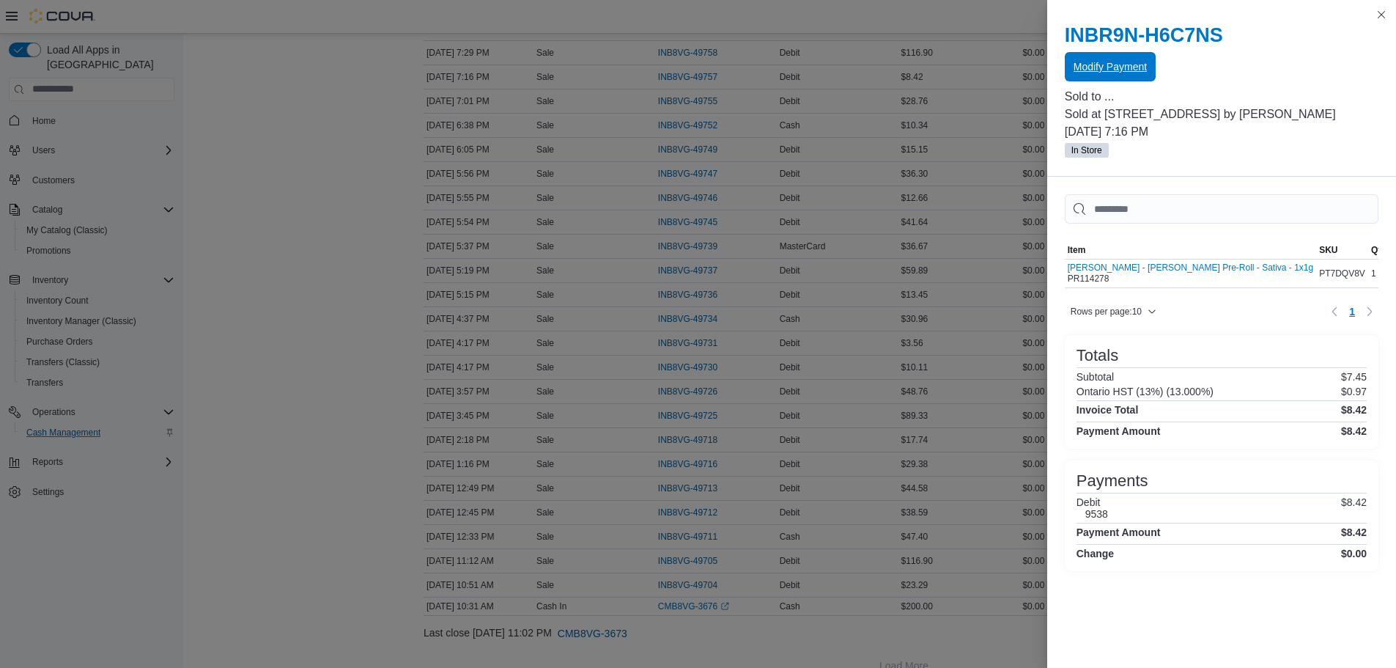
click at [1100, 65] on span "Modify Payment" at bounding box center [1110, 66] width 73 height 15
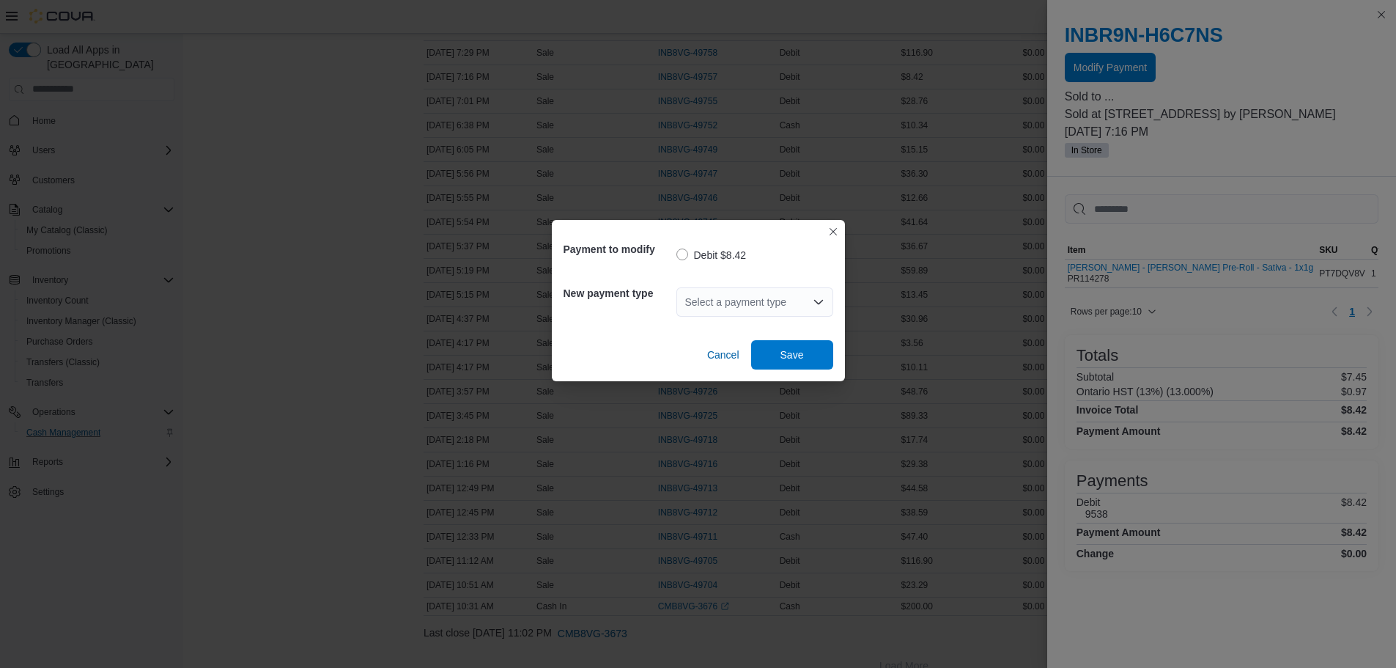
click at [704, 311] on div "Select a payment type" at bounding box center [755, 301] width 157 height 29
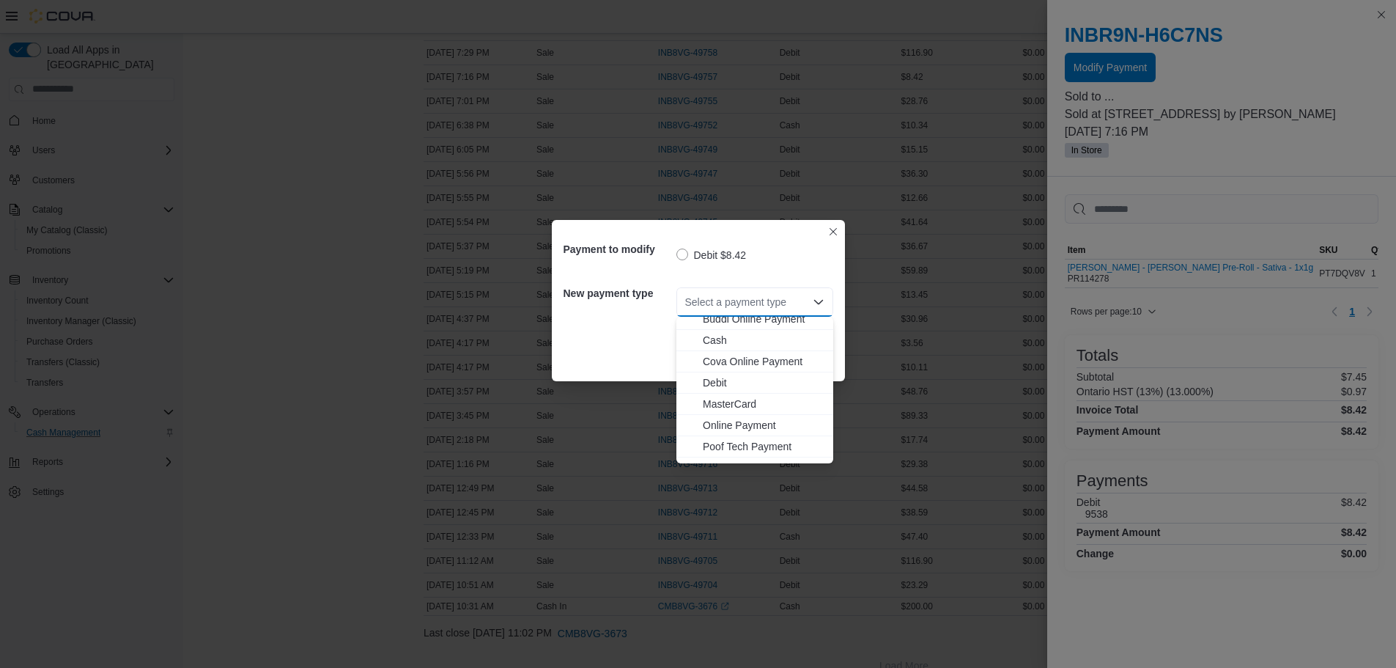
scroll to position [45, 0]
click at [719, 454] on span "Visa" at bounding box center [764, 452] width 122 height 15
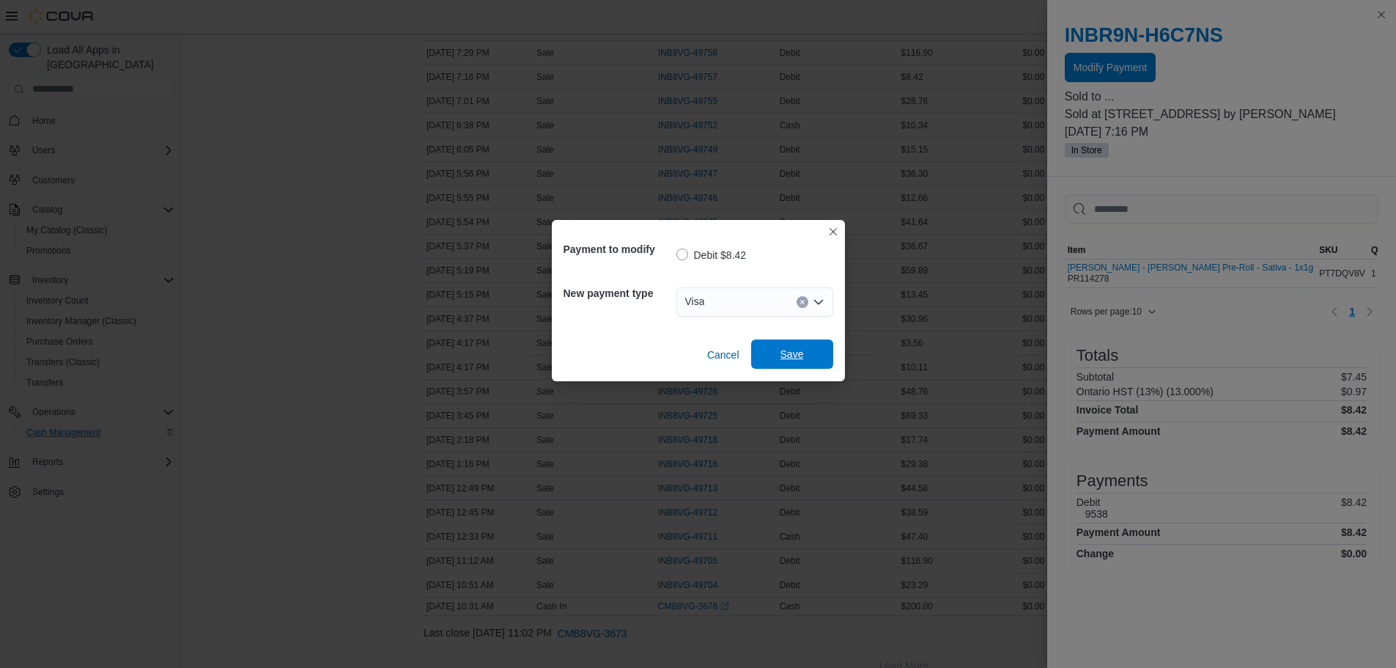
click at [779, 361] on span "Save" at bounding box center [792, 353] width 65 height 29
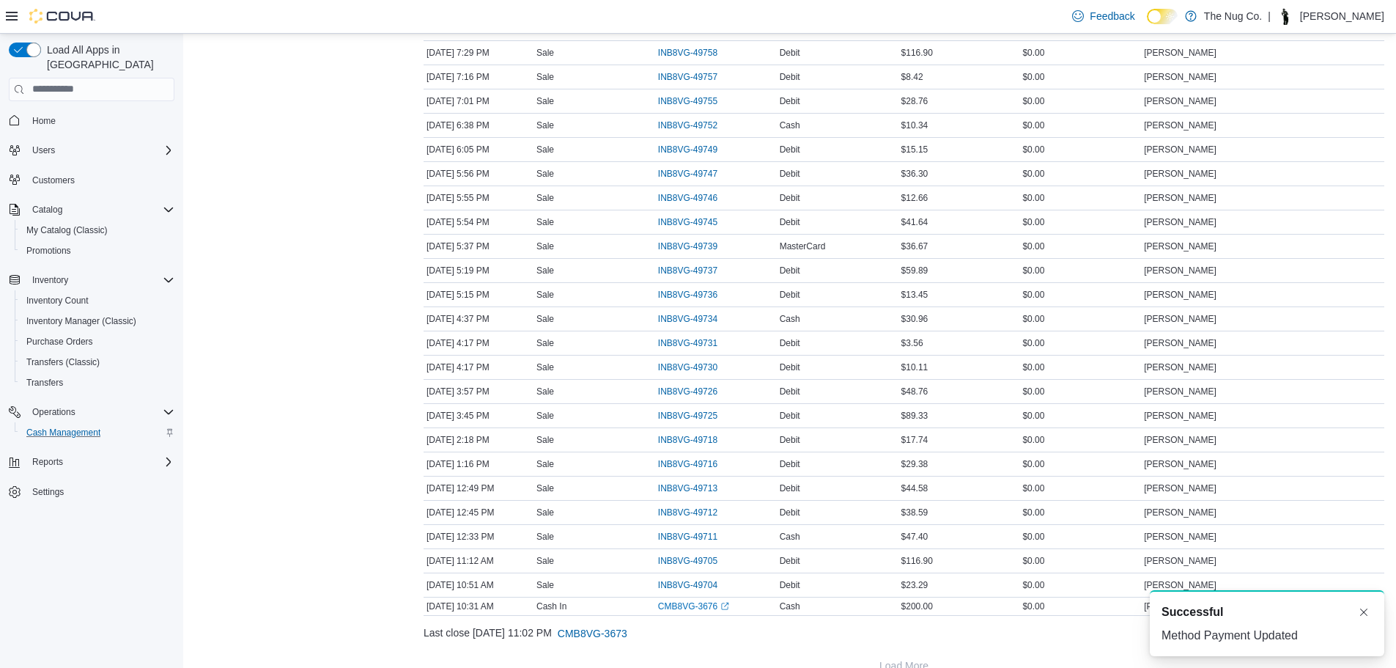
scroll to position [355, 0]
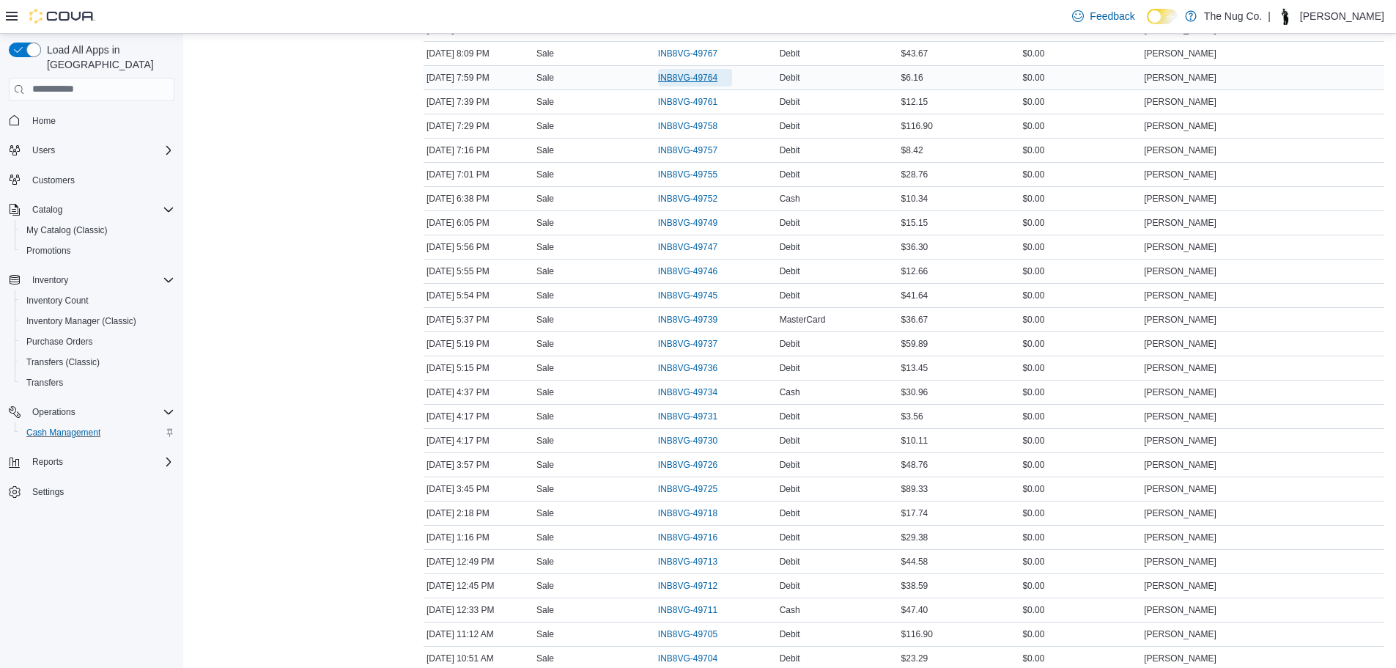
click at [691, 75] on span "INB8VG-49764" at bounding box center [687, 78] width 59 height 12
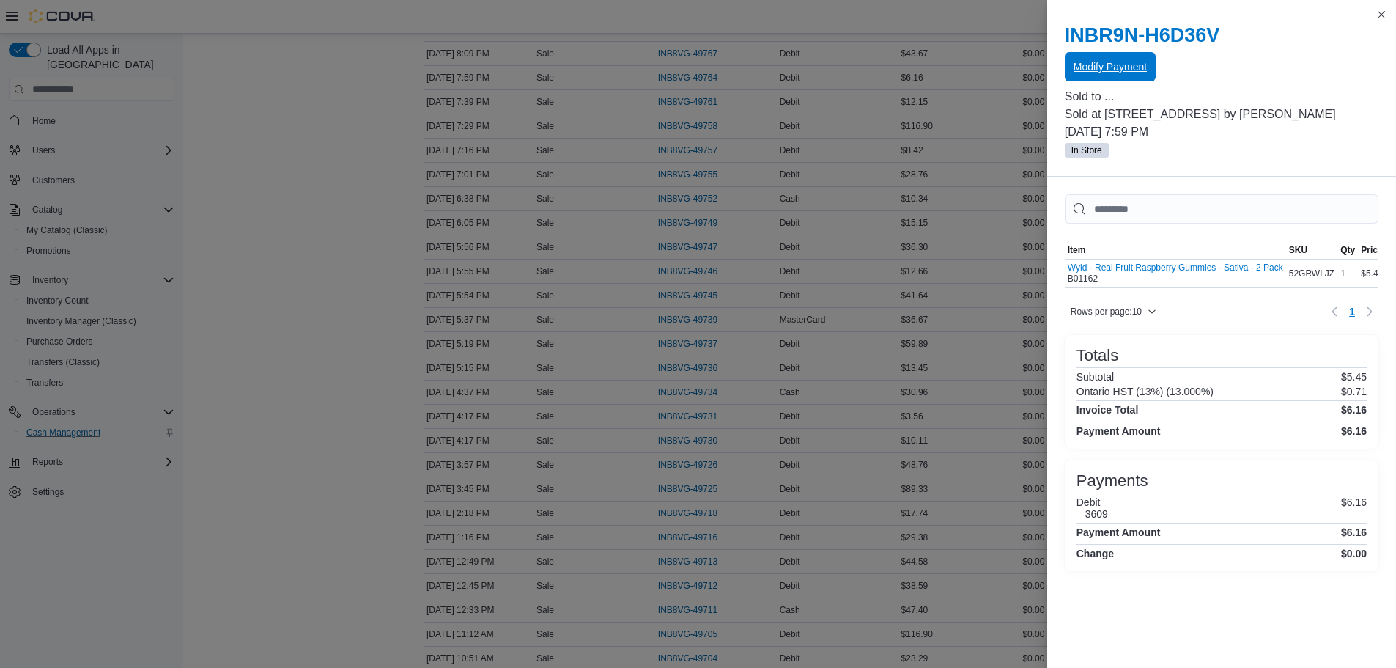
click at [1105, 73] on span "Modify Payment" at bounding box center [1110, 66] width 73 height 15
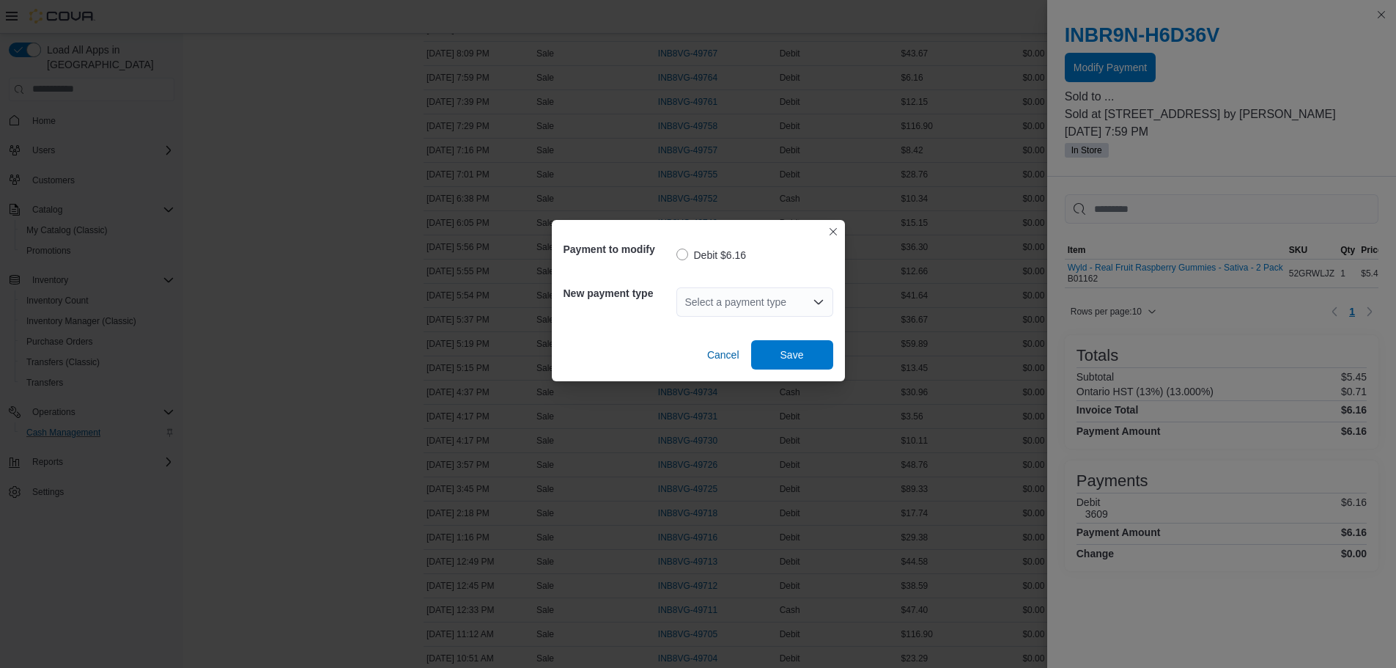
click at [706, 311] on div "Select a payment type" at bounding box center [755, 301] width 157 height 29
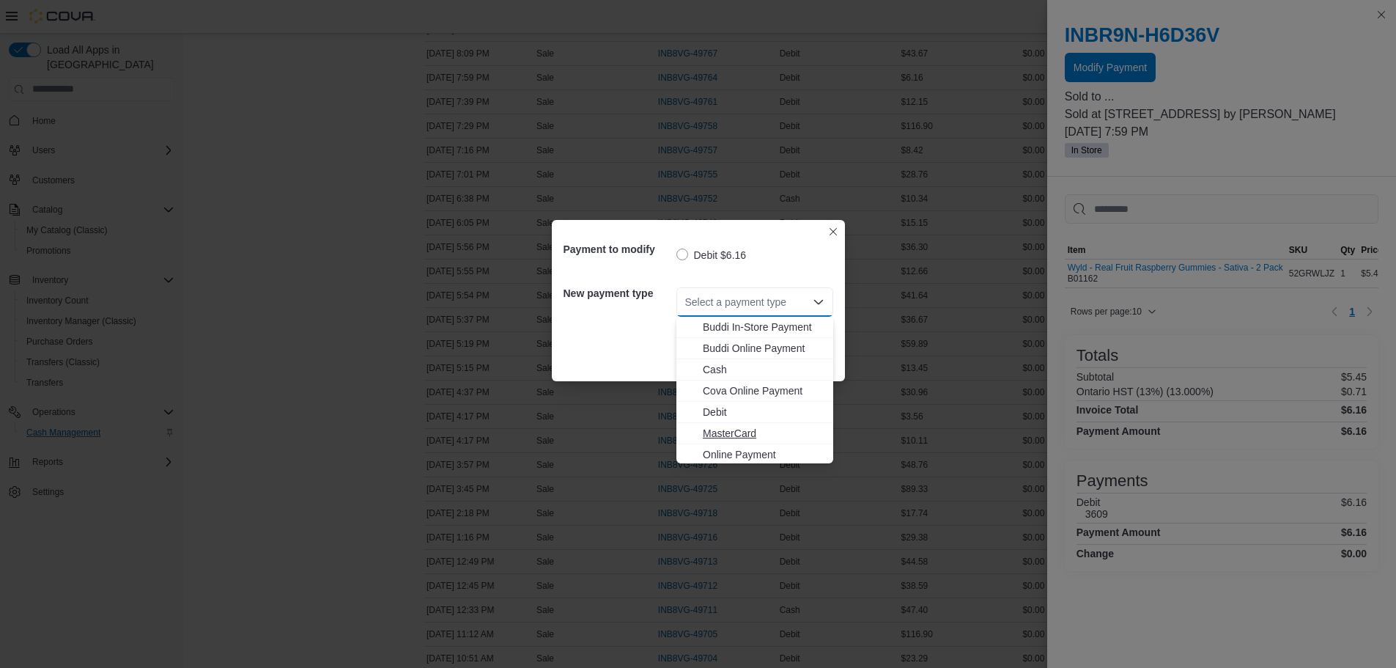
click at [740, 432] on span "MasterCard" at bounding box center [764, 433] width 122 height 15
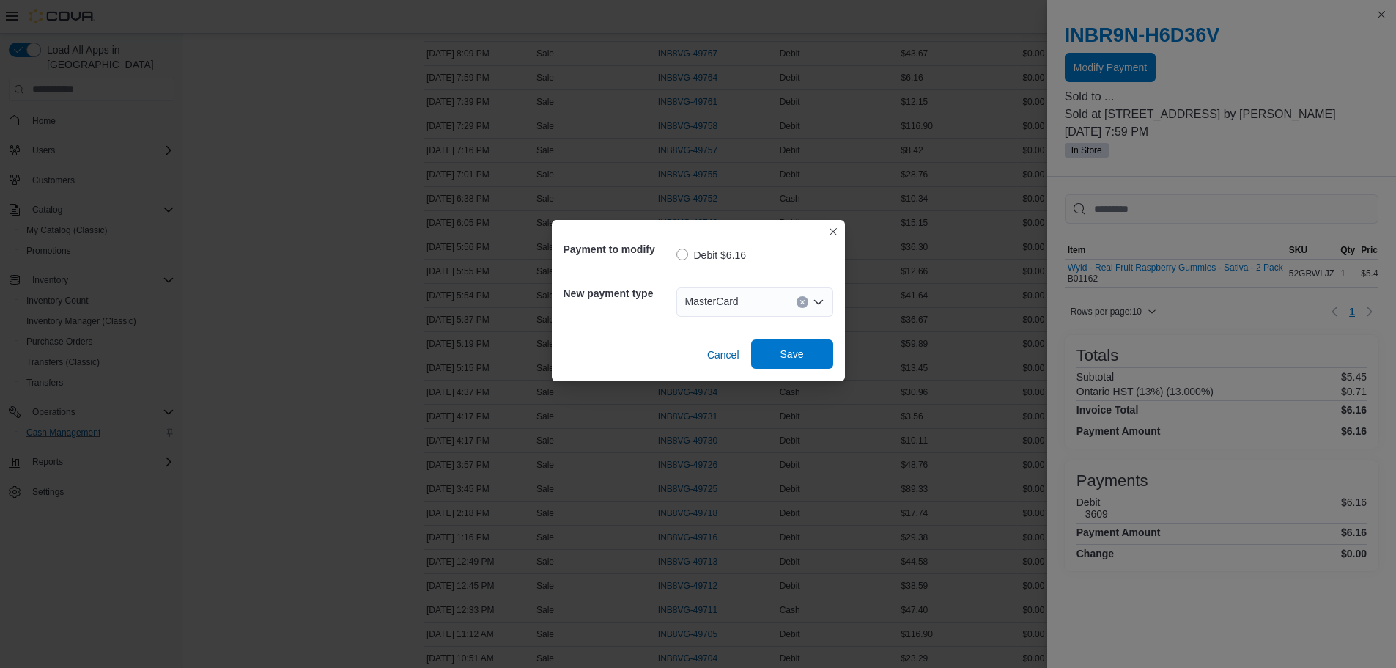
click at [804, 350] on span "Save" at bounding box center [792, 353] width 65 height 29
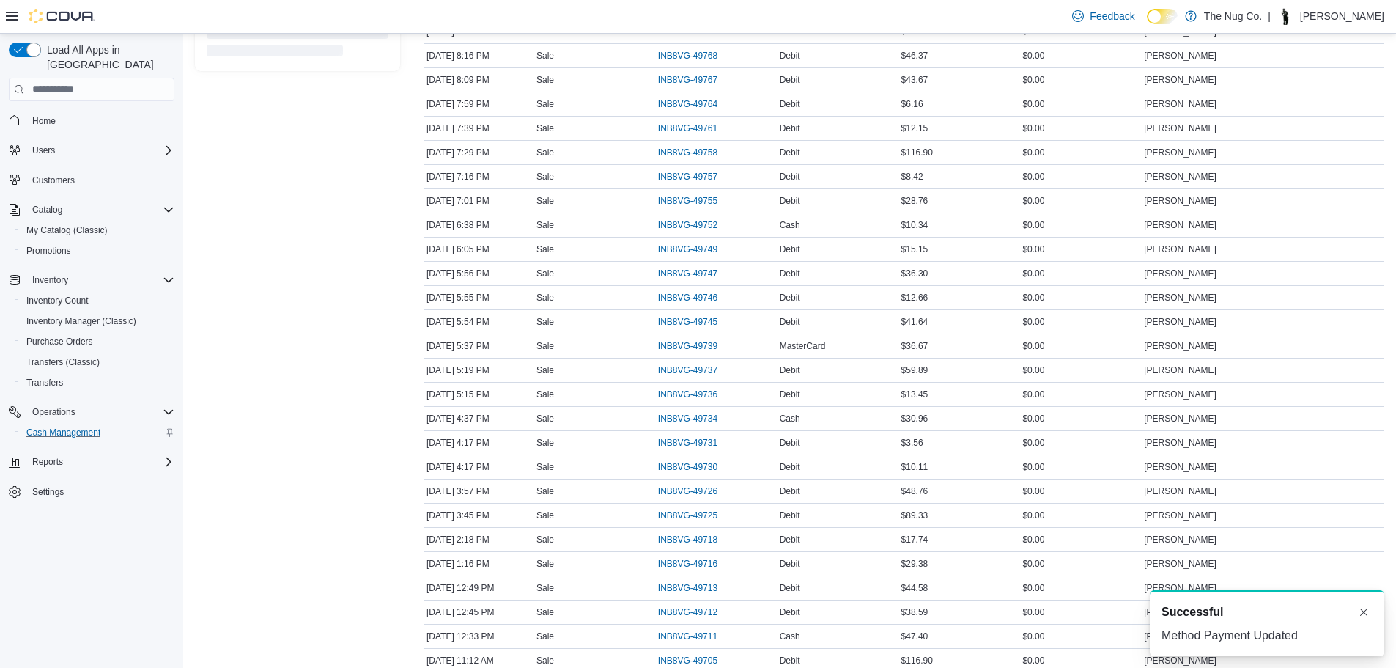
scroll to position [282, 0]
click at [668, 77] on span "INB8VG-49771" at bounding box center [687, 79] width 59 height 12
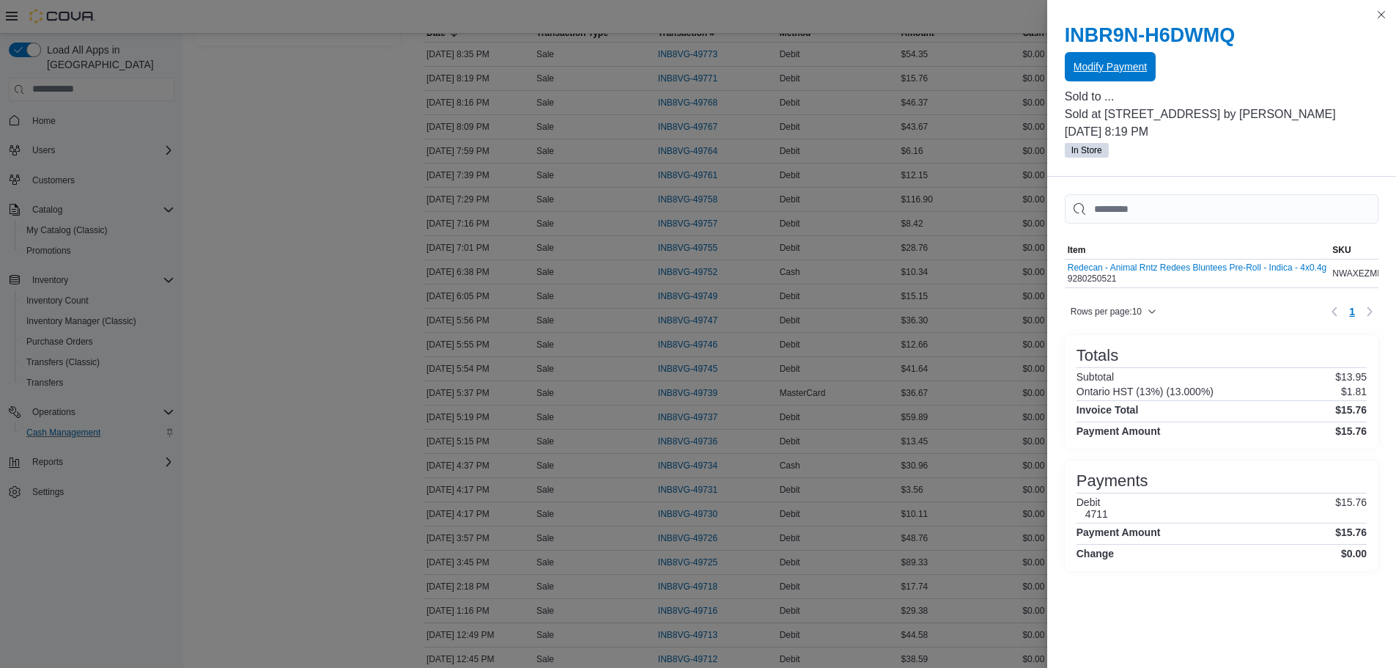
click at [1077, 67] on span "Modify Payment" at bounding box center [1110, 66] width 73 height 15
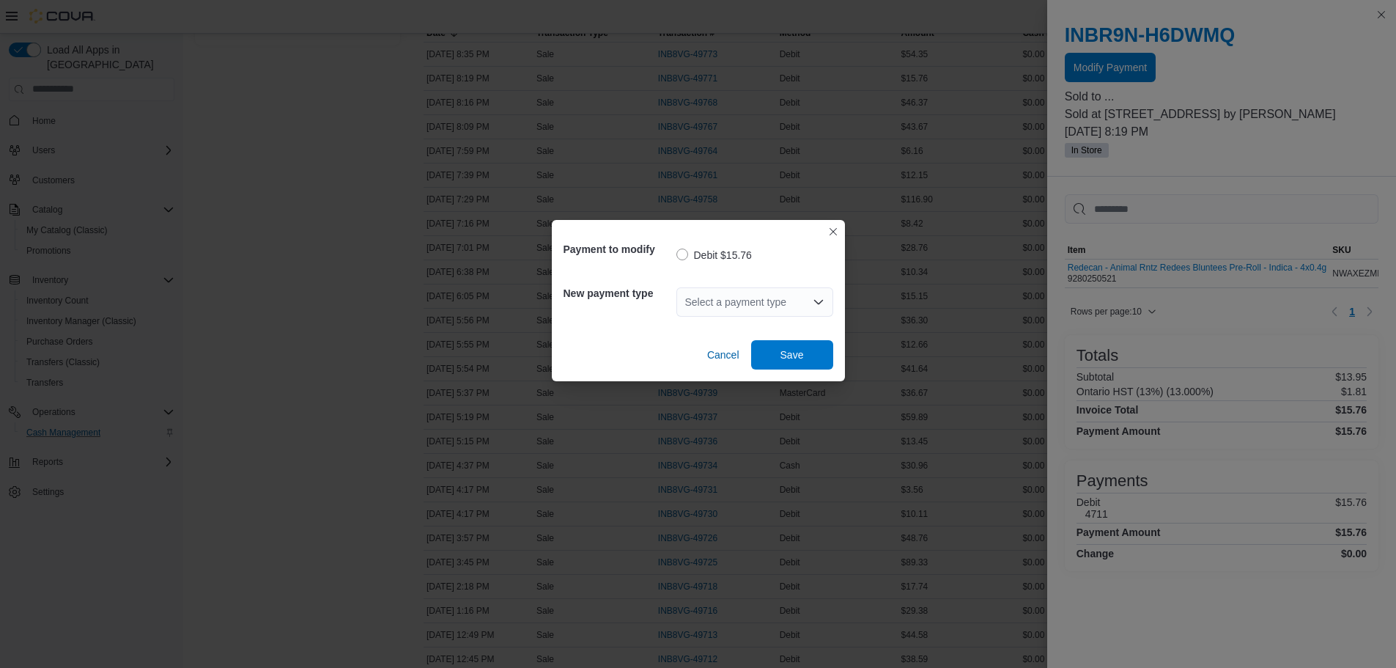
click at [762, 301] on div "Select a payment type" at bounding box center [755, 301] width 157 height 29
click at [767, 301] on div "Select a payment type Combo box. Selected. Combo box input. Select a payment ty…" at bounding box center [755, 301] width 157 height 29
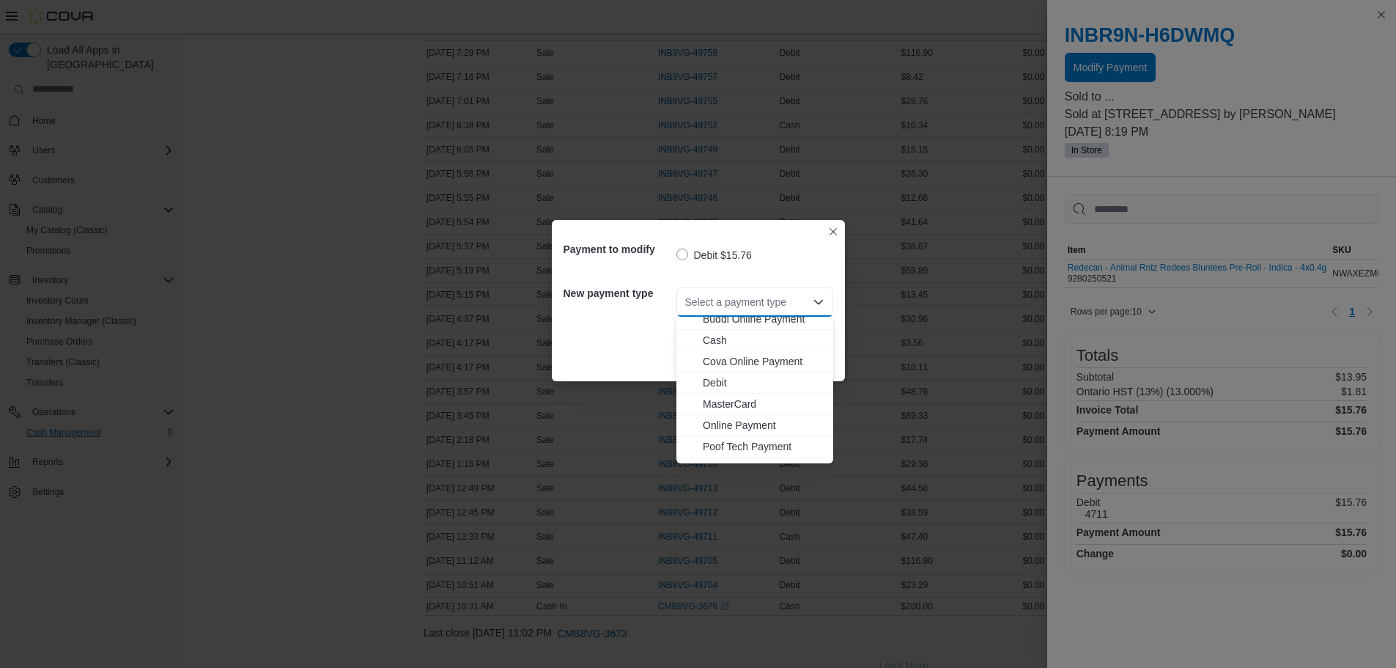
scroll to position [45, 0]
click at [725, 463] on button "Visa" at bounding box center [755, 452] width 157 height 21
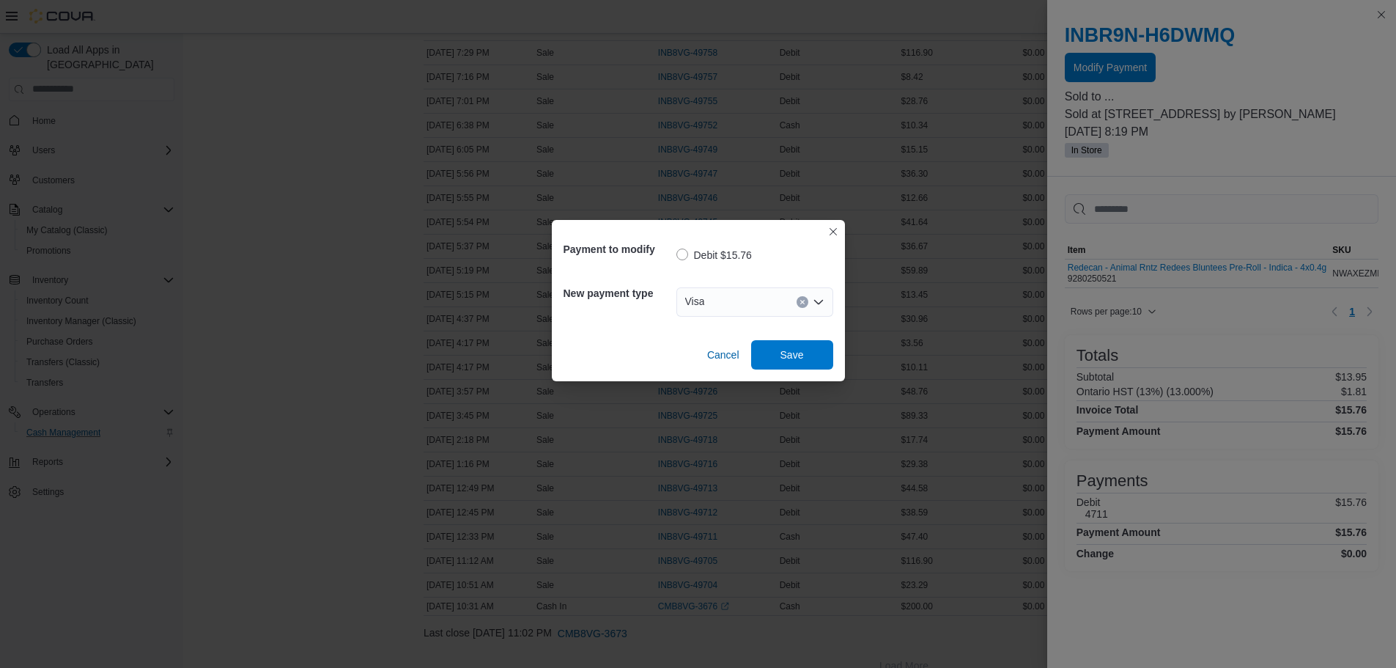
click at [801, 323] on div "Visa" at bounding box center [755, 302] width 157 height 47
click at [803, 350] on span "Save" at bounding box center [792, 354] width 23 height 15
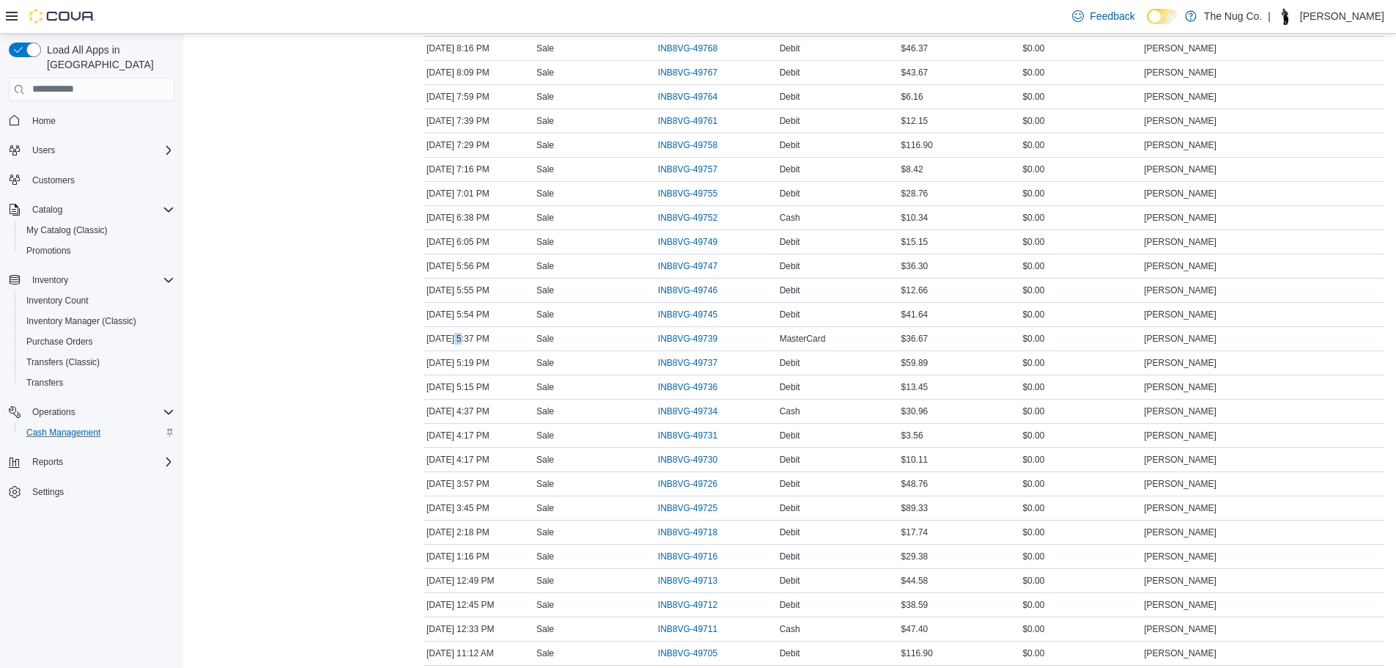
scroll to position [0, 0]
